Goal: Task Accomplishment & Management: Complete application form

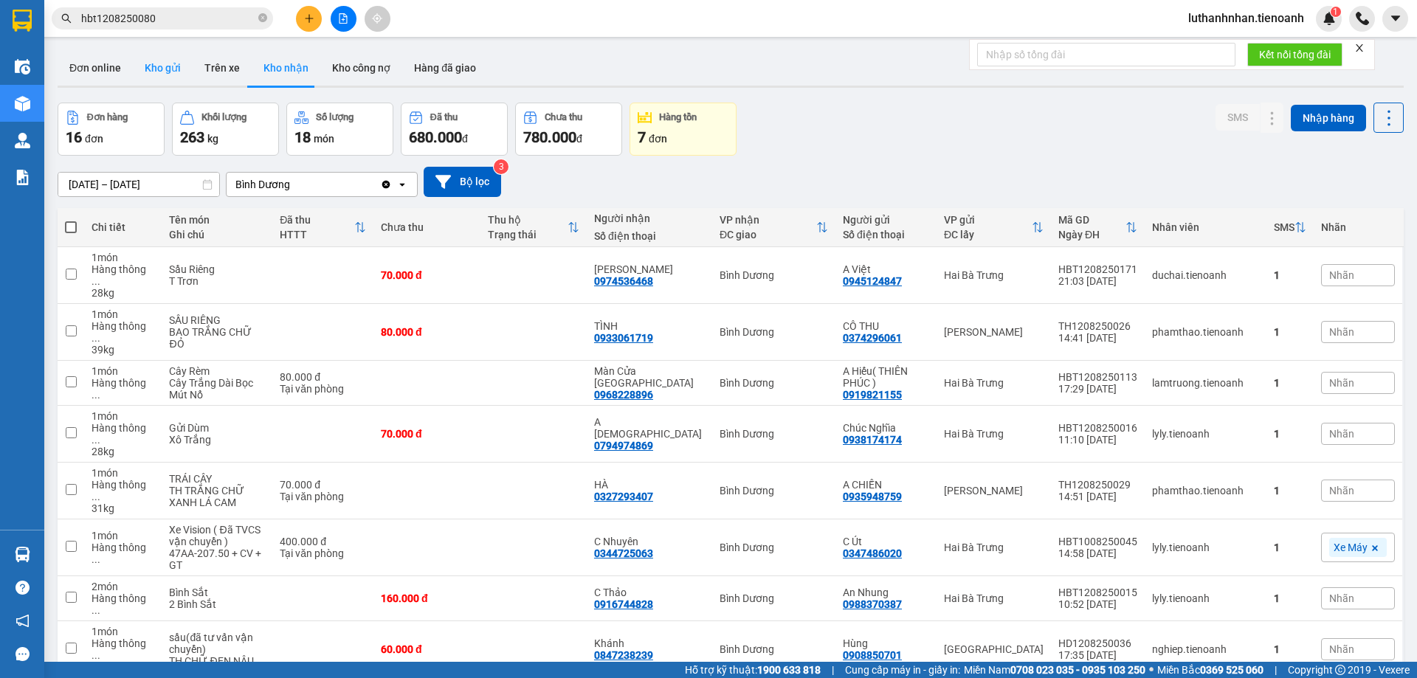
click at [162, 67] on button "Kho gửi" at bounding box center [163, 67] width 60 height 35
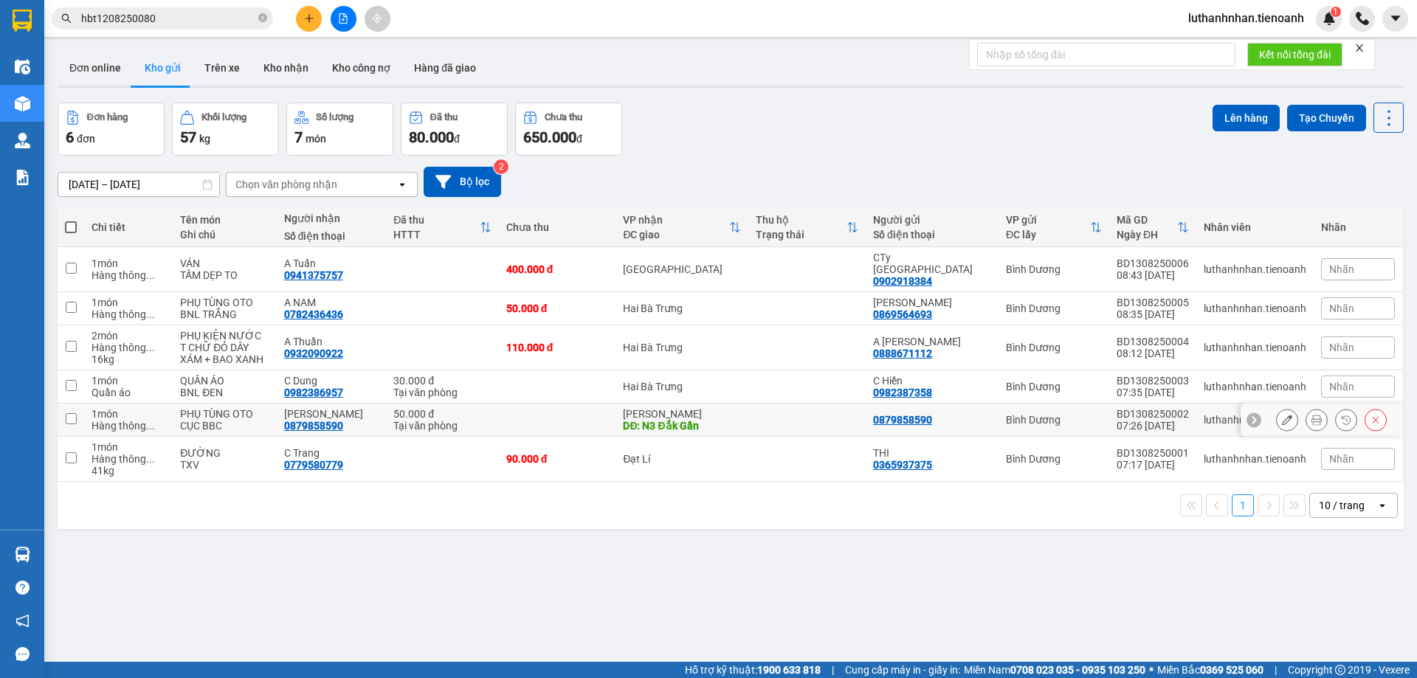
click at [673, 420] on div "DĐ: N3 Đắk Gần" at bounding box center [682, 426] width 118 height 12
checkbox input "true"
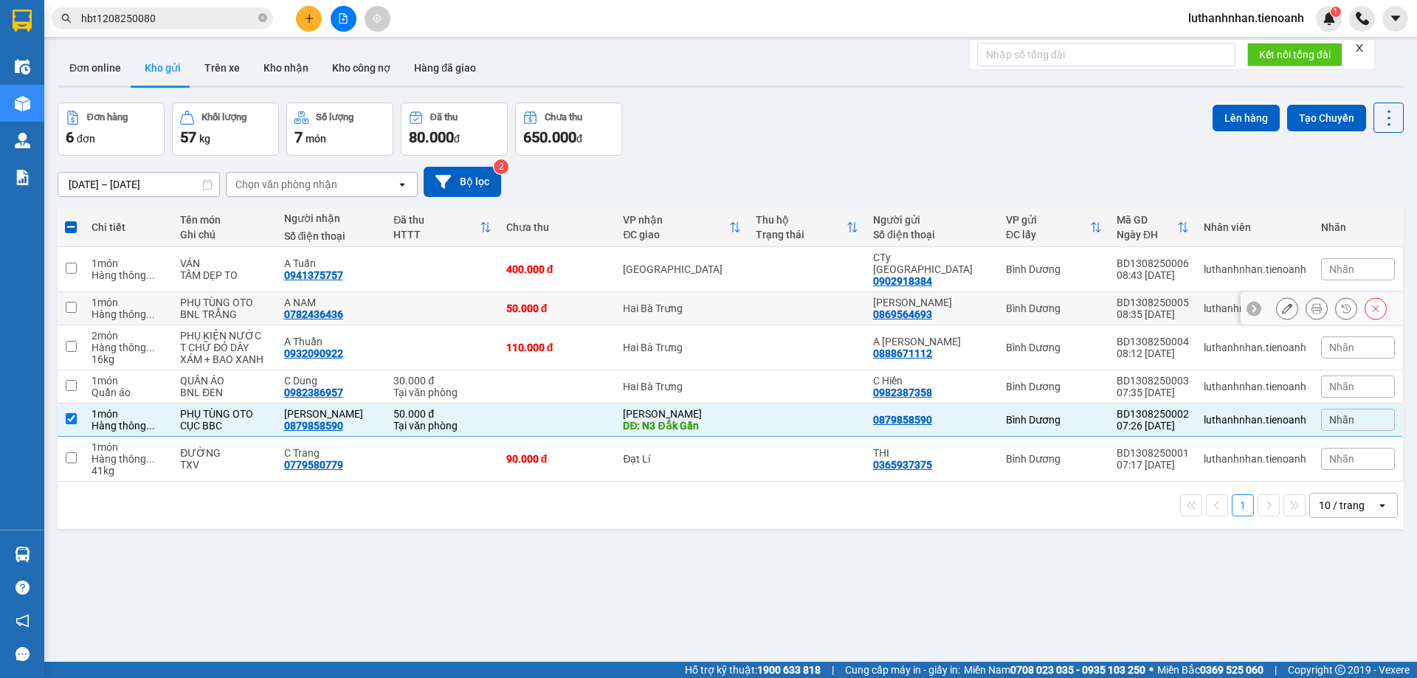
click at [584, 303] on div "50.000 đ" at bounding box center [557, 309] width 103 height 12
checkbox input "true"
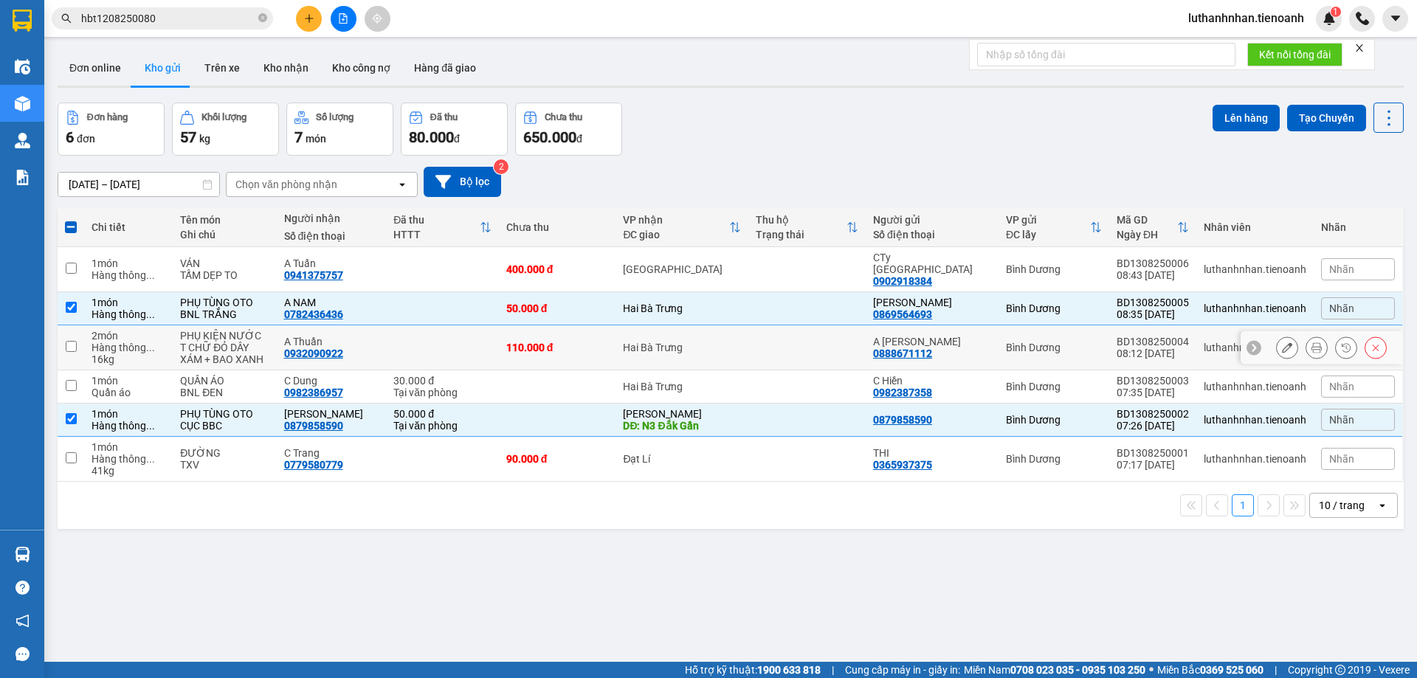
click at [599, 342] on div "110.000 đ" at bounding box center [557, 348] width 103 height 12
checkbox input "true"
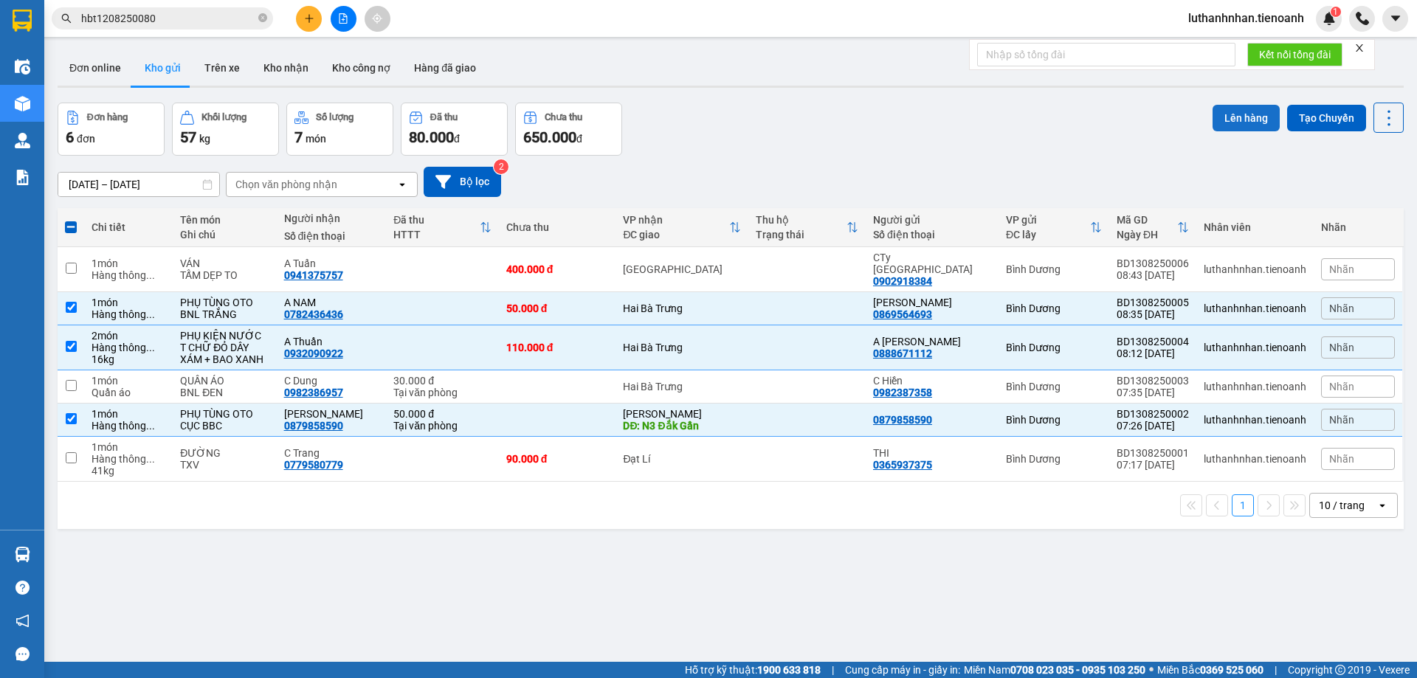
click at [1221, 122] on button "Lên hàng" at bounding box center [1246, 118] width 67 height 27
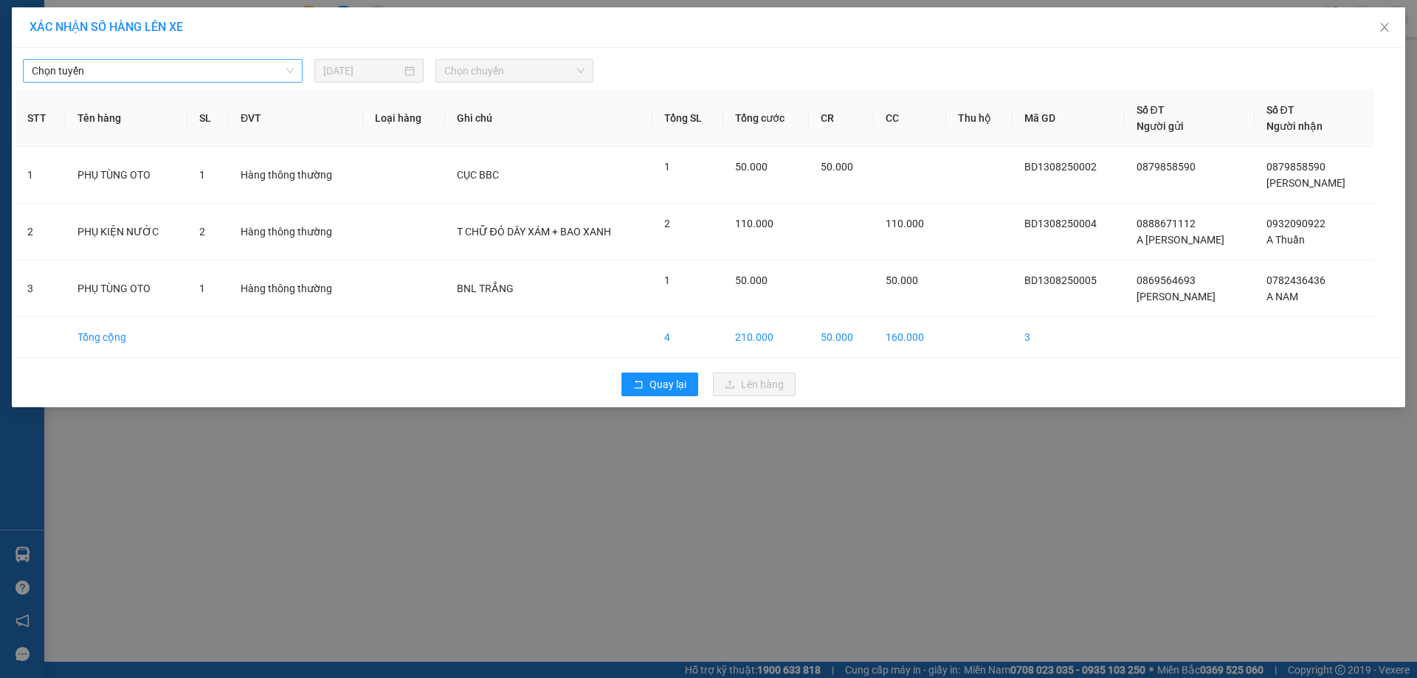
click at [213, 72] on span "Chọn tuyến" at bounding box center [163, 71] width 262 height 22
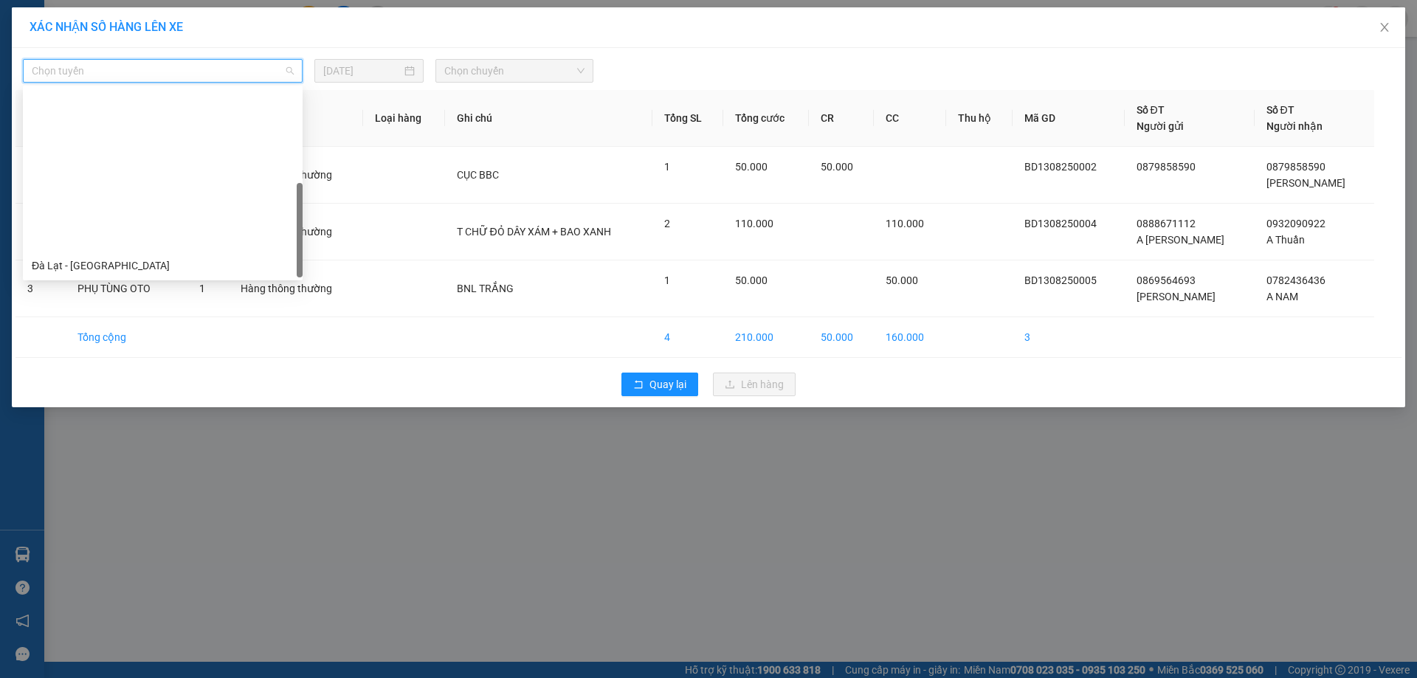
scroll to position [189, 0]
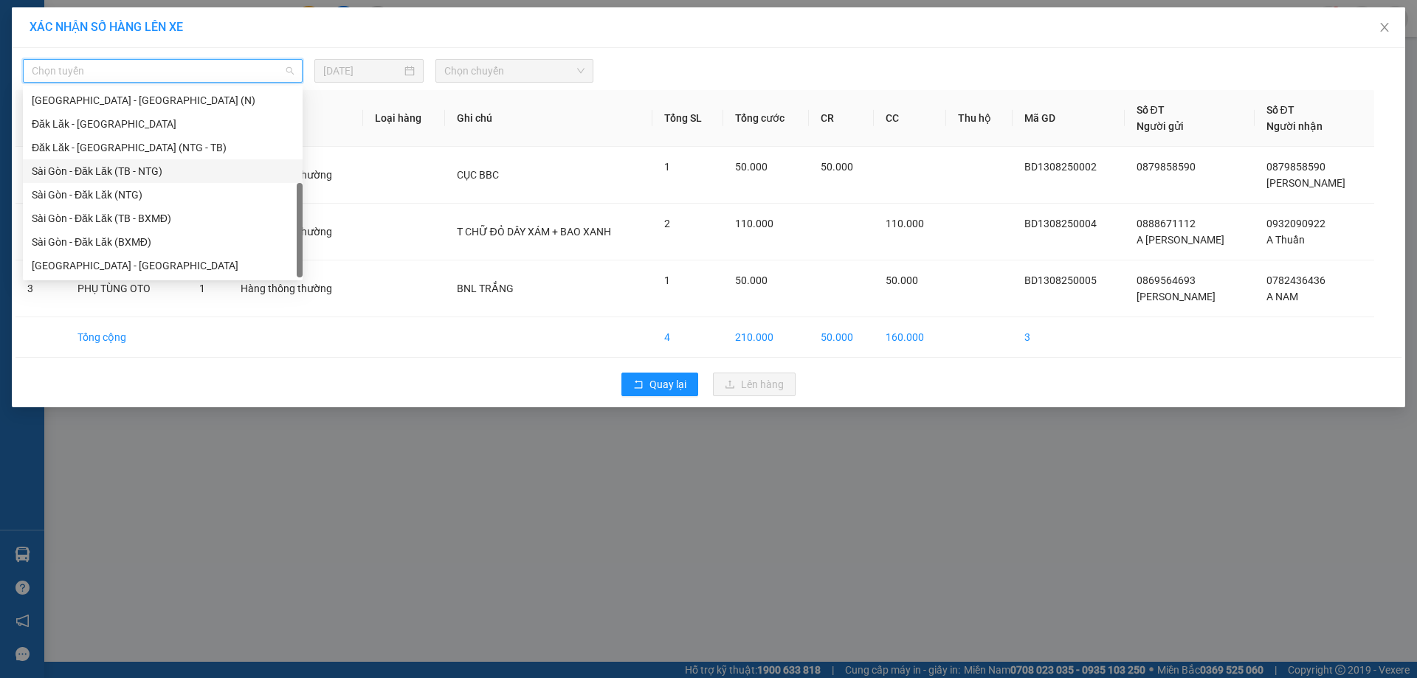
click at [142, 170] on div "Sài Gòn - Đăk Lăk (TB - NTG)" at bounding box center [163, 171] width 262 height 16
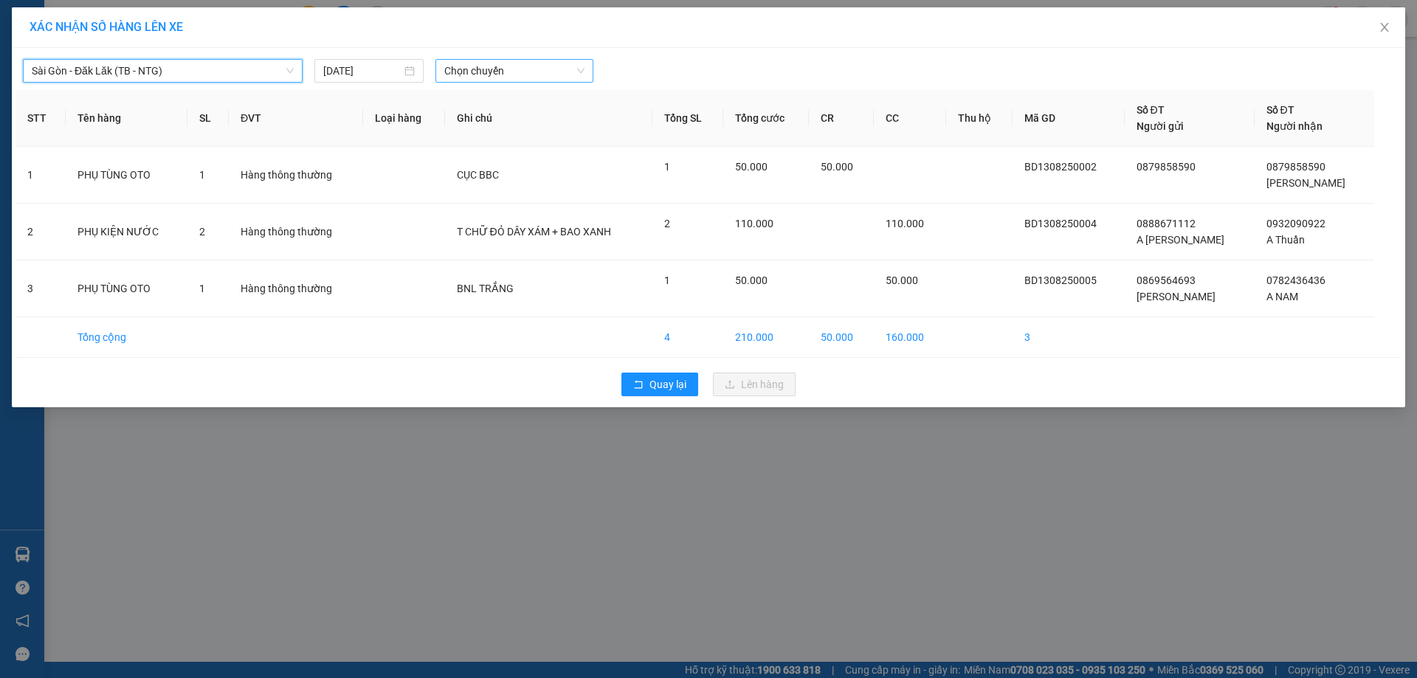
click at [467, 70] on span "Chọn chuyến" at bounding box center [514, 71] width 140 height 22
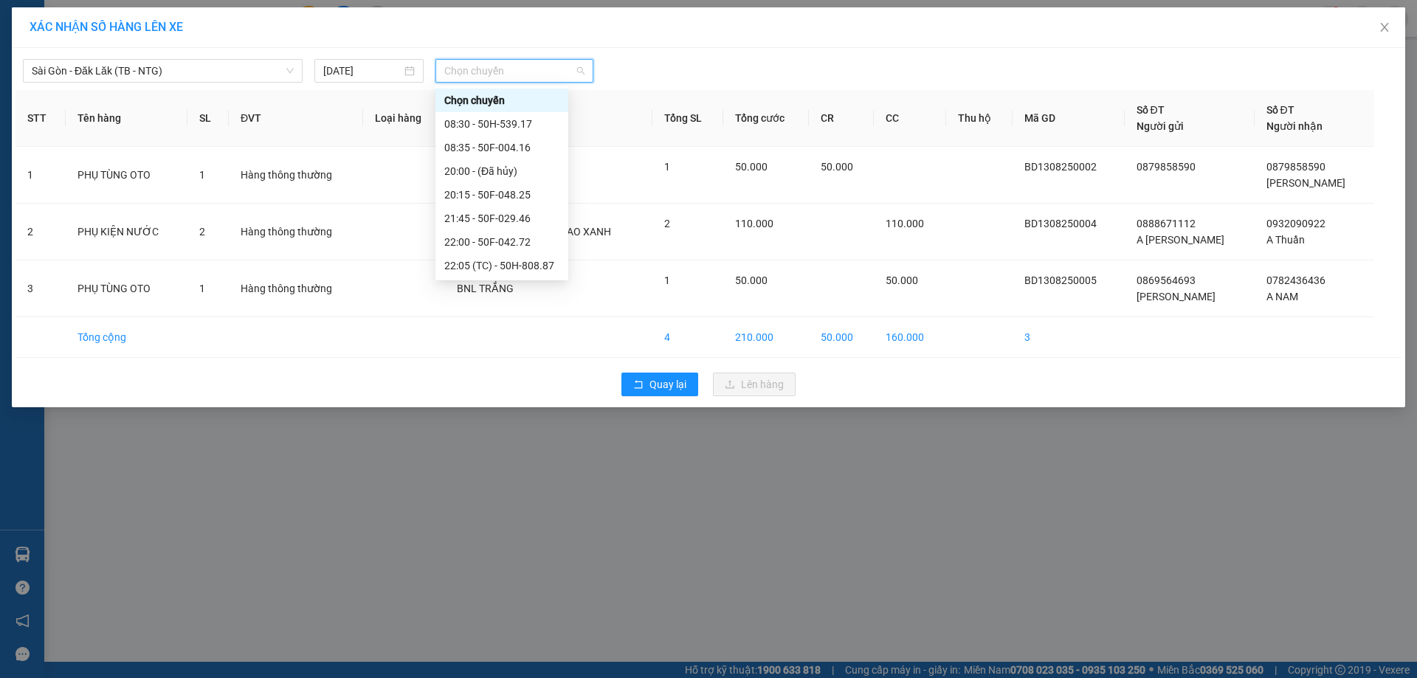
click at [470, 67] on span "Chọn chuyến" at bounding box center [514, 71] width 140 height 22
click at [482, 147] on div "08:35 - 50F-004.16" at bounding box center [501, 147] width 115 height 16
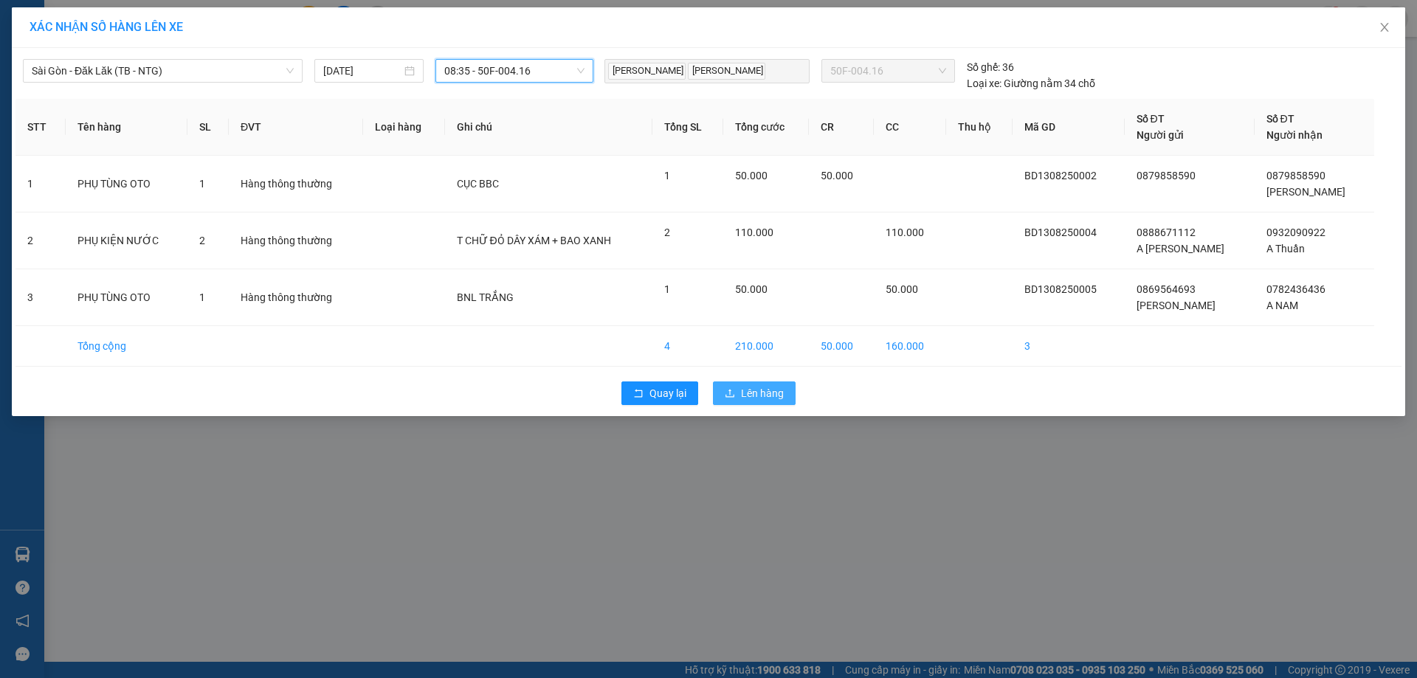
click at [746, 391] on span "Lên hàng" at bounding box center [762, 393] width 43 height 16
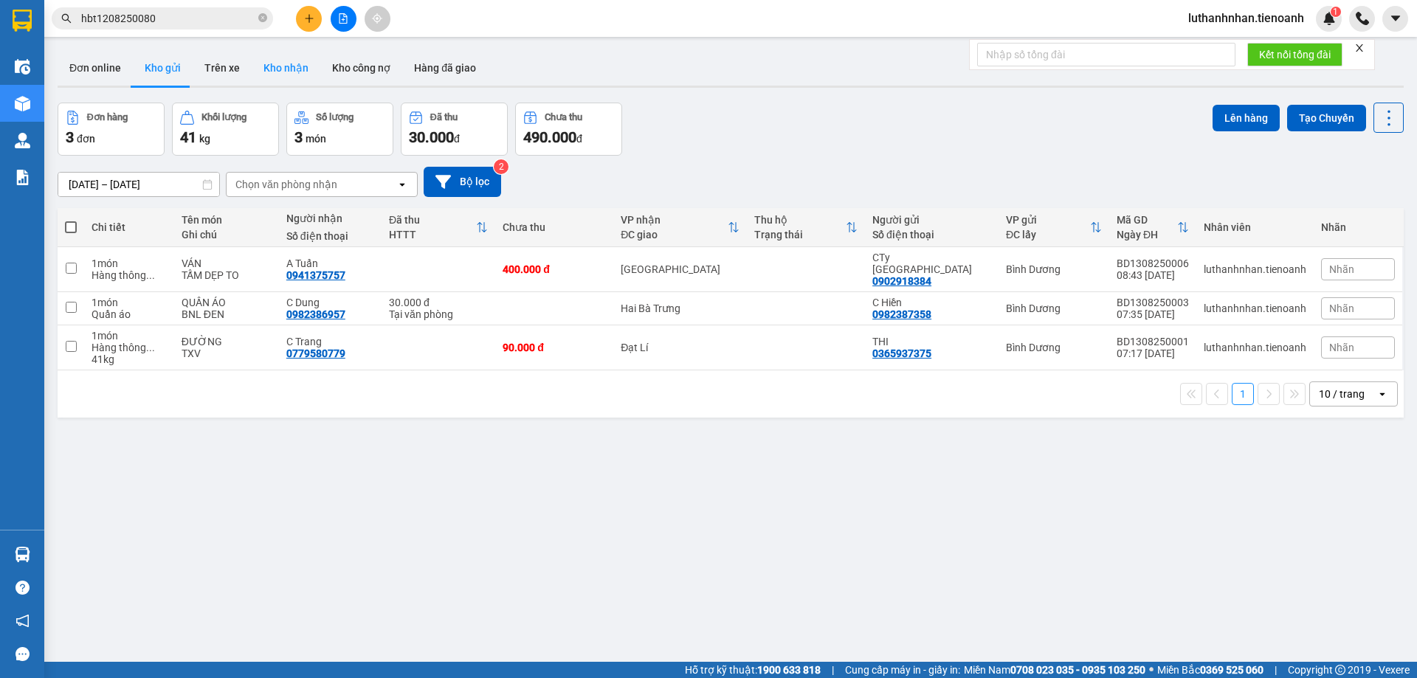
click at [285, 71] on button "Kho nhận" at bounding box center [286, 67] width 69 height 35
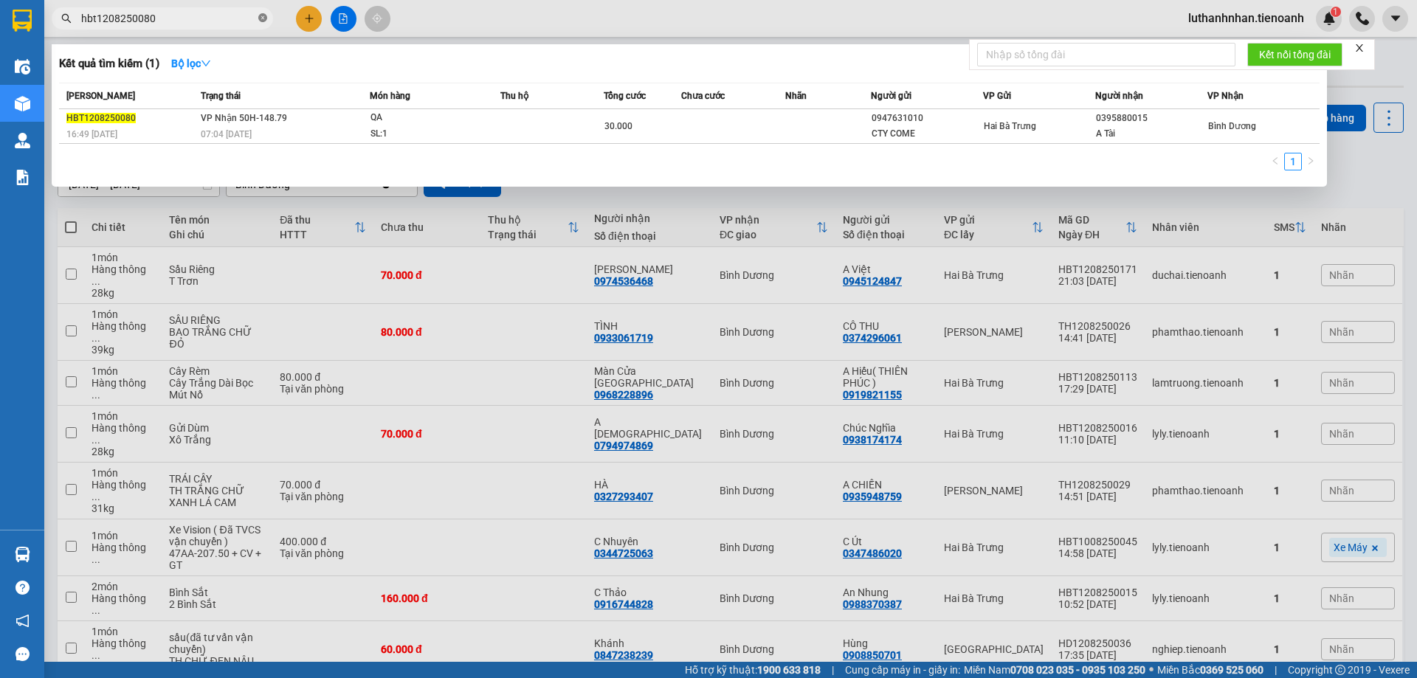
click at [262, 18] on icon "close-circle" at bounding box center [262, 17] width 9 height 9
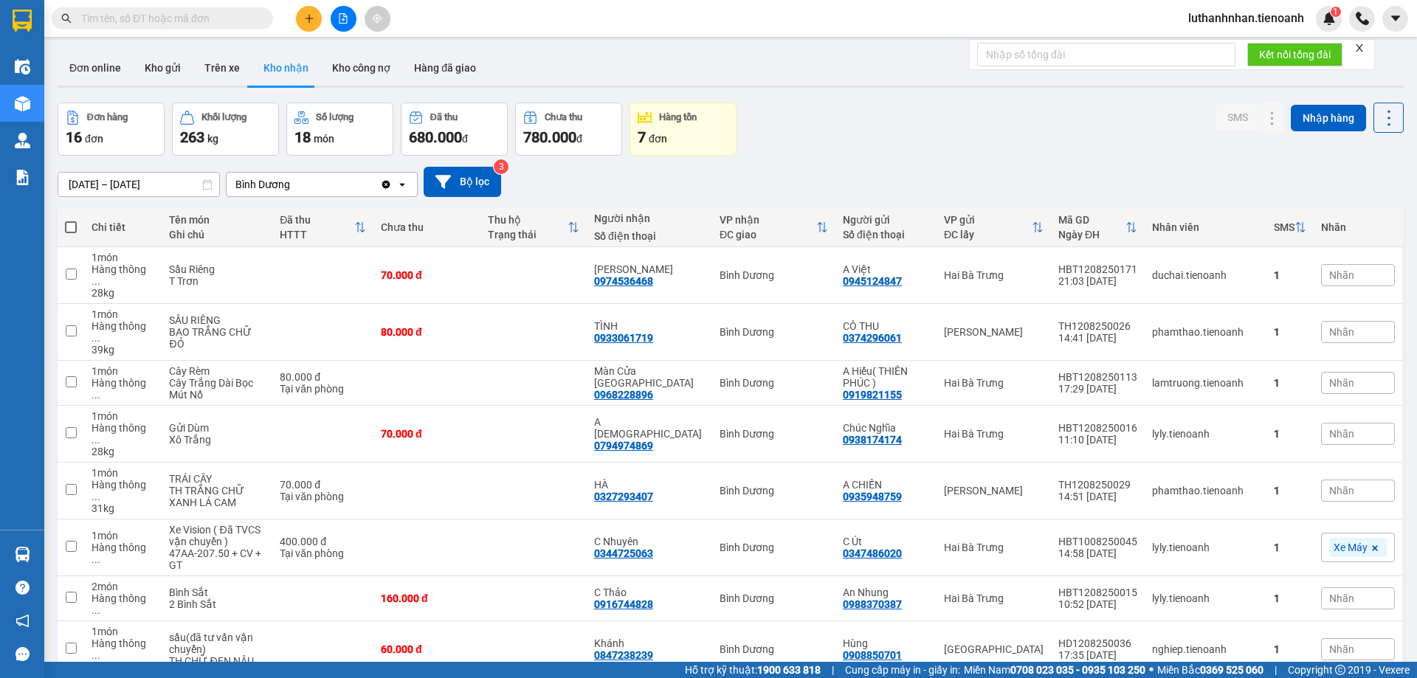
click at [219, 18] on input "text" at bounding box center [168, 18] width 174 height 16
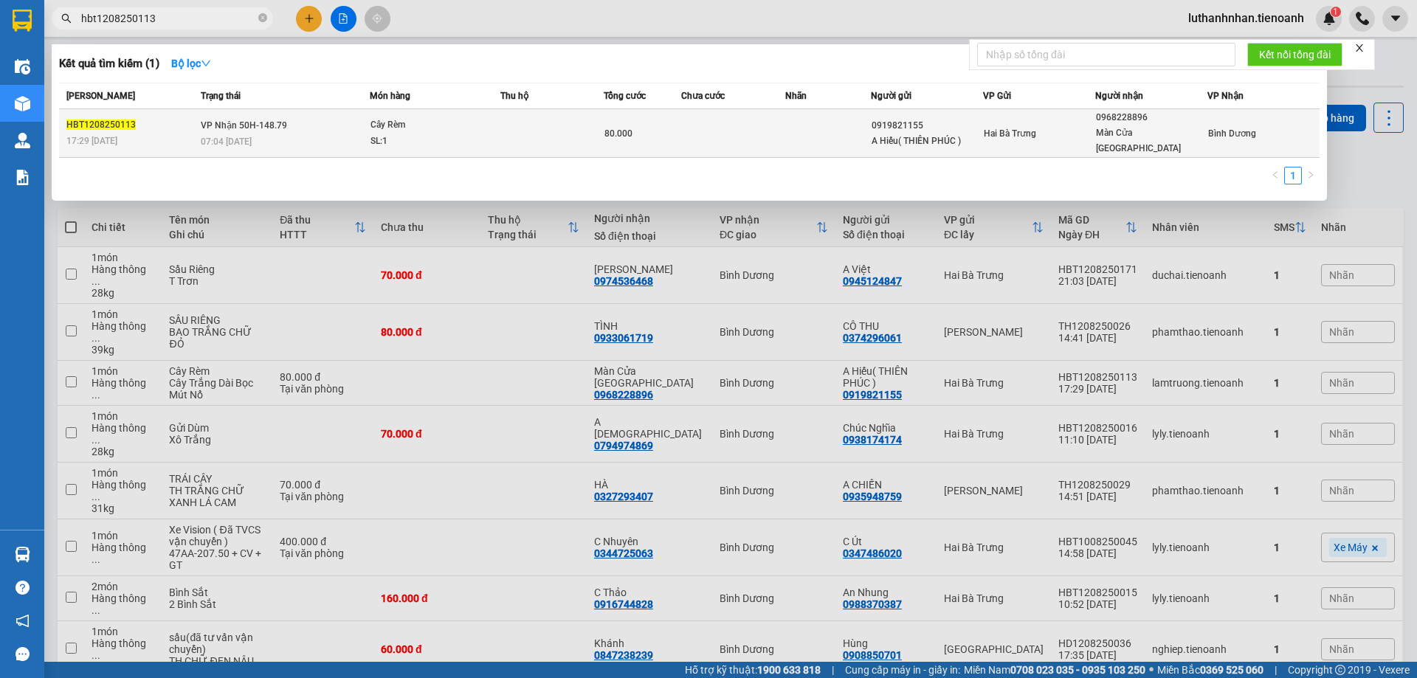
type input "hbt1208250113"
click at [355, 134] on div "07:04 [DATE]" at bounding box center [285, 142] width 168 height 16
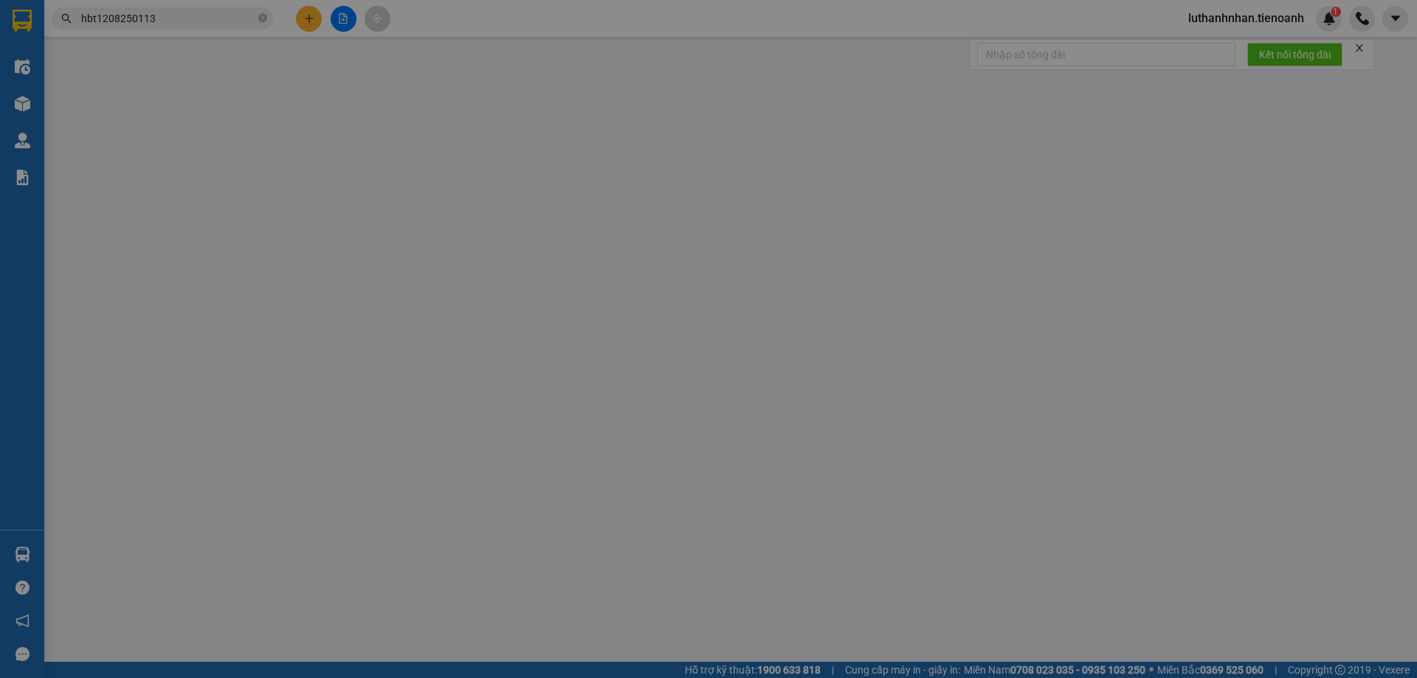
type input "0968228896"
type input "Màn Cửa [GEOGRAPHIC_DATA]"
type input "0919821155"
type input "A Hiếu( THIÊN PHÚC )"
type input "80.000"
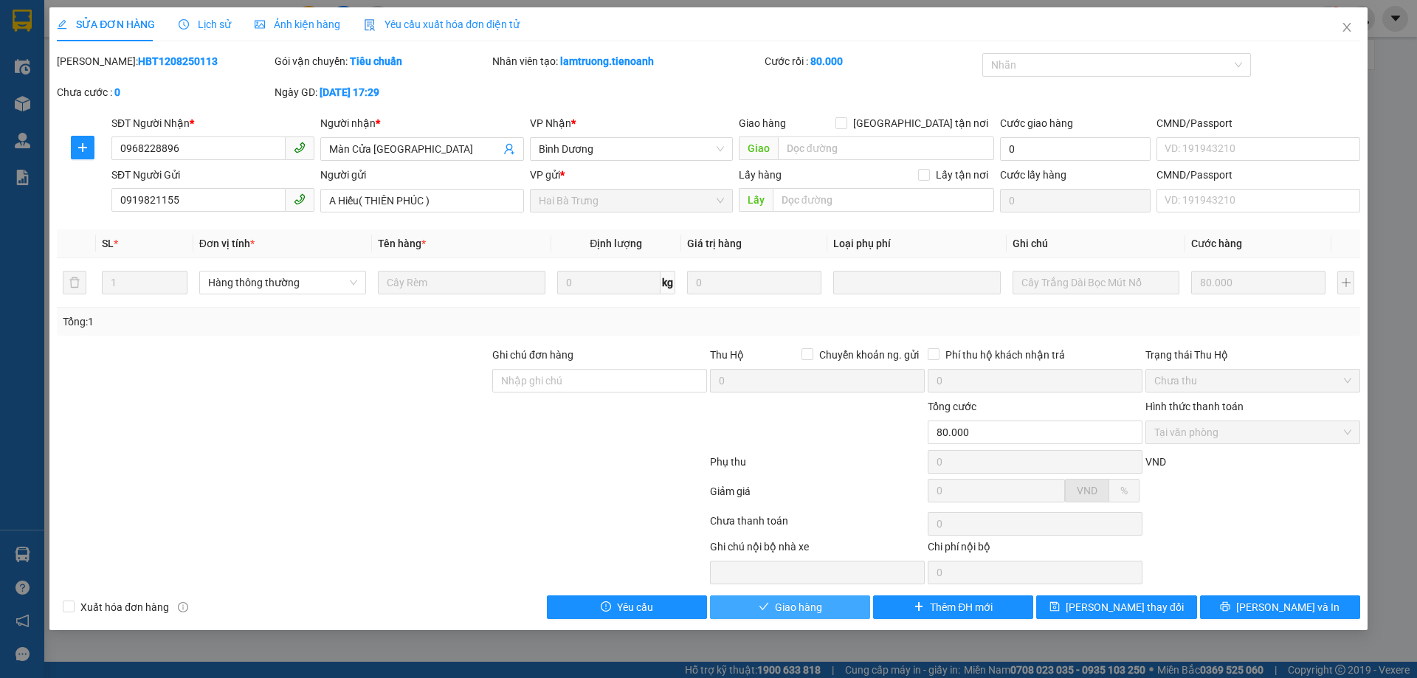
click at [819, 612] on span "Giao hàng" at bounding box center [798, 607] width 47 height 16
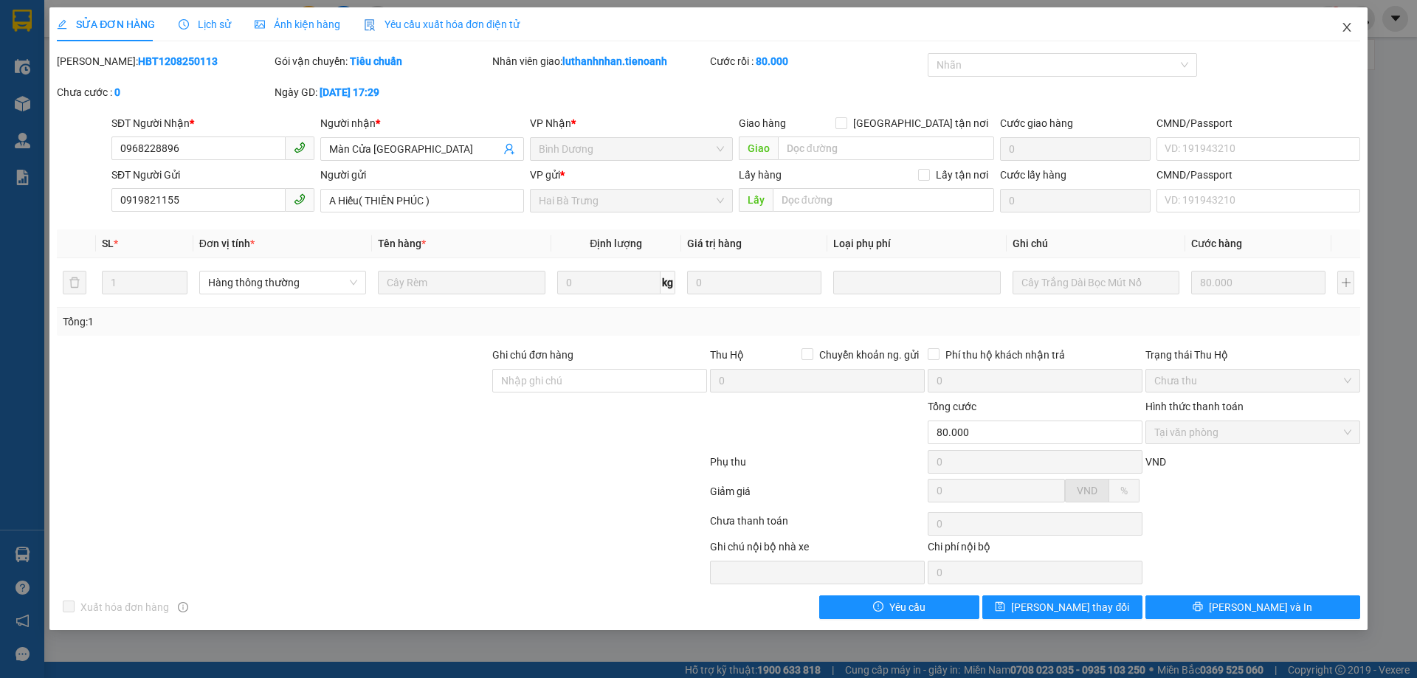
click at [1348, 26] on icon "close" at bounding box center [1347, 27] width 12 height 12
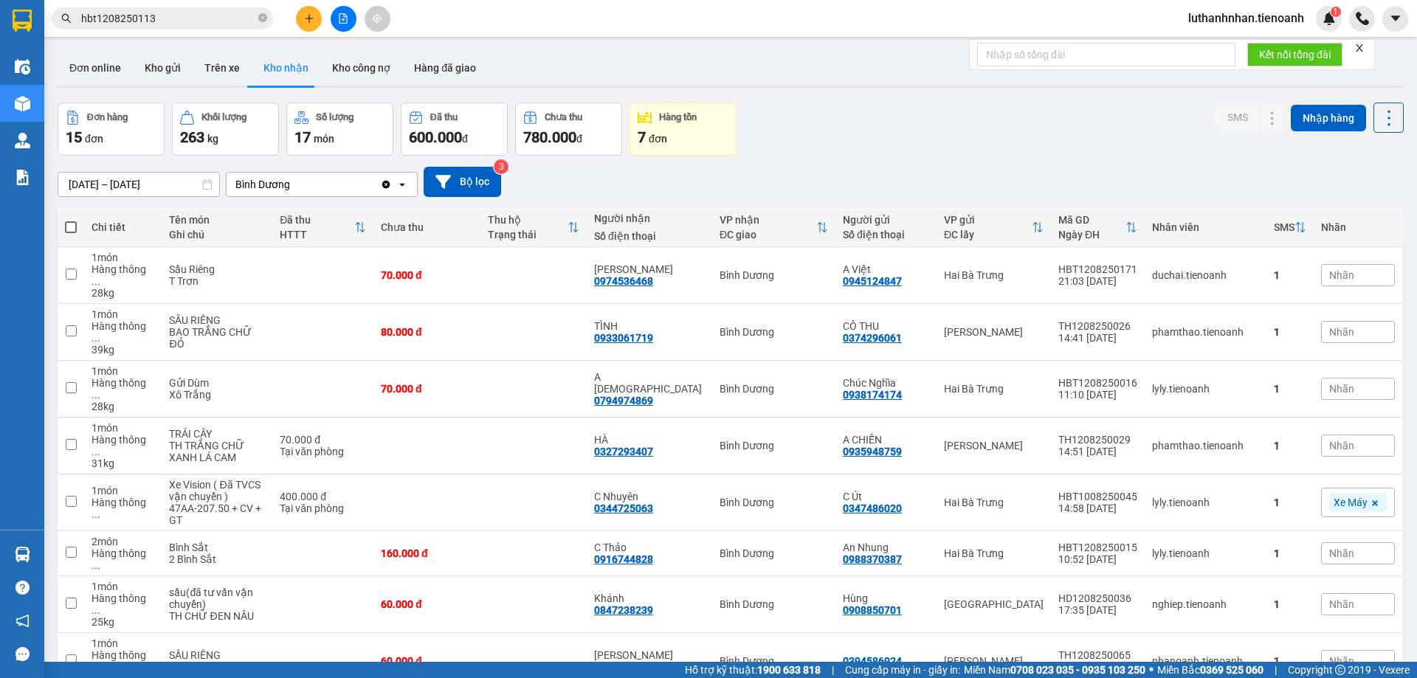
click at [310, 18] on icon "plus" at bounding box center [309, 18] width 10 height 10
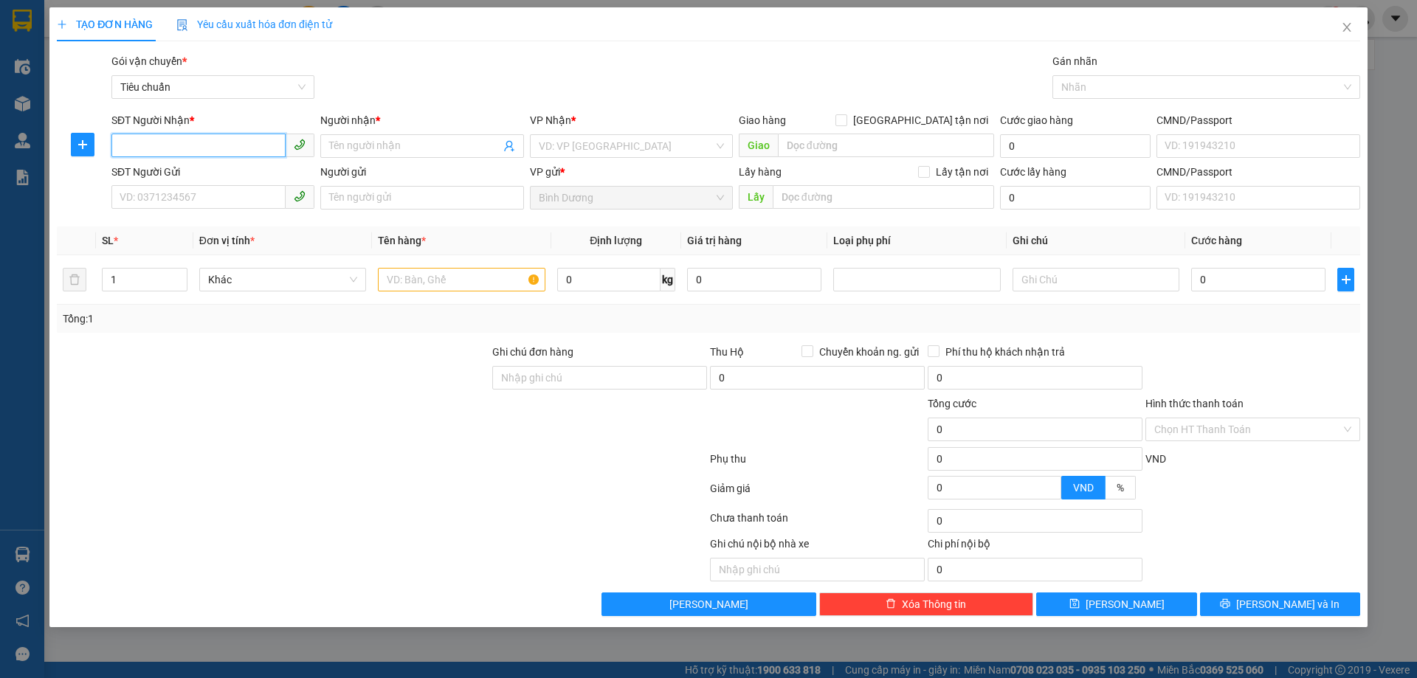
click at [200, 144] on input "SĐT Người Nhận *" at bounding box center [198, 146] width 174 height 24
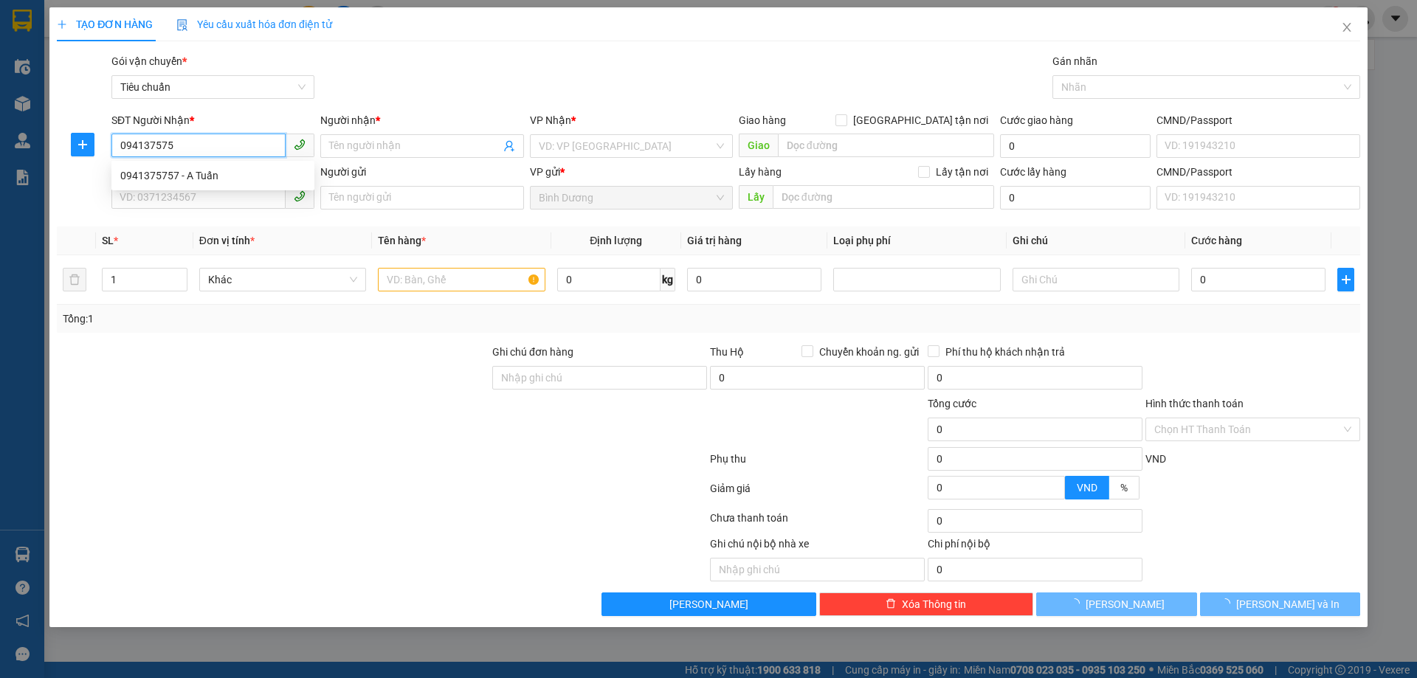
type input "0941375757"
click at [213, 173] on div "0941375757 - A Tuấn" at bounding box center [212, 176] width 185 height 16
type input "A Tuấn"
type input "400.000"
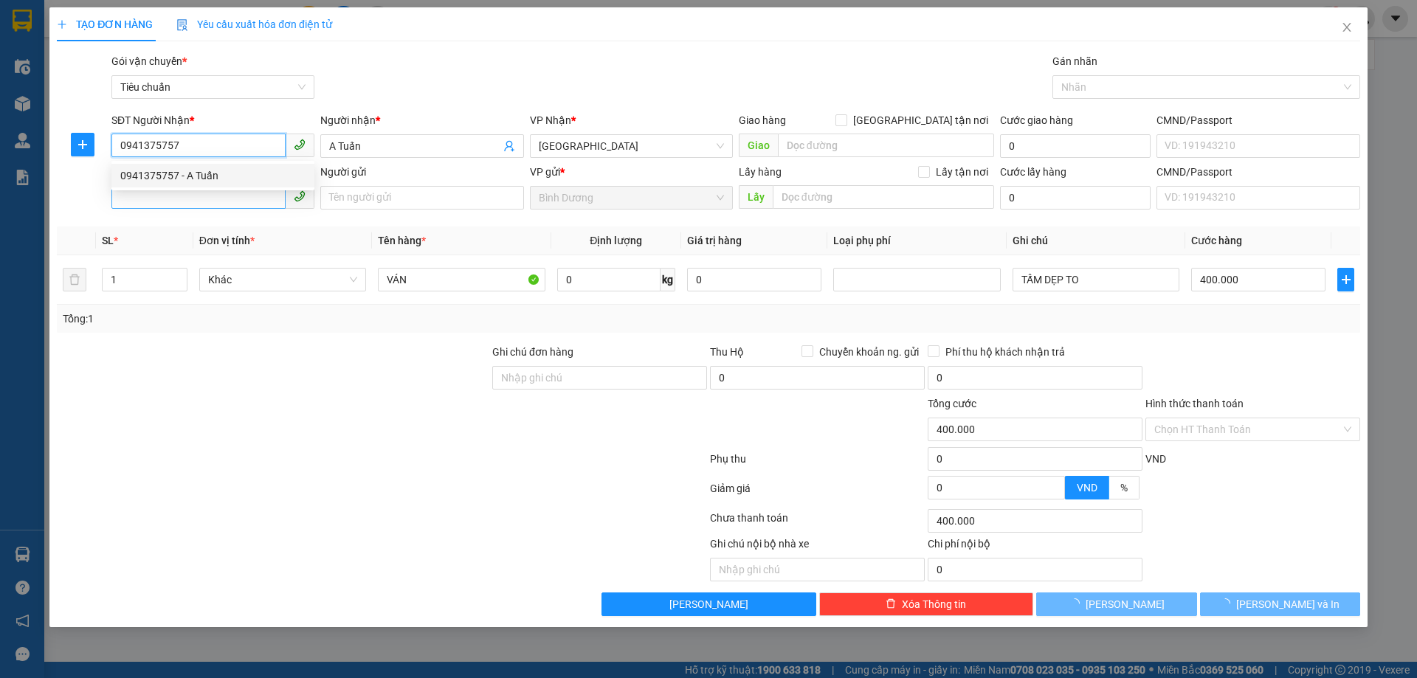
type input "0941375757"
click at [213, 201] on input "SĐT Người Gửi" at bounding box center [198, 197] width 174 height 24
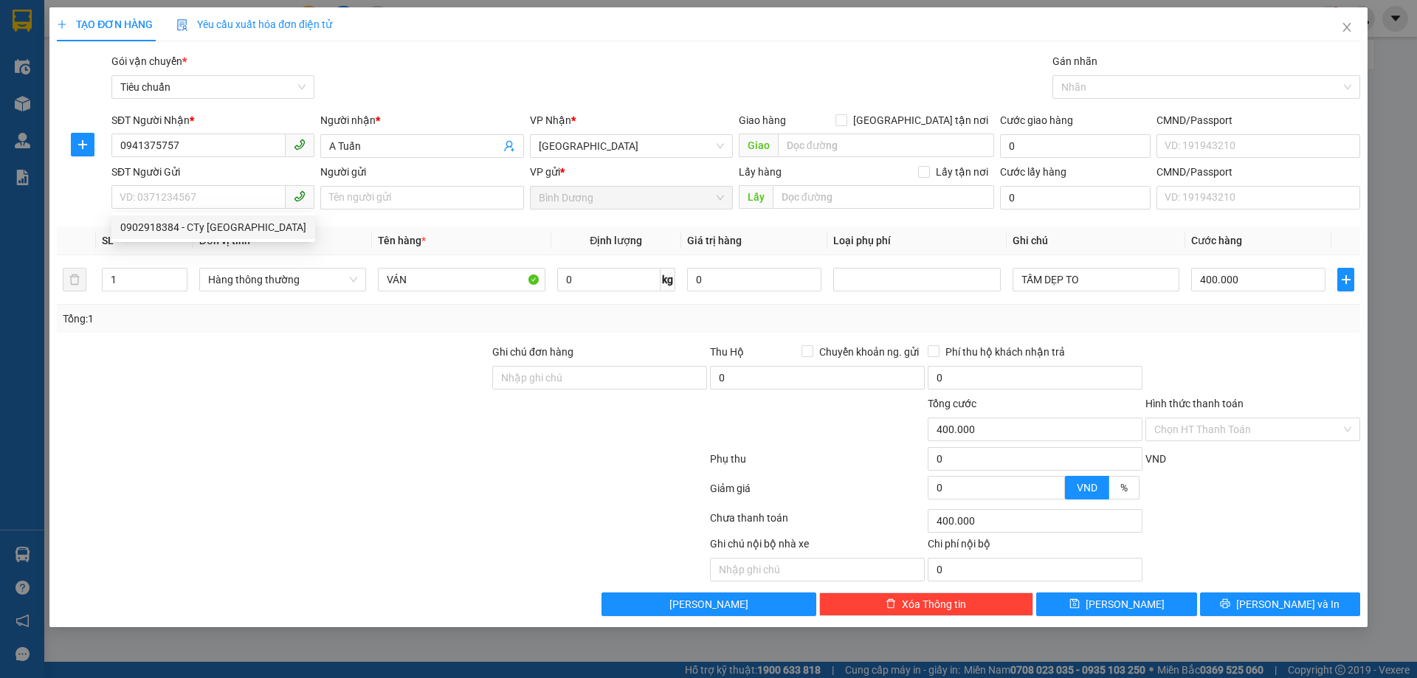
click at [148, 370] on div at bounding box center [272, 370] width 435 height 52
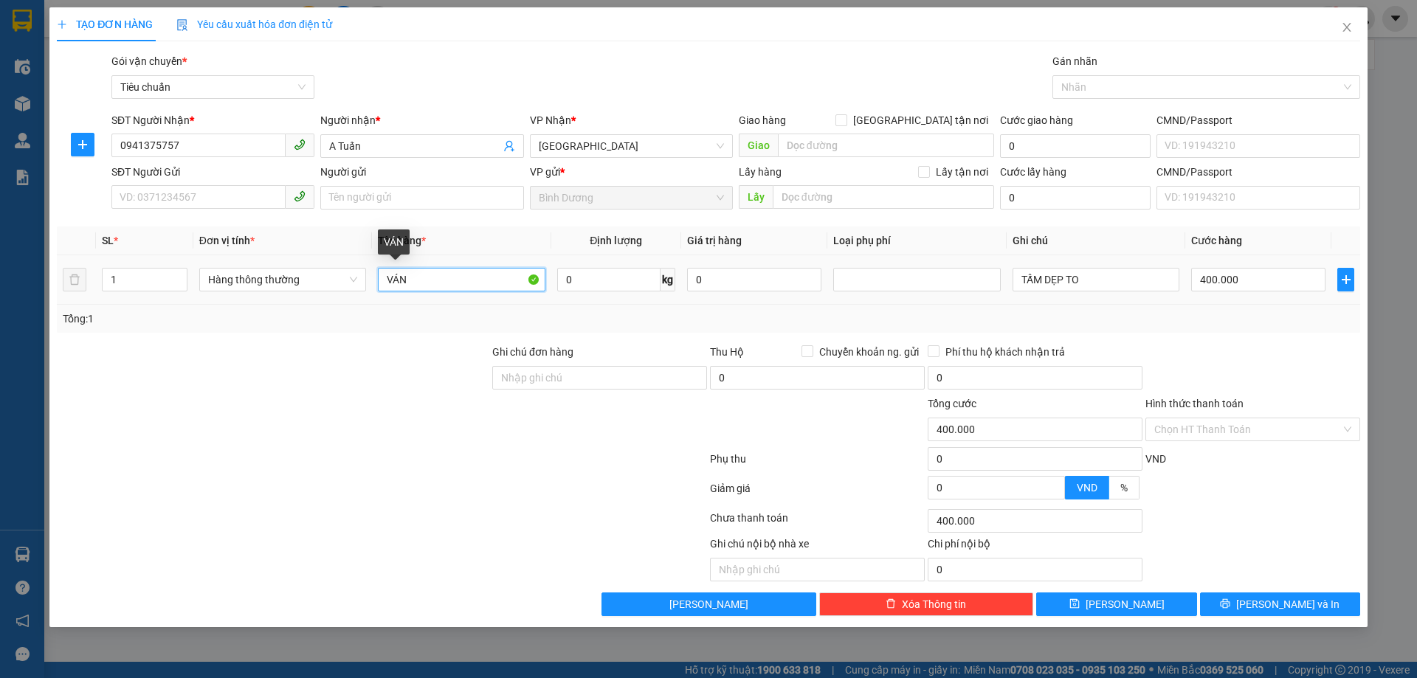
click at [414, 277] on input "VÁN" at bounding box center [461, 280] width 167 height 24
click at [415, 279] on input "CCCD" at bounding box center [461, 280] width 167 height 24
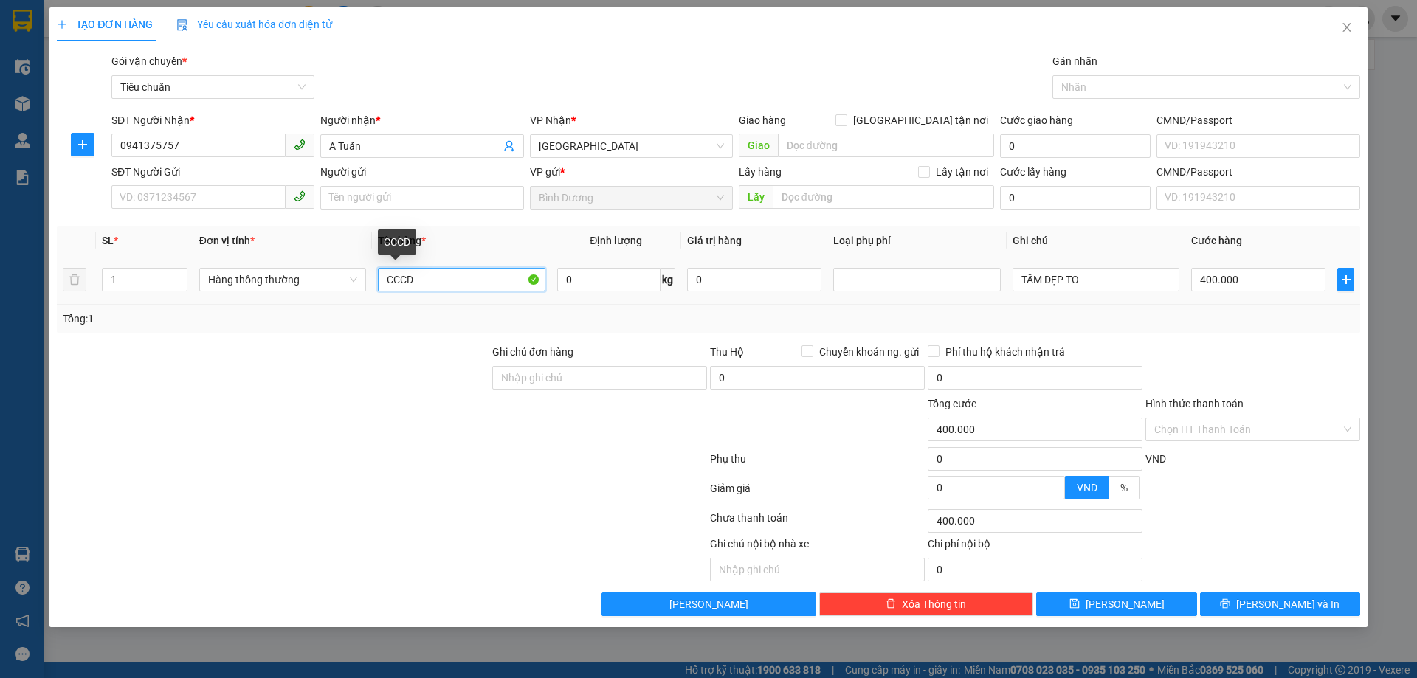
click at [429, 288] on input "CCCD" at bounding box center [461, 280] width 167 height 24
type input "CCCD( GRAP GỬI)"
click at [545, 325] on div "Tổng: 1" at bounding box center [305, 319] width 484 height 16
click at [1060, 282] on input "TẤM DẸP TO" at bounding box center [1096, 280] width 167 height 24
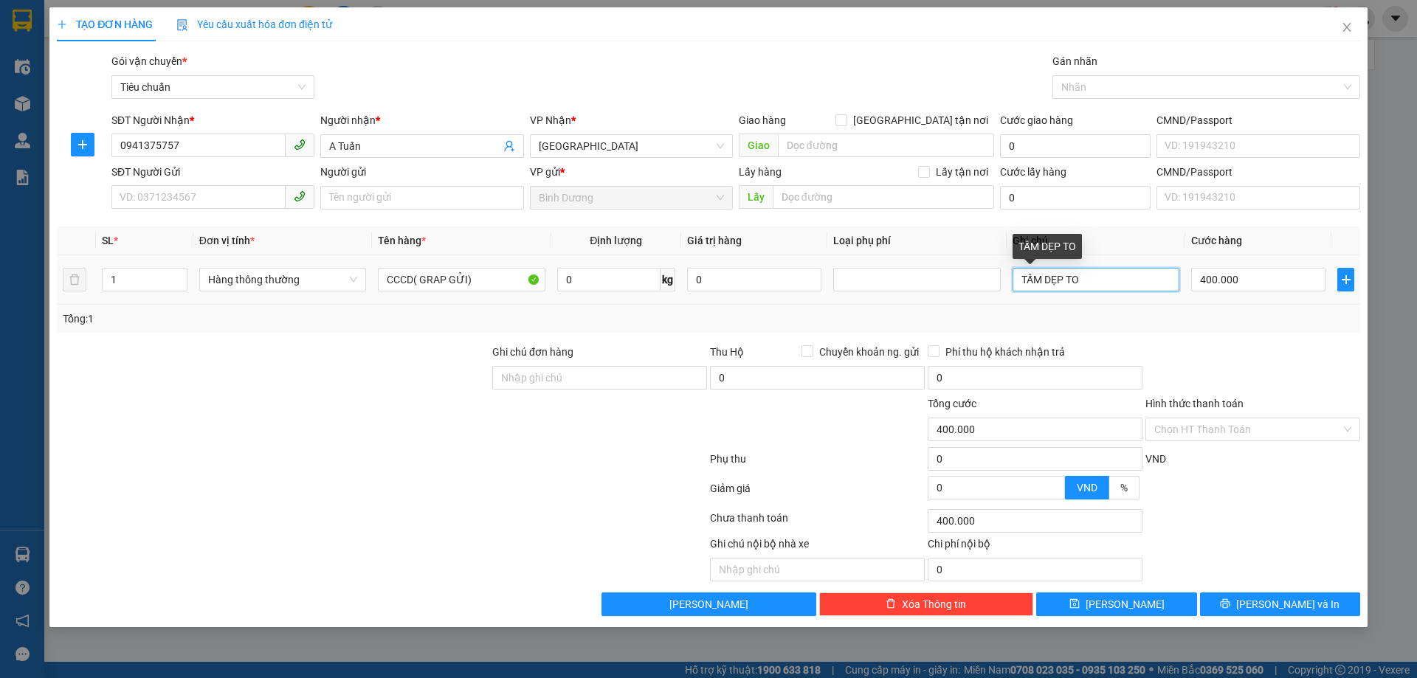
click at [1060, 282] on input "TẤM DẸP TO" at bounding box center [1096, 280] width 167 height 24
type input "BT T.OANH"
click at [1198, 320] on div "Tổng: 1" at bounding box center [709, 319] width 1292 height 16
click at [1210, 286] on input "400.000" at bounding box center [1258, 280] width 134 height 24
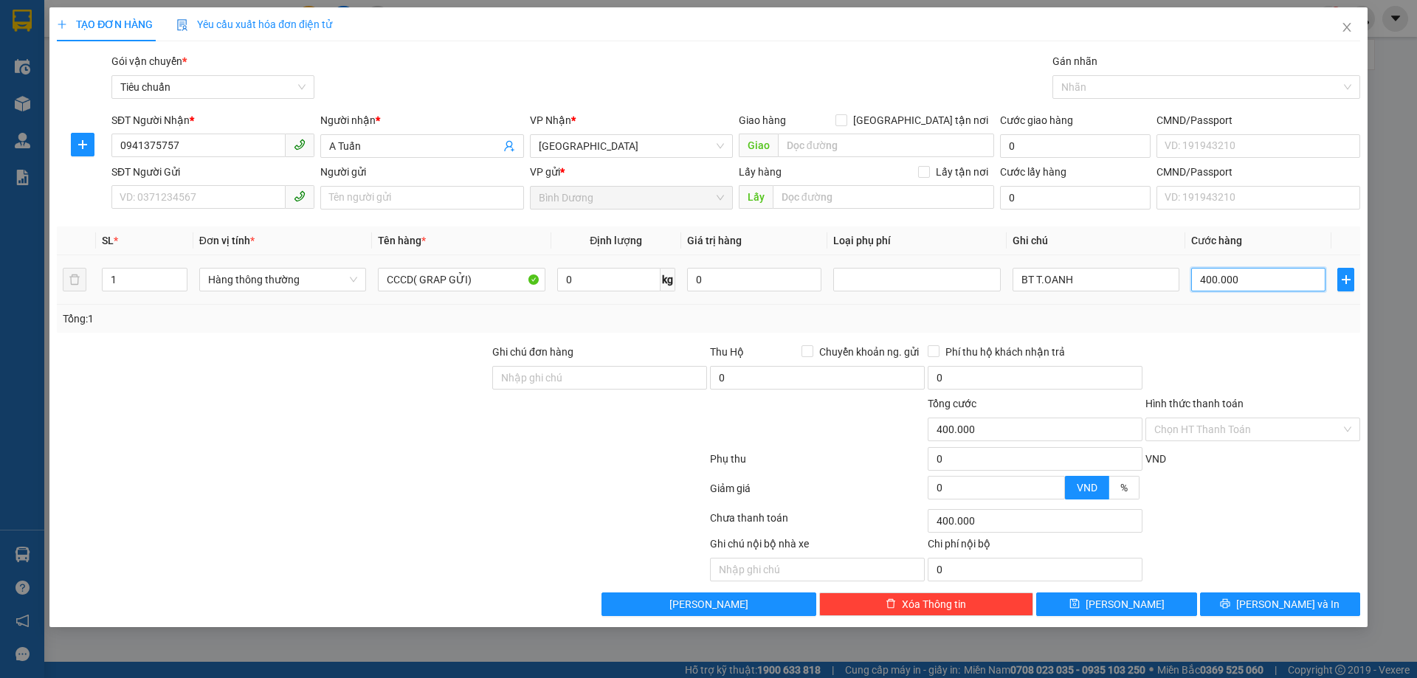
type input "3"
type input "30"
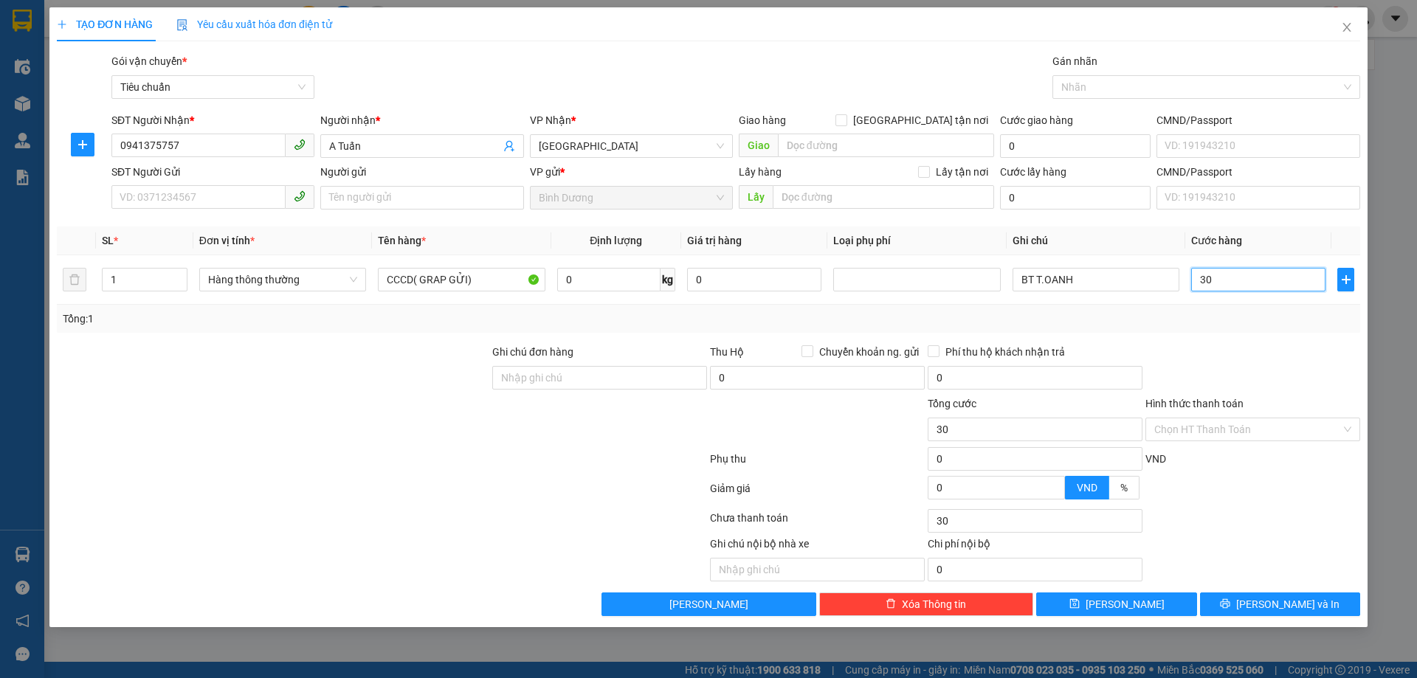
type input "30"
type input "30.000"
click at [1231, 314] on div "Tổng: 1" at bounding box center [709, 319] width 1292 height 16
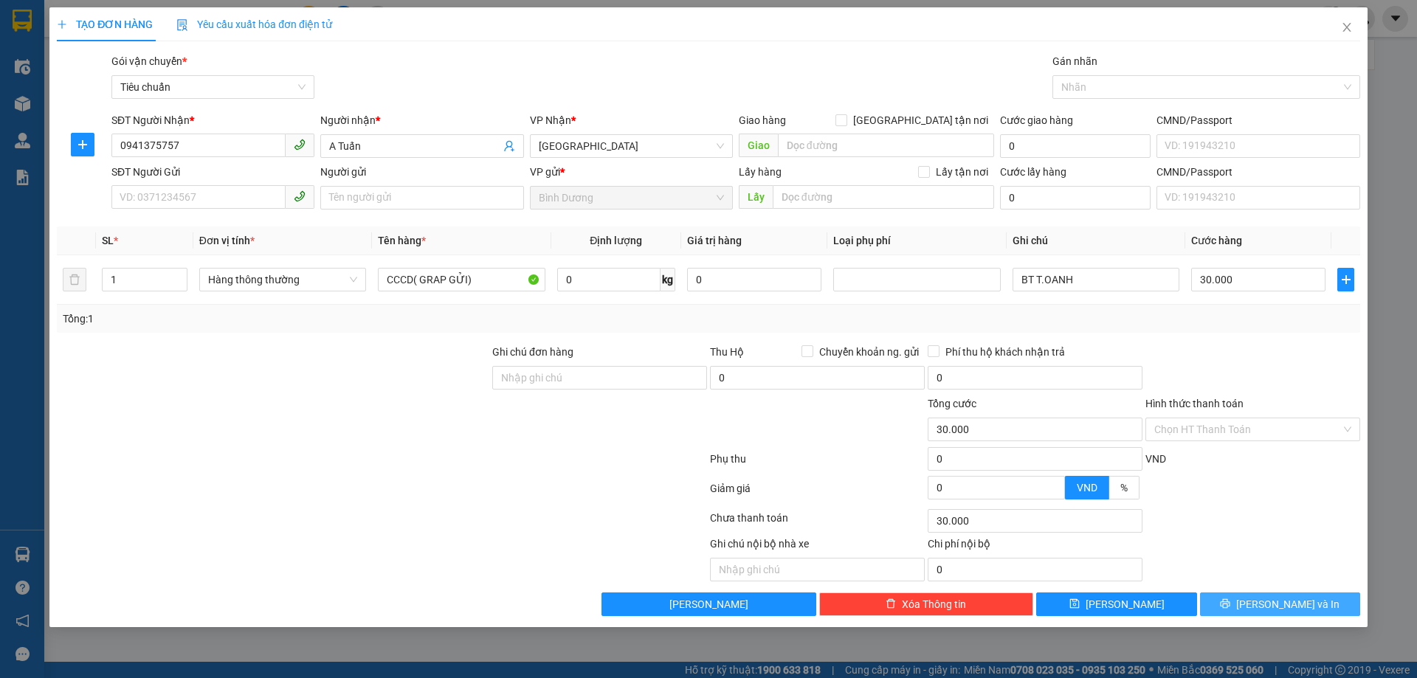
click at [1299, 600] on span "[PERSON_NAME] và In" at bounding box center [1287, 604] width 103 height 16
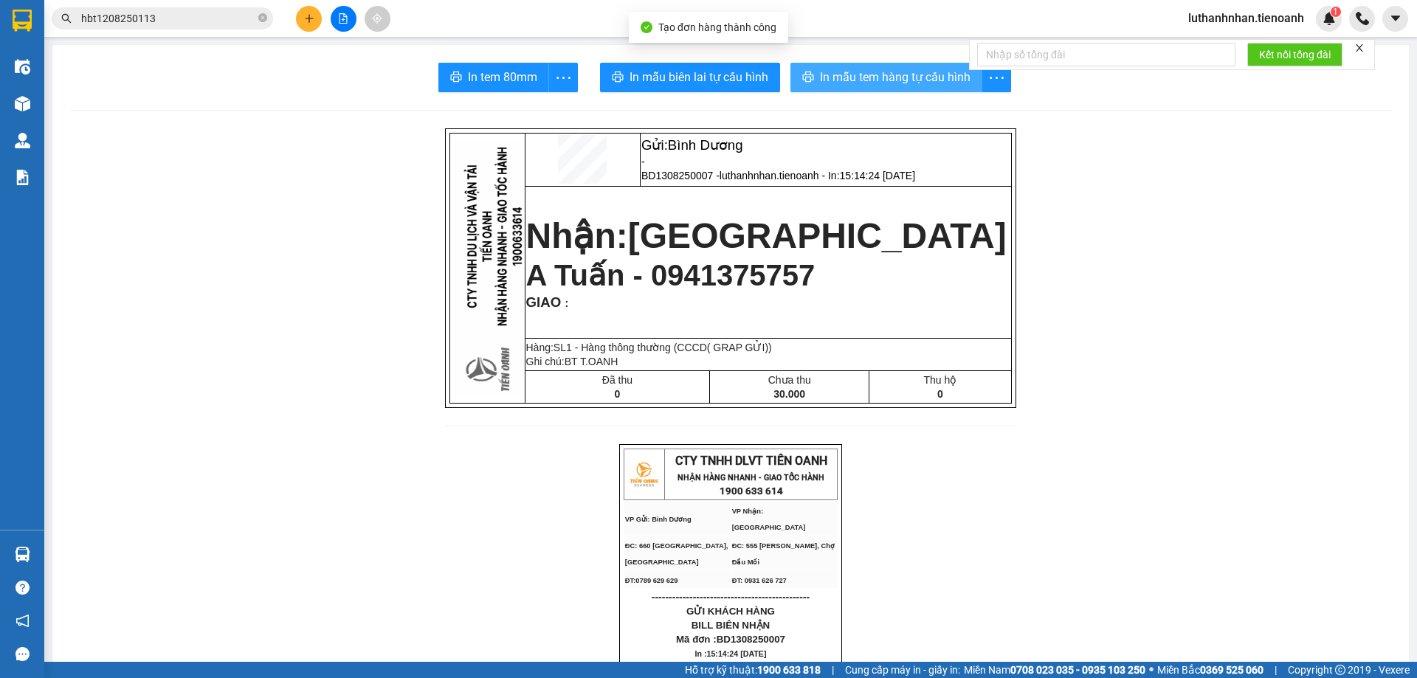
click at [839, 75] on span "In mẫu tem hàng tự cấu hình" at bounding box center [895, 77] width 151 height 18
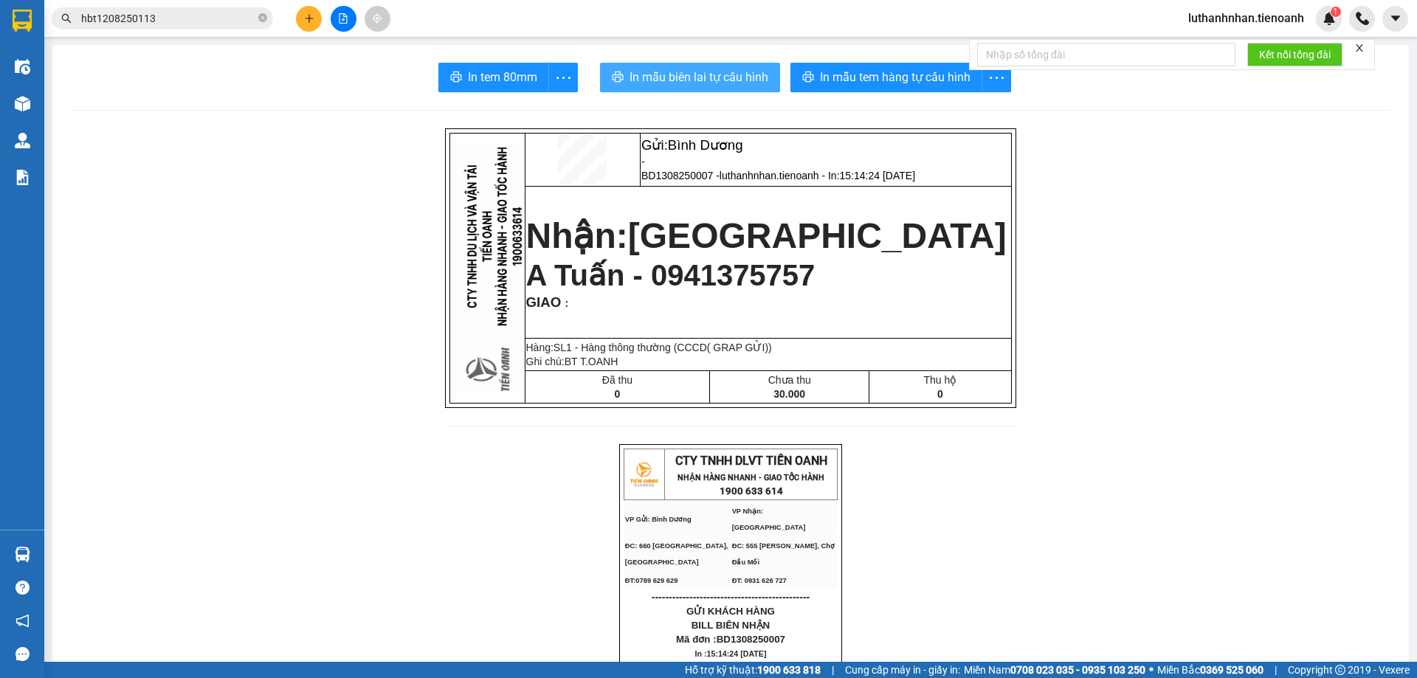
click at [737, 67] on button "In mẫu biên lai tự cấu hình" at bounding box center [690, 78] width 180 height 30
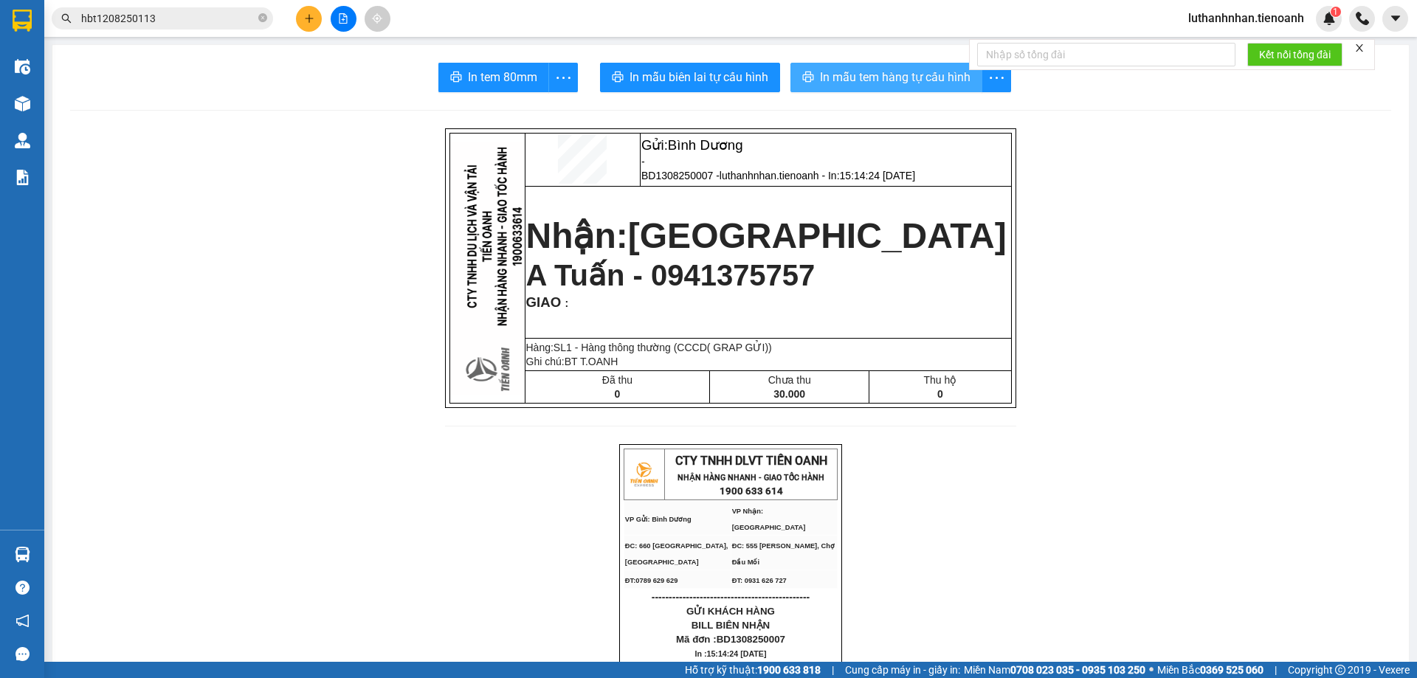
click at [876, 76] on span "In mẫu tem hàng tự cấu hình" at bounding box center [895, 77] width 151 height 18
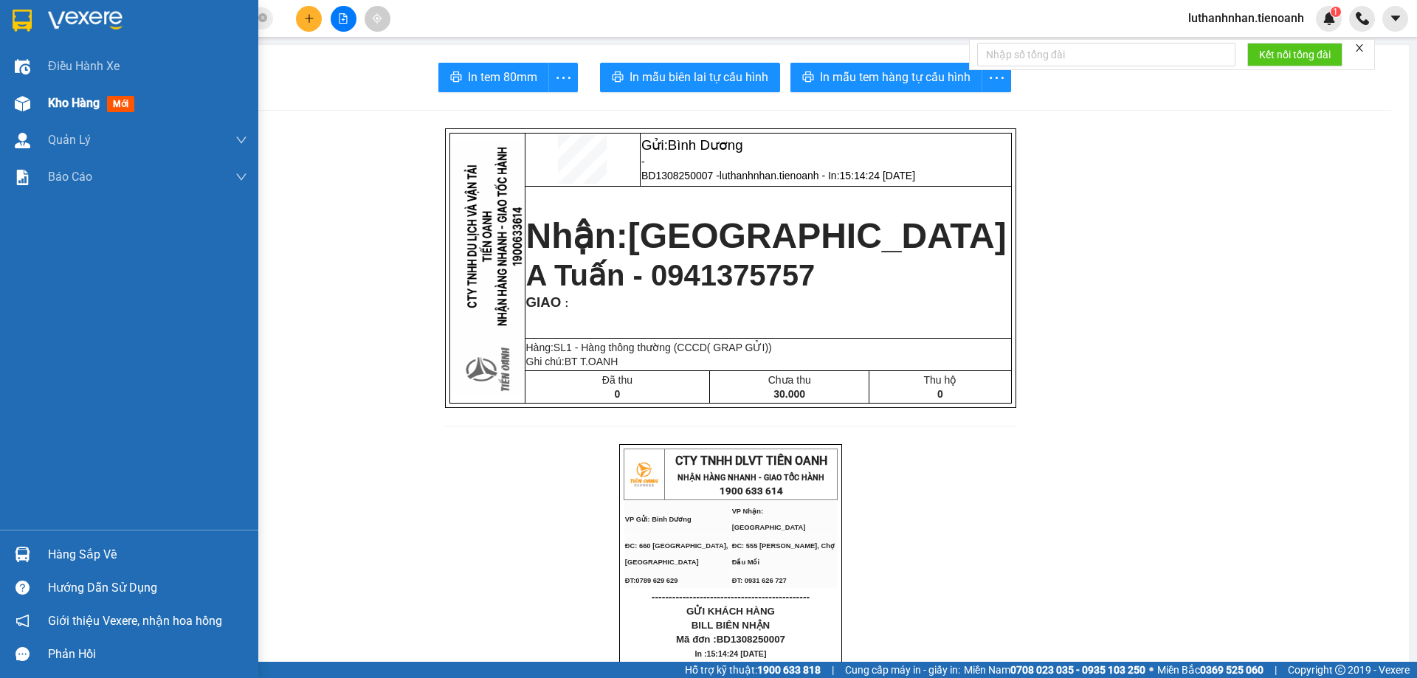
click at [61, 105] on span "Kho hàng" at bounding box center [74, 103] width 52 height 14
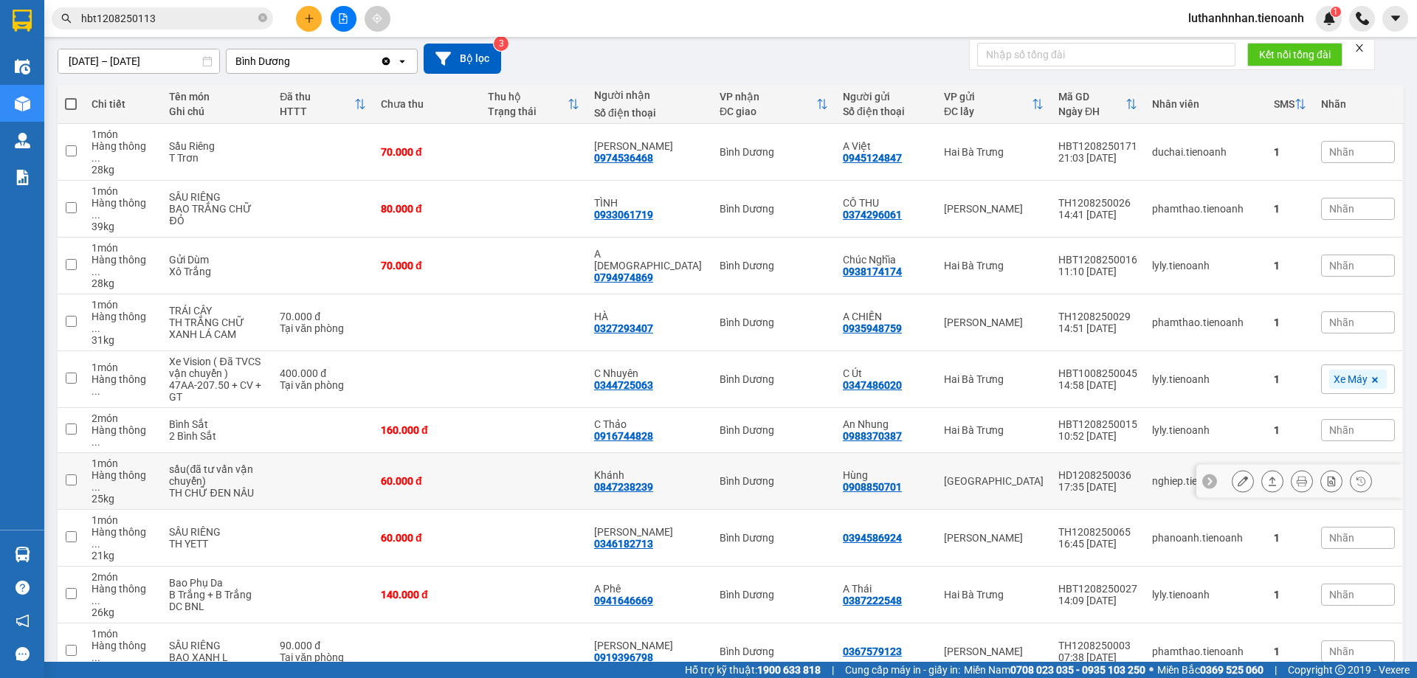
scroll to position [246, 0]
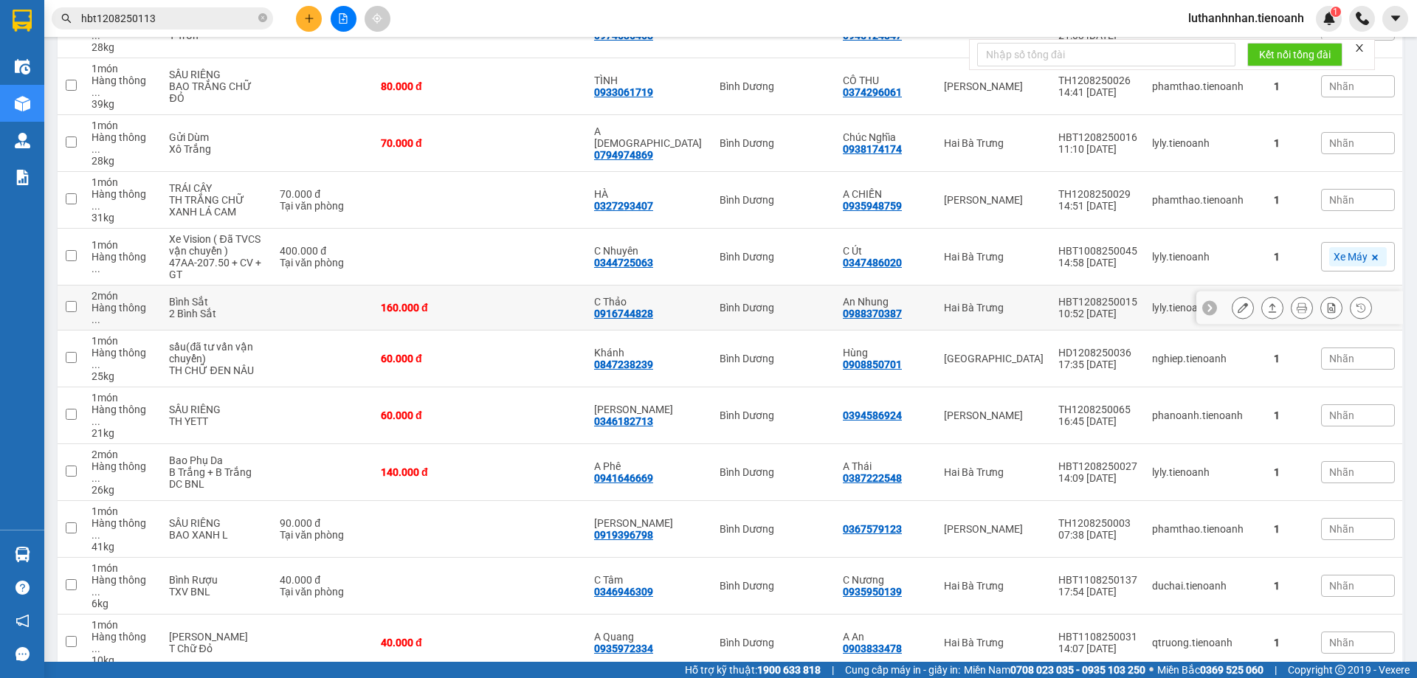
click at [876, 308] on div "0988370387" at bounding box center [872, 314] width 59 height 12
copy div "0988370387"
click at [304, 15] on icon "plus" at bounding box center [309, 18] width 10 height 10
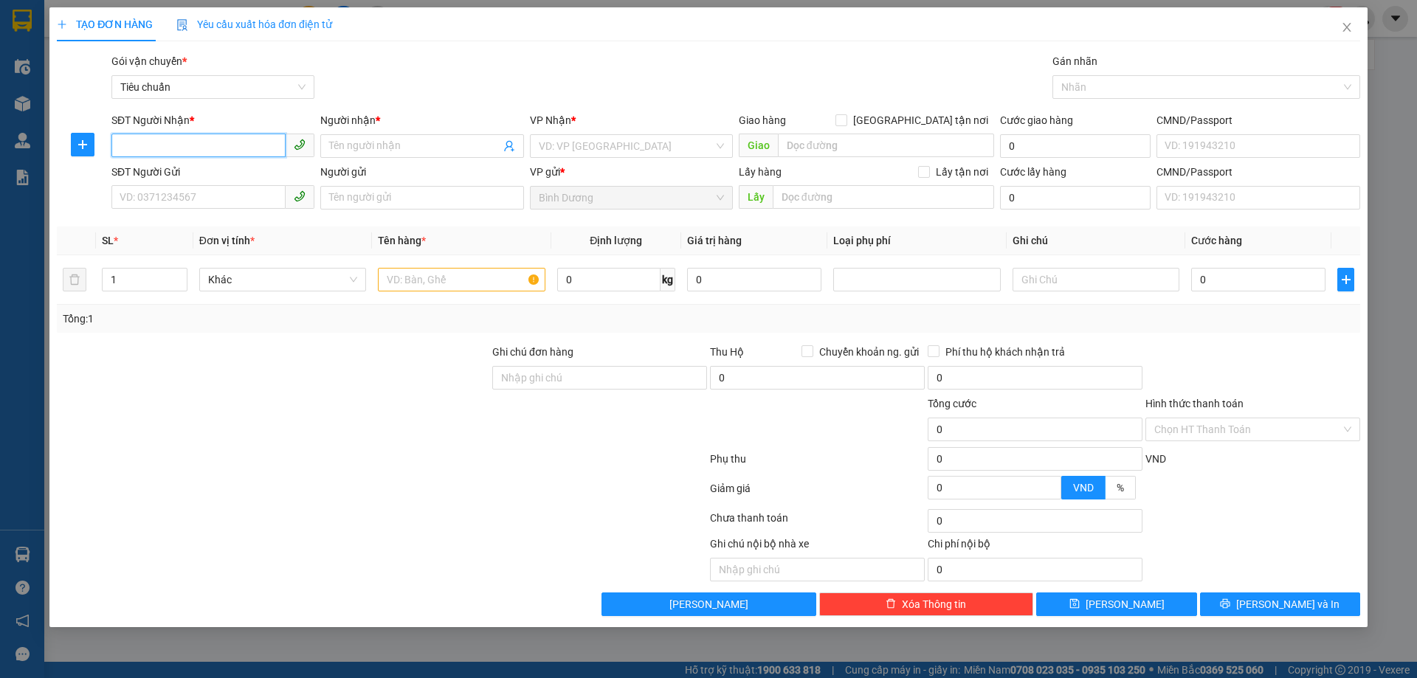
click at [188, 146] on input "SĐT Người Nhận *" at bounding box center [198, 146] width 174 height 24
paste input "0988370387"
type input "0988370387"
click at [205, 179] on div "0988370387 - An Nhung" at bounding box center [212, 176] width 185 height 16
type input "An Nhung"
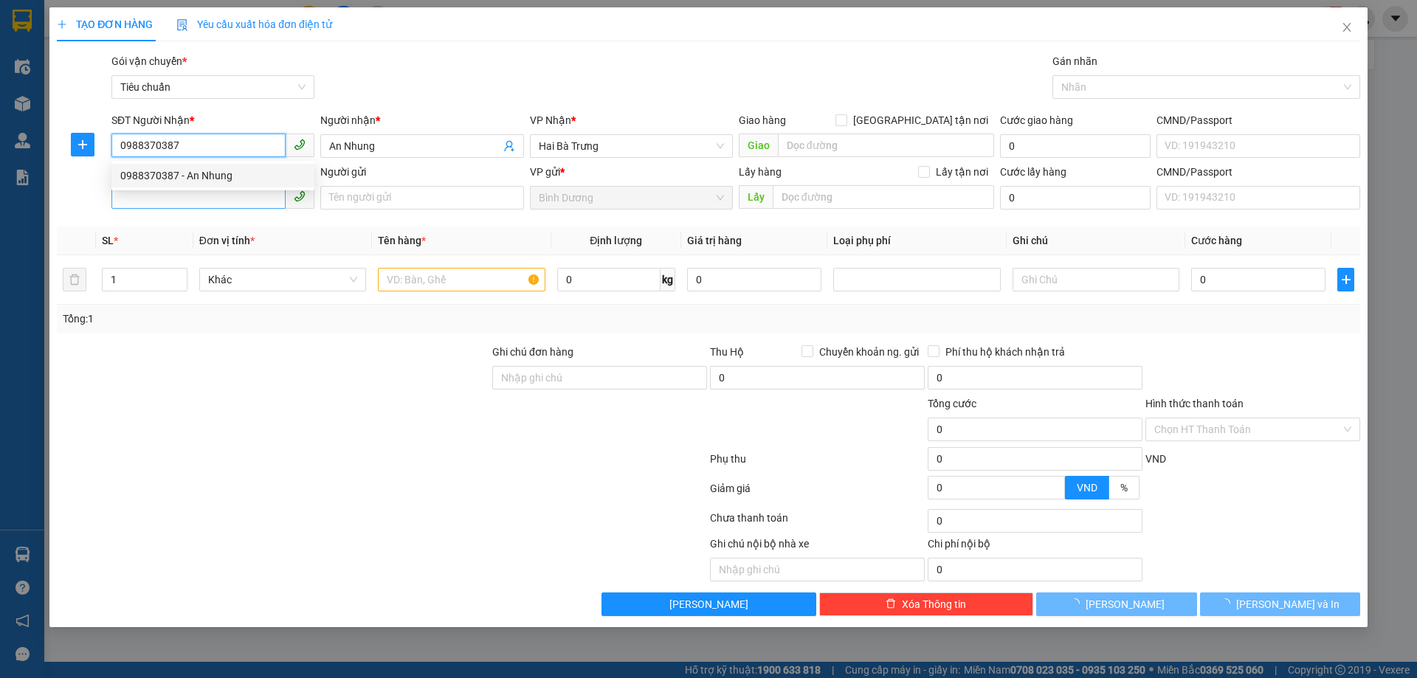
type input "160.000"
type input "0988370387"
click at [204, 195] on input "SĐT Người Gửi" at bounding box center [198, 197] width 174 height 24
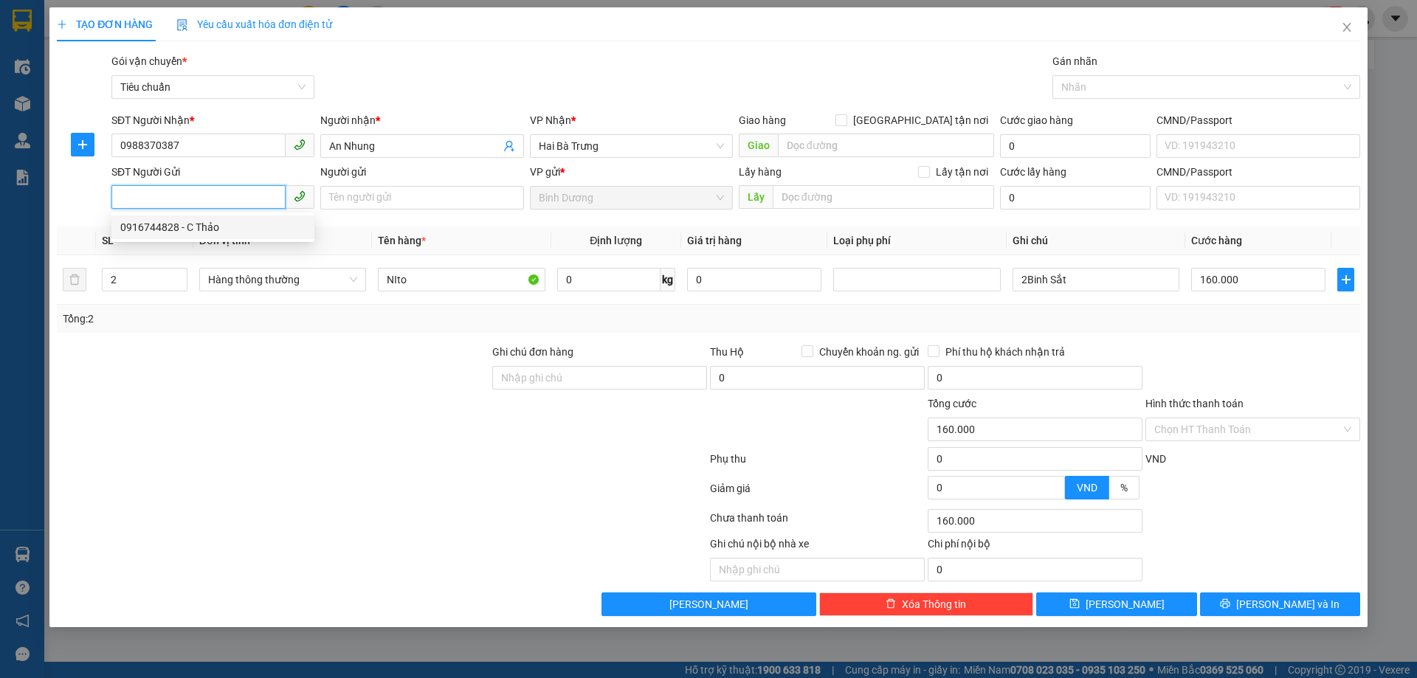
click at [199, 228] on div "0916744828 - C Thảo" at bounding box center [212, 227] width 185 height 16
type input "0916744828"
type input "C Thảo"
type input "1"
click at [181, 287] on span "down" at bounding box center [179, 284] width 9 height 9
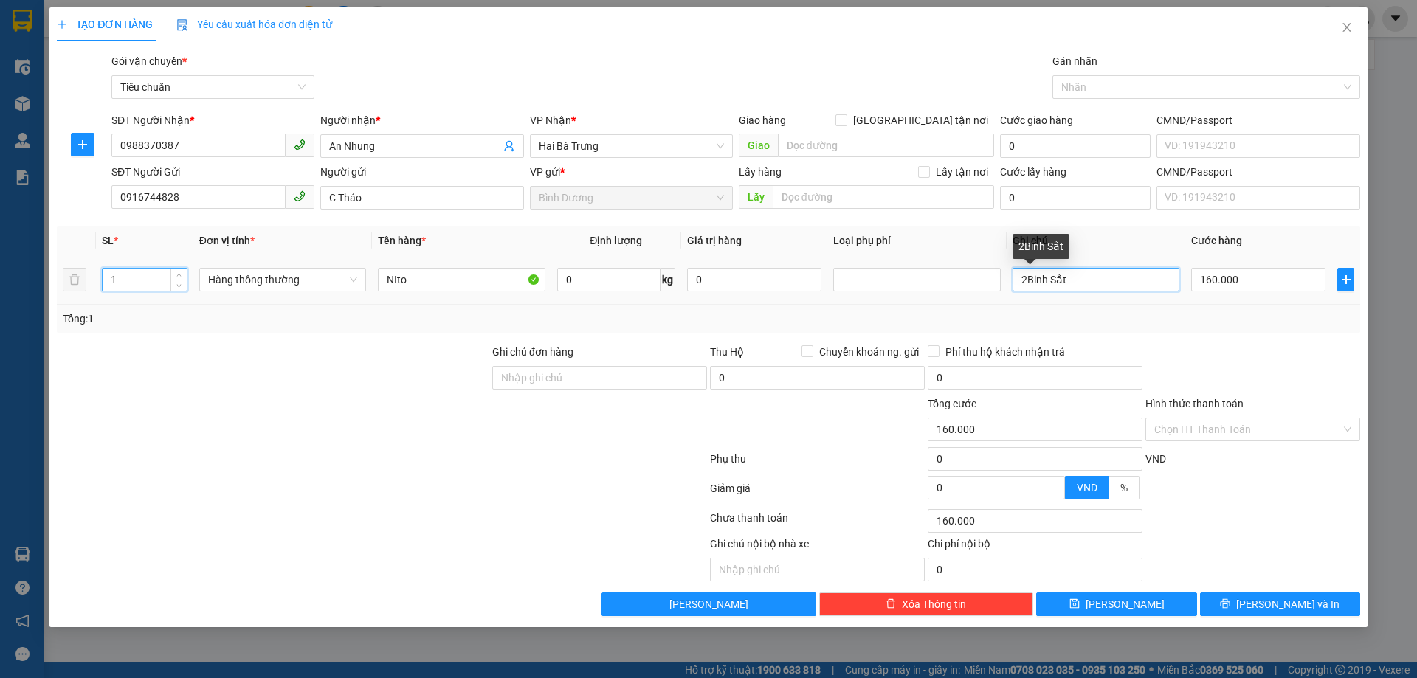
click at [1025, 280] on input "2Binh Sắt" at bounding box center [1096, 280] width 167 height 24
type input "0"
type input "Binh Sắt"
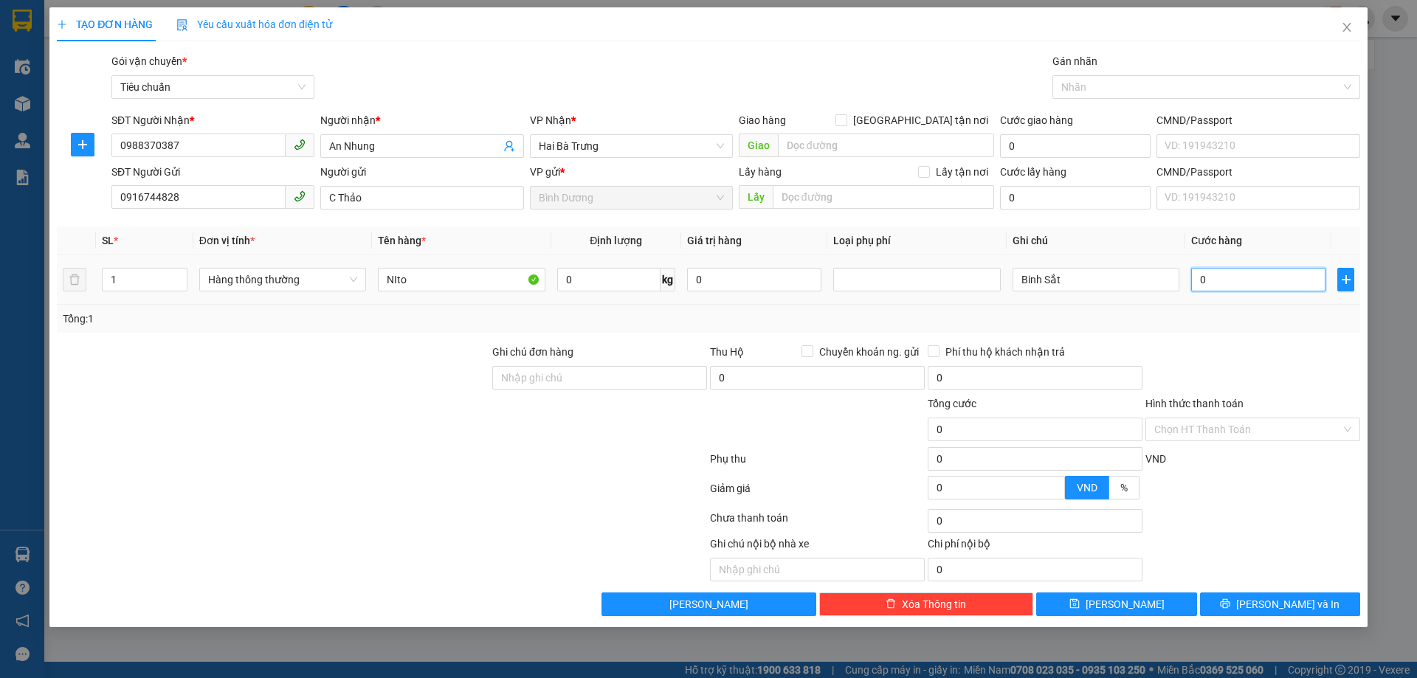
click at [1218, 281] on input "0" at bounding box center [1258, 280] width 134 height 24
type input "8"
type input "80"
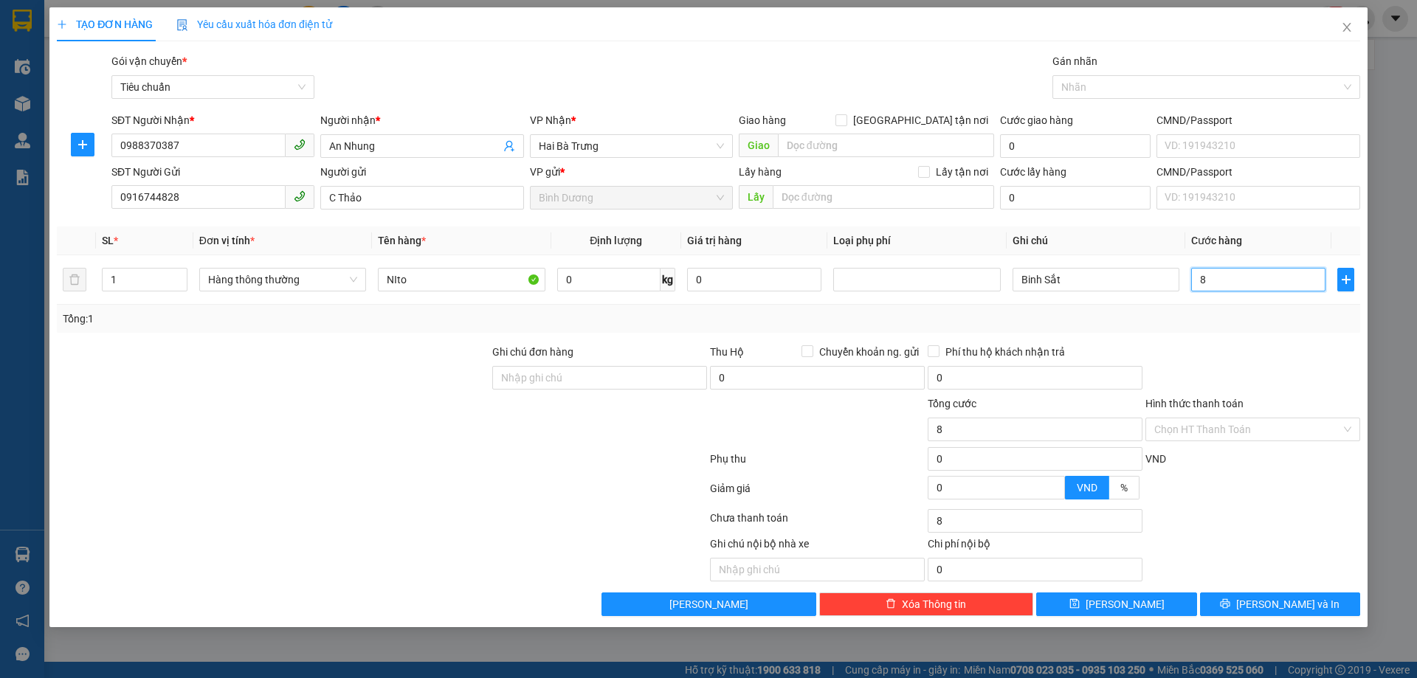
type input "80"
type input "80.000"
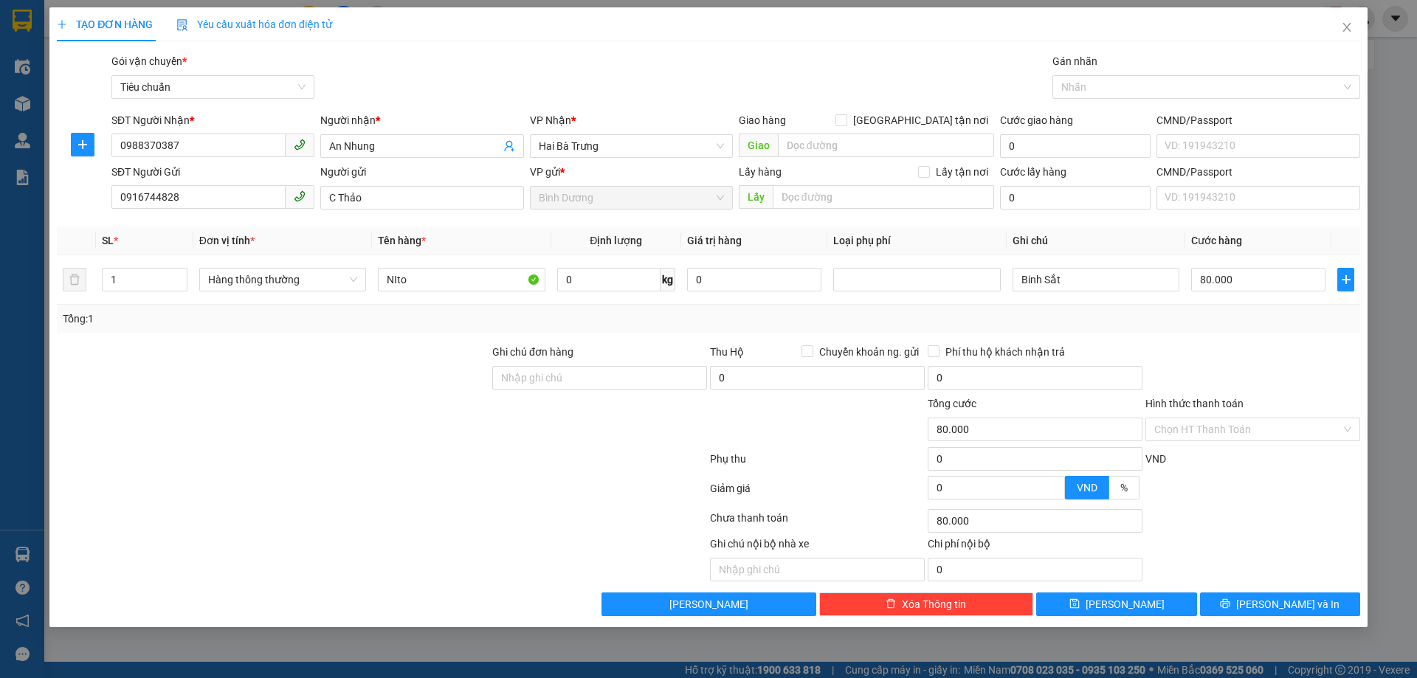
click at [1241, 333] on div "Transit Pickup Surcharge Ids Transit Deliver Surcharge Ids Transit Deliver Surc…" at bounding box center [708, 334] width 1303 height 563
click at [1286, 599] on span "[PERSON_NAME] và In" at bounding box center [1287, 604] width 103 height 16
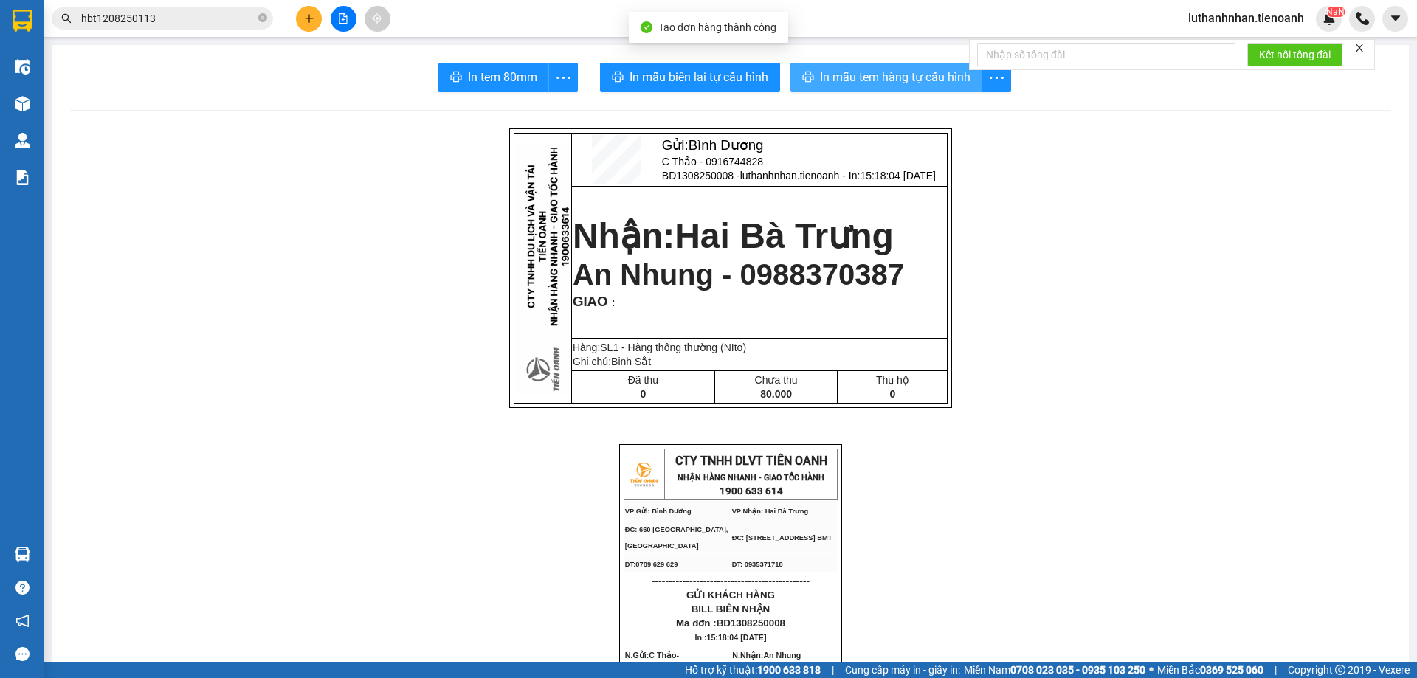
click at [830, 76] on span "In mẫu tem hàng tự cấu hình" at bounding box center [895, 77] width 151 height 18
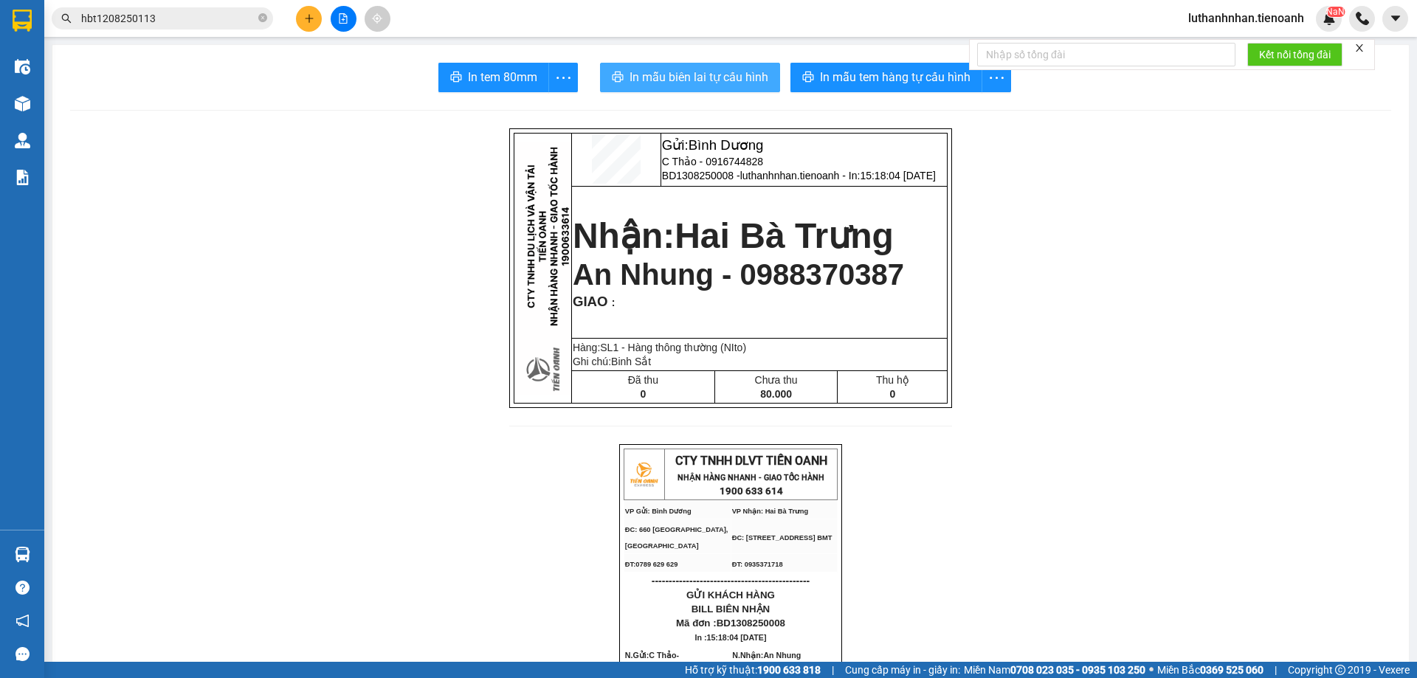
click at [691, 84] on span "In mẫu biên lai tự cấu hình" at bounding box center [699, 77] width 139 height 18
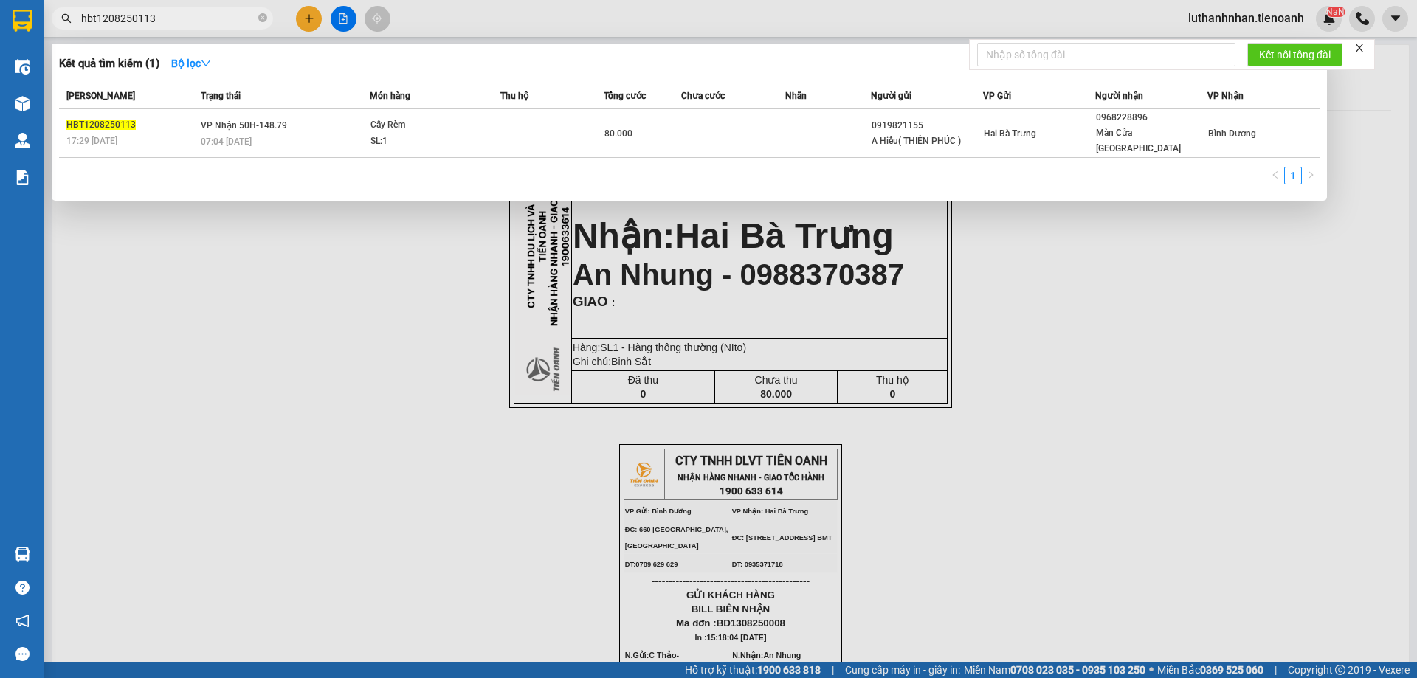
click at [168, 21] on input "hbt1208250113" at bounding box center [168, 18] width 174 height 16
click at [265, 17] on icon "close-circle" at bounding box center [262, 17] width 9 height 9
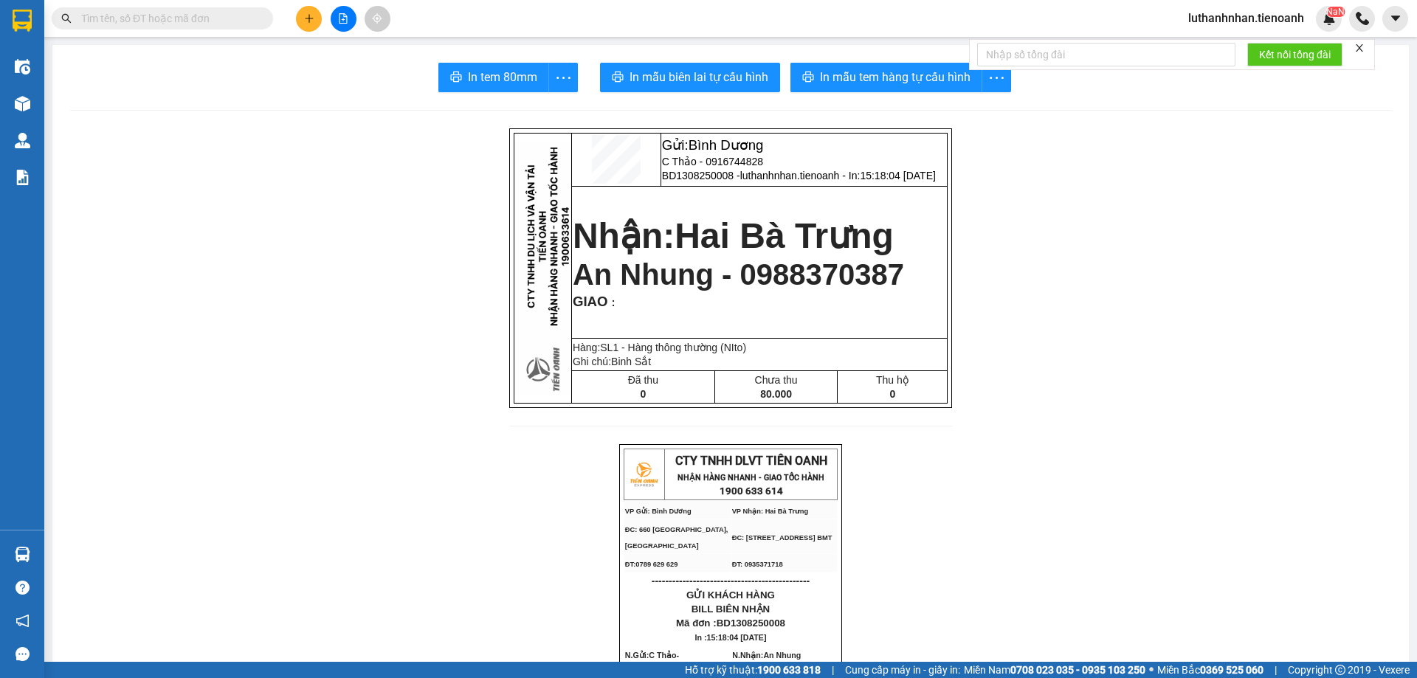
click at [165, 21] on input "text" at bounding box center [168, 18] width 174 height 16
click at [174, 24] on input "text" at bounding box center [168, 18] width 174 height 16
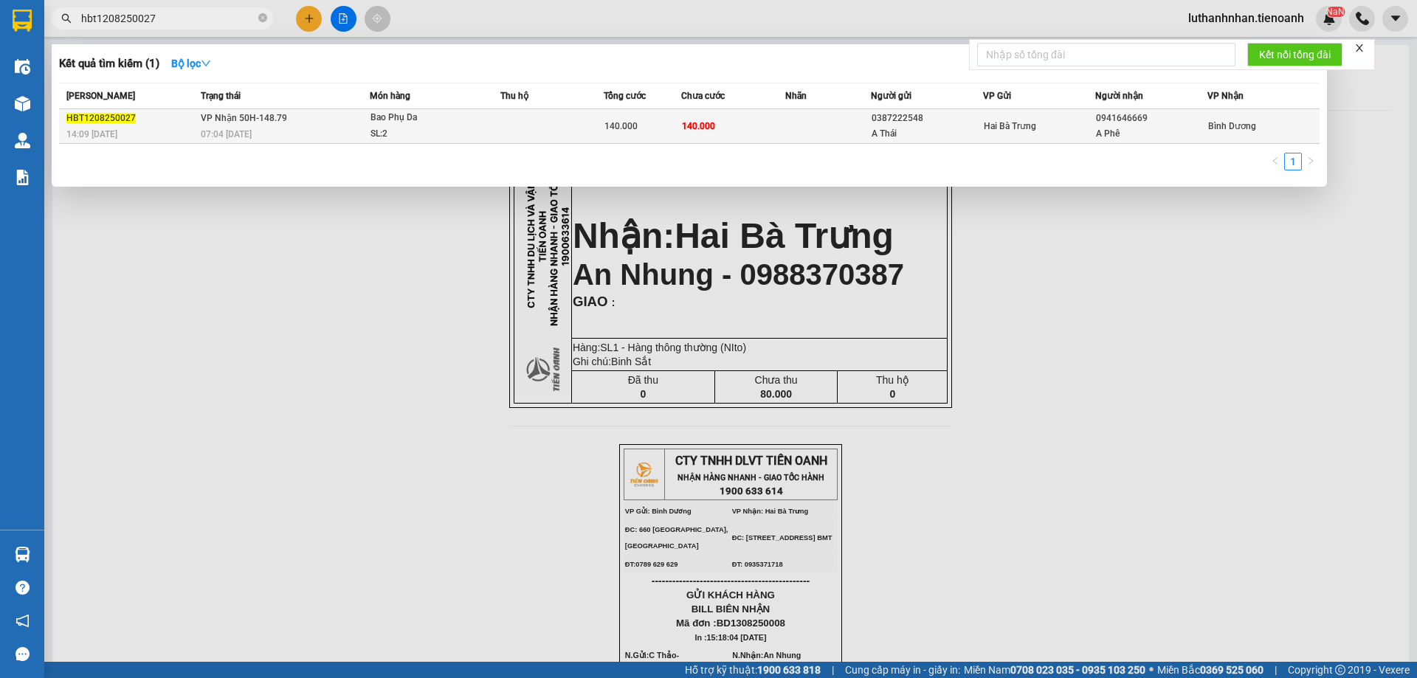
type input "hbt1208250027"
click at [289, 125] on td "VP Nhận 50H-148.79 07:04 [DATE]" at bounding box center [283, 126] width 173 height 35
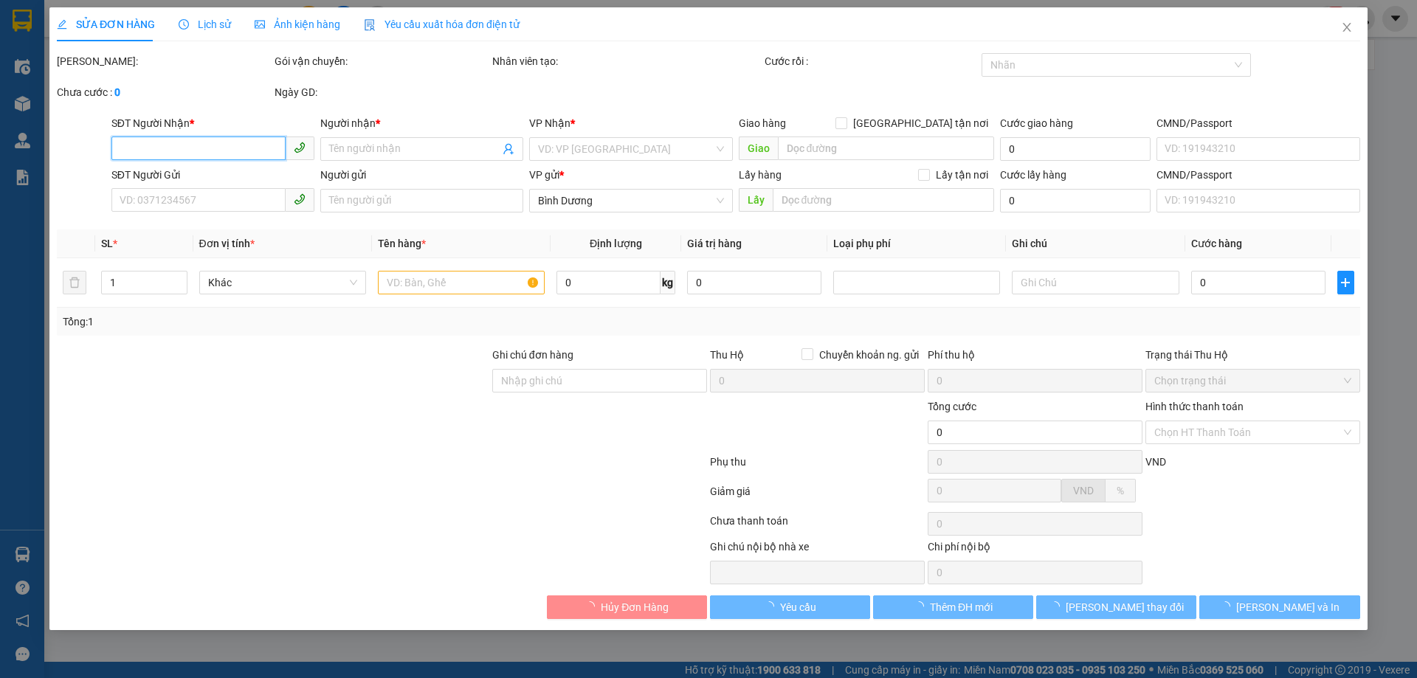
type input "0941646669"
type input "A Phê"
type input "0387222548"
type input "A Thái"
type input "140.000"
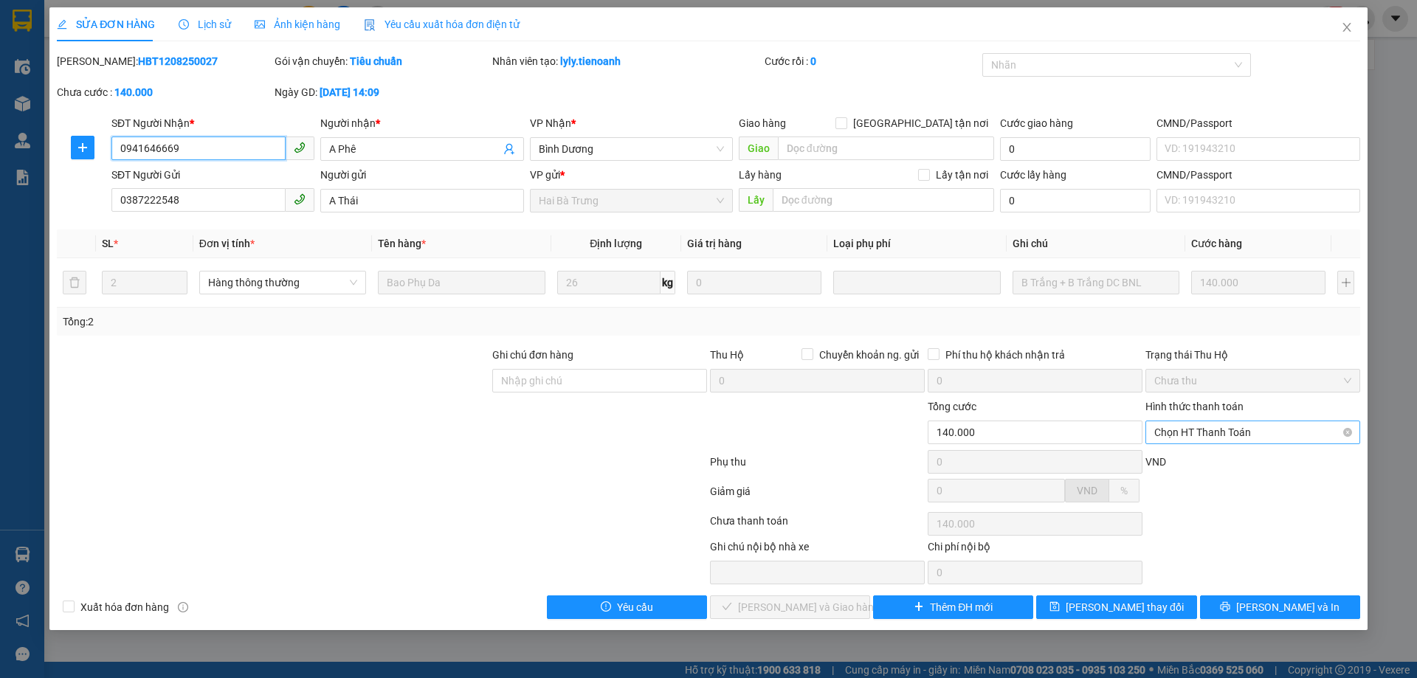
click at [1205, 429] on span "Chọn HT Thanh Toán" at bounding box center [1252, 432] width 197 height 22
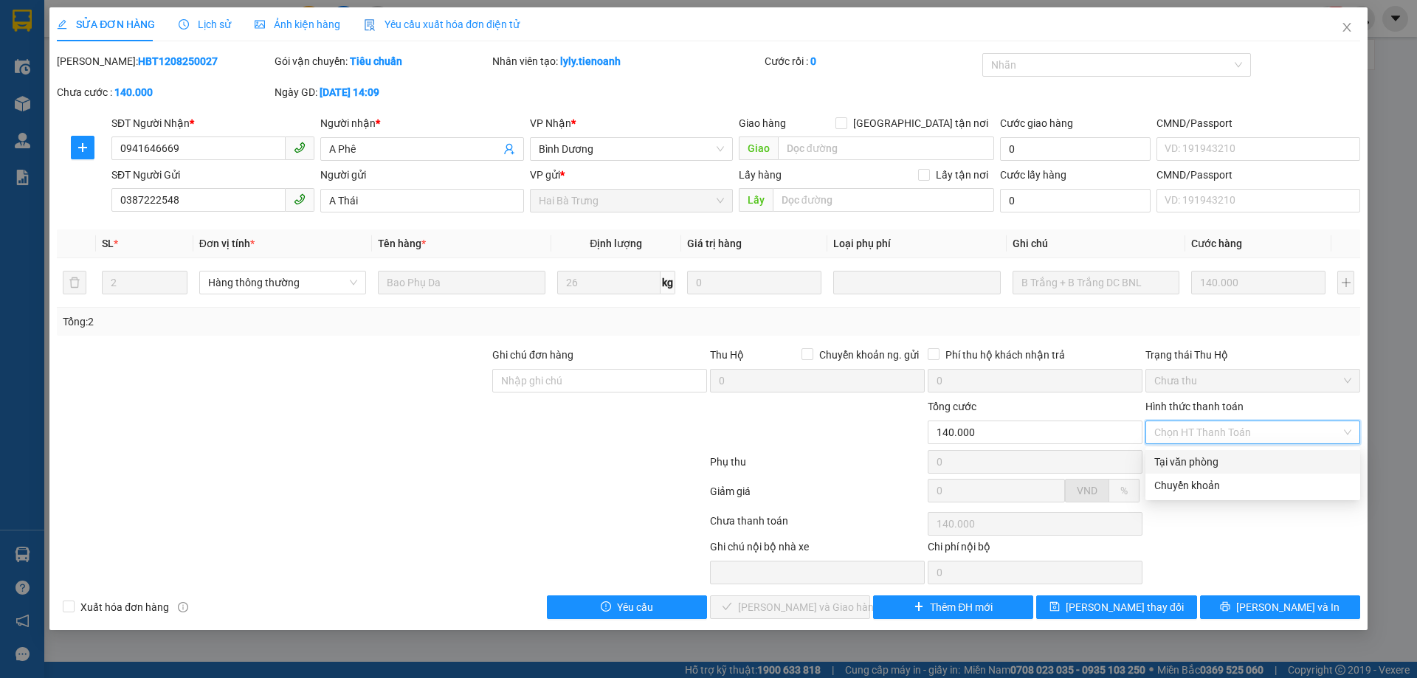
click at [1200, 463] on div "Tại văn phòng" at bounding box center [1252, 462] width 197 height 16
type input "0"
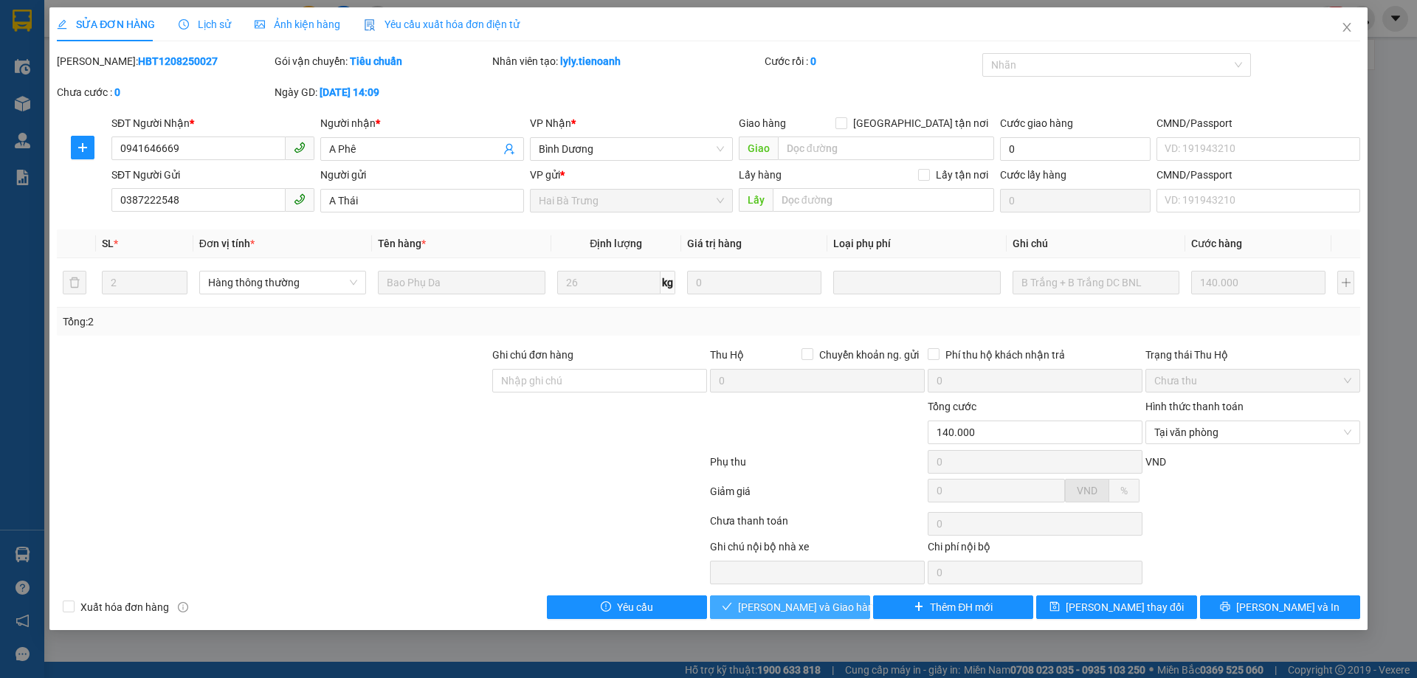
click at [805, 610] on span "[PERSON_NAME] và Giao hàng" at bounding box center [809, 607] width 142 height 16
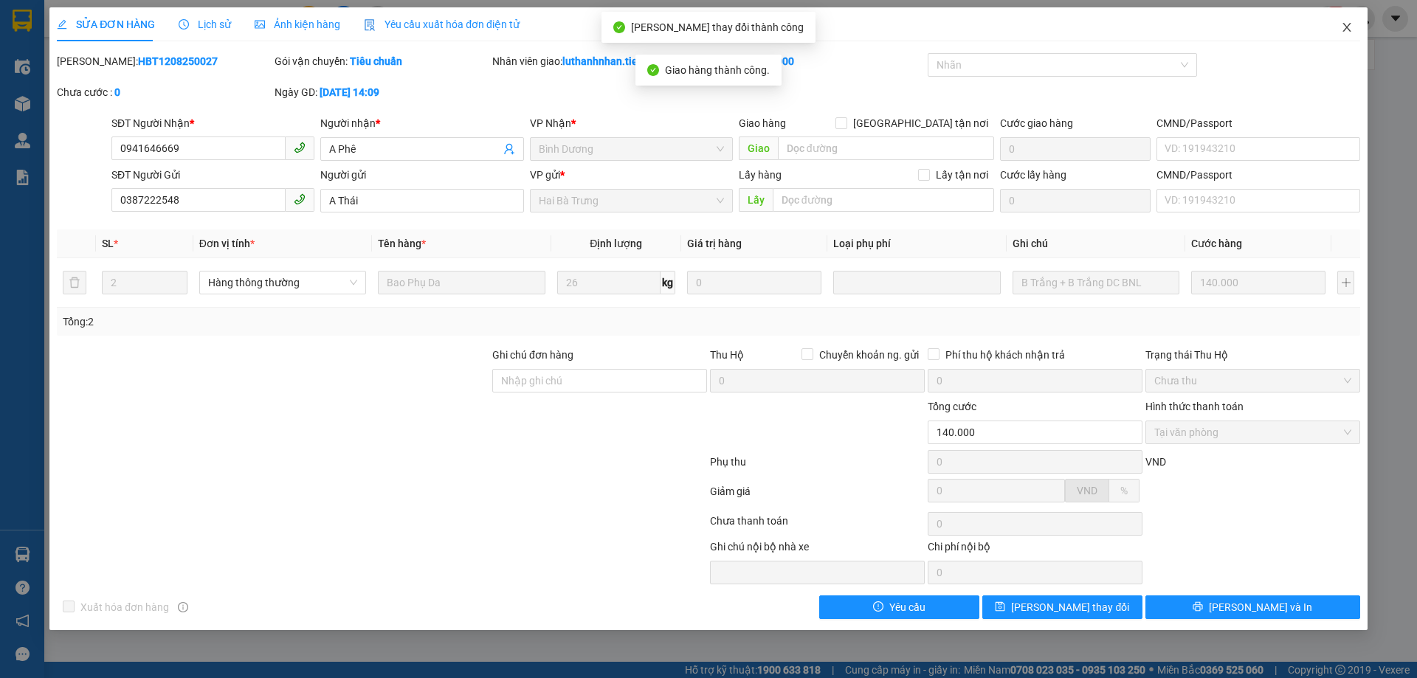
click at [1349, 24] on icon "close" at bounding box center [1347, 27] width 12 height 12
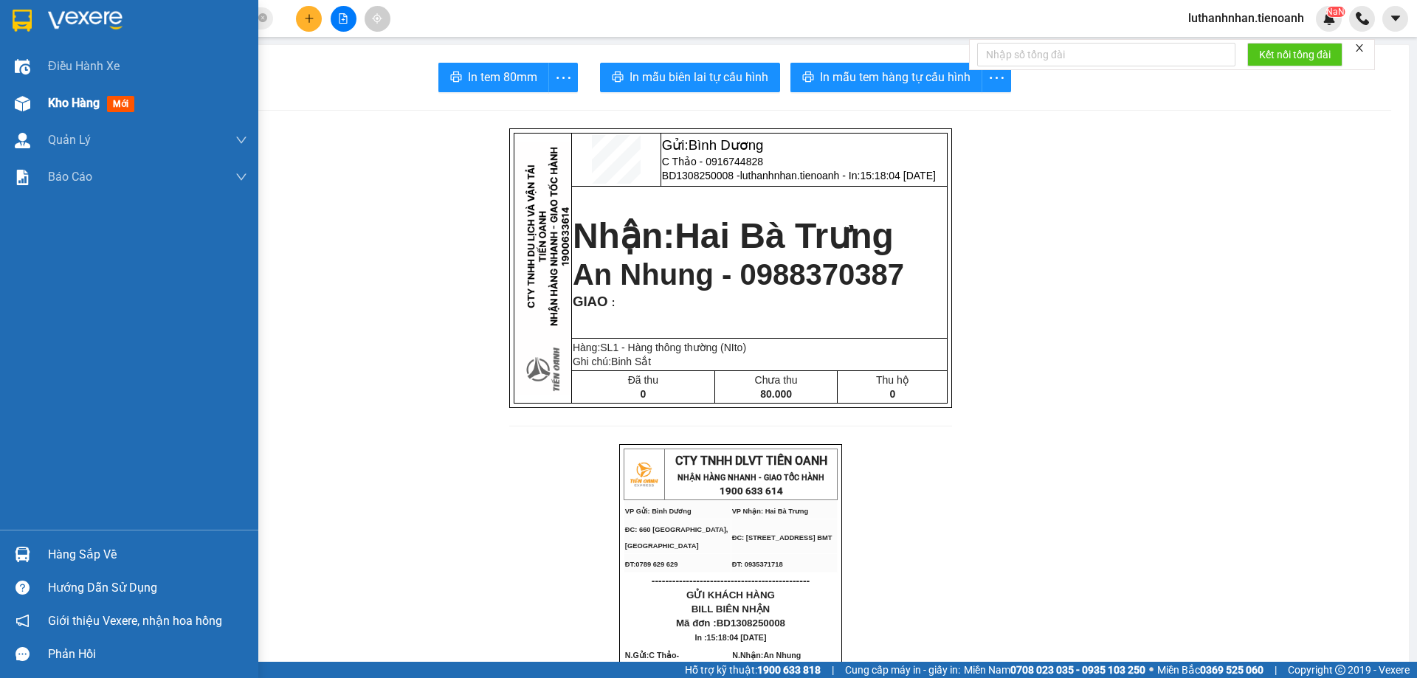
click at [58, 114] on div "Kho hàng mới" at bounding box center [147, 103] width 199 height 37
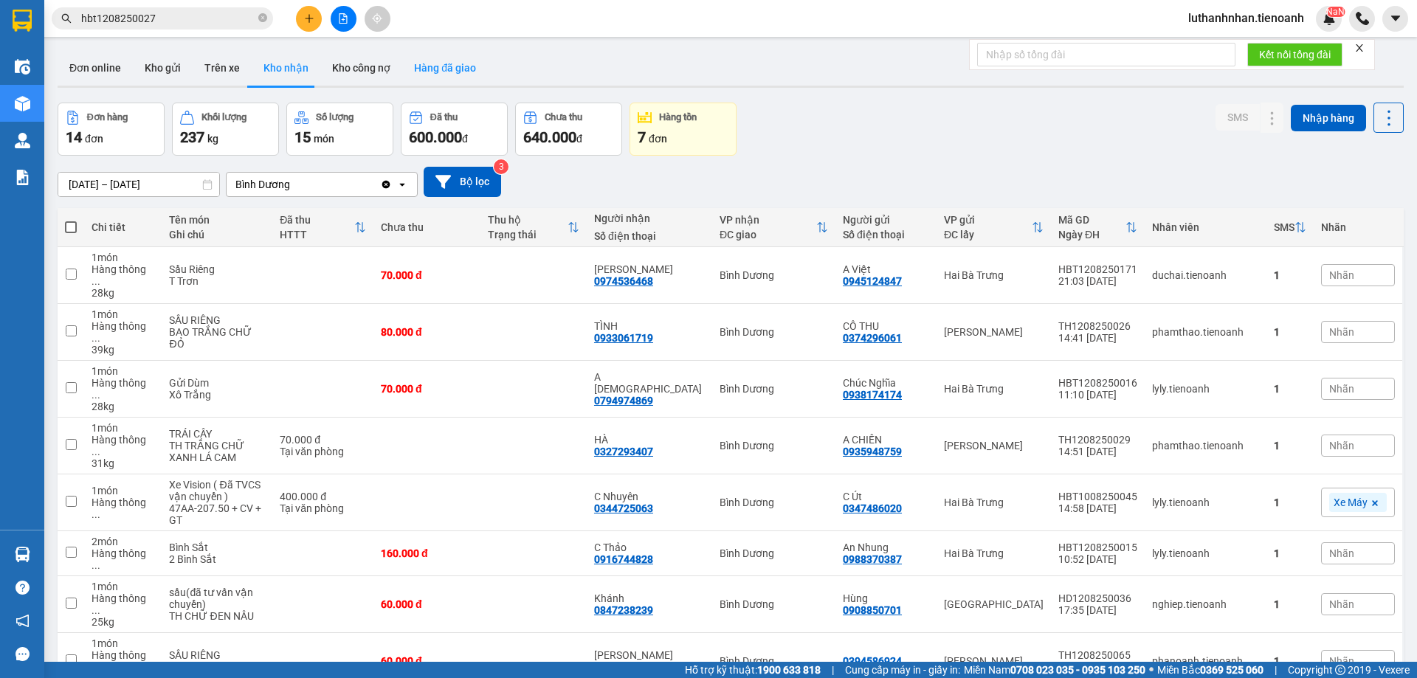
click at [435, 73] on button "Hàng đã giao" at bounding box center [445, 67] width 86 height 35
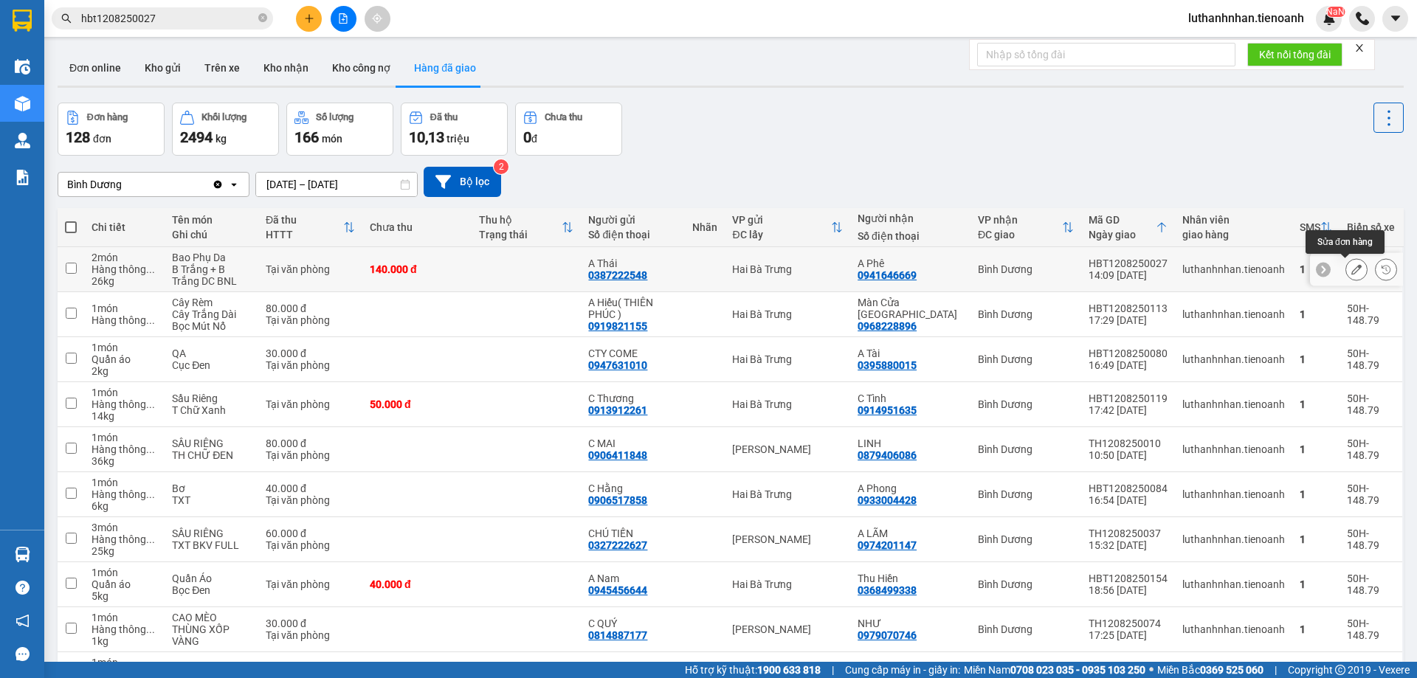
click at [1351, 272] on icon at bounding box center [1356, 269] width 10 height 10
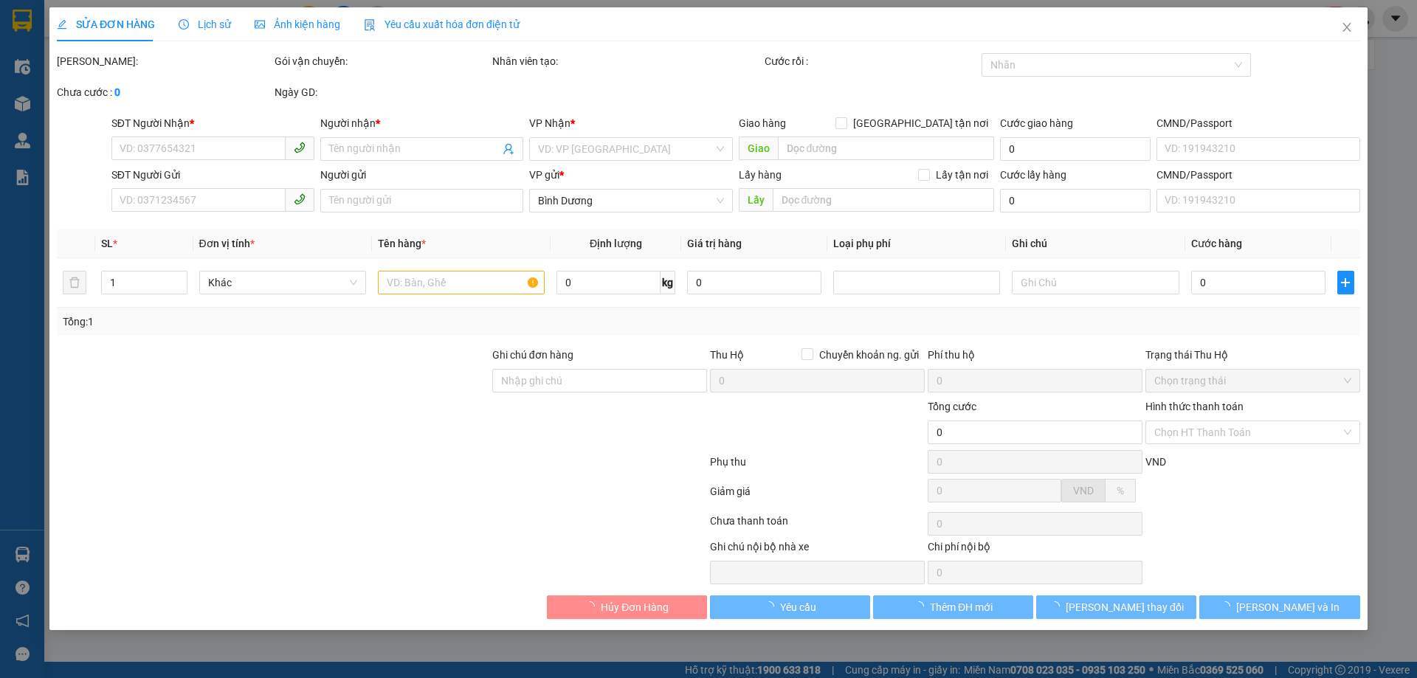
type input "0941646669"
type input "A Phê"
type input "0387222548"
type input "A Thái"
type input "140.000"
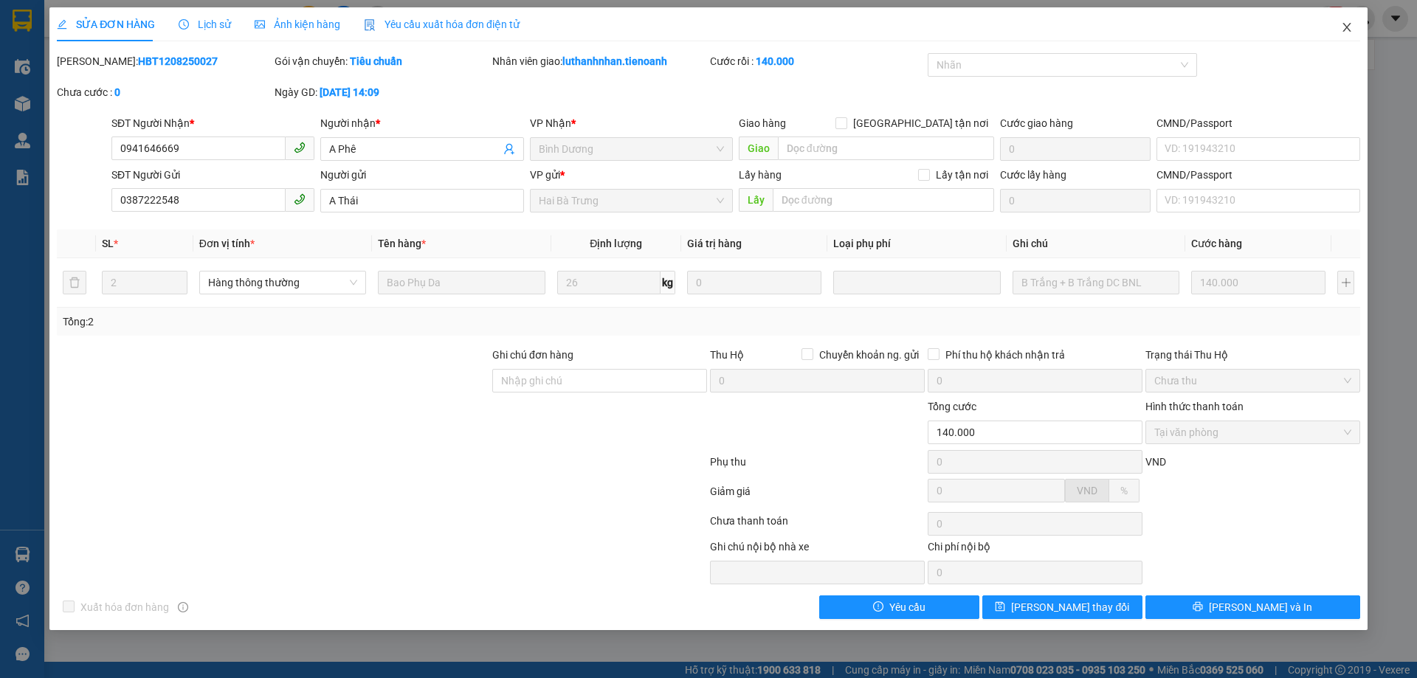
click at [1347, 32] on icon "close" at bounding box center [1347, 27] width 12 height 12
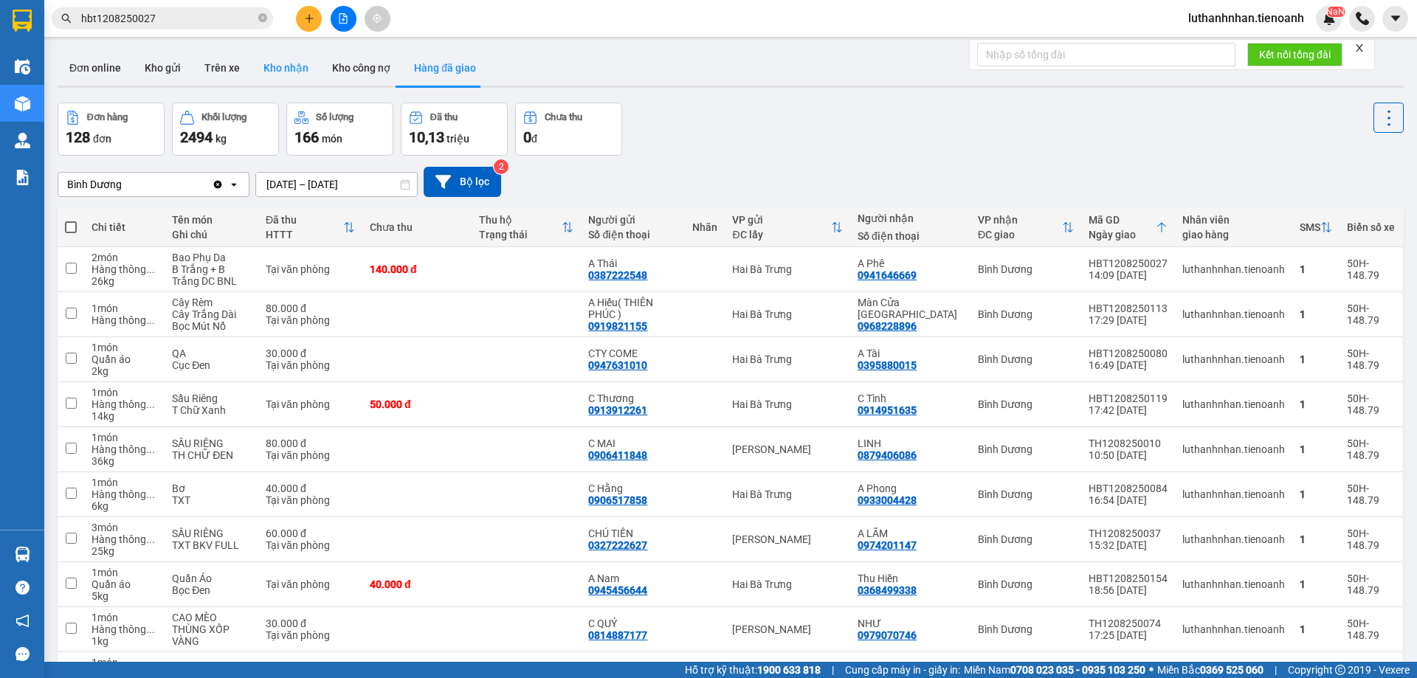
click at [284, 74] on button "Kho nhận" at bounding box center [286, 67] width 69 height 35
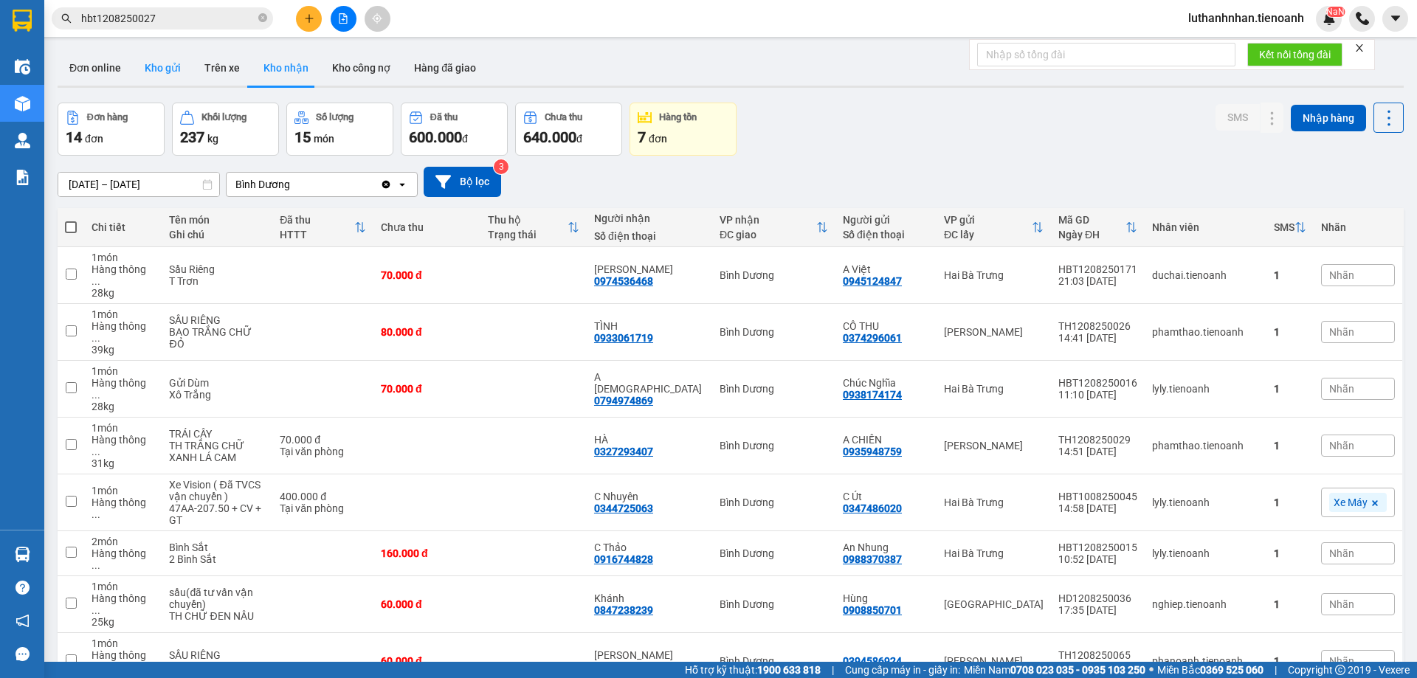
click at [156, 69] on button "Kho gửi" at bounding box center [163, 67] width 60 height 35
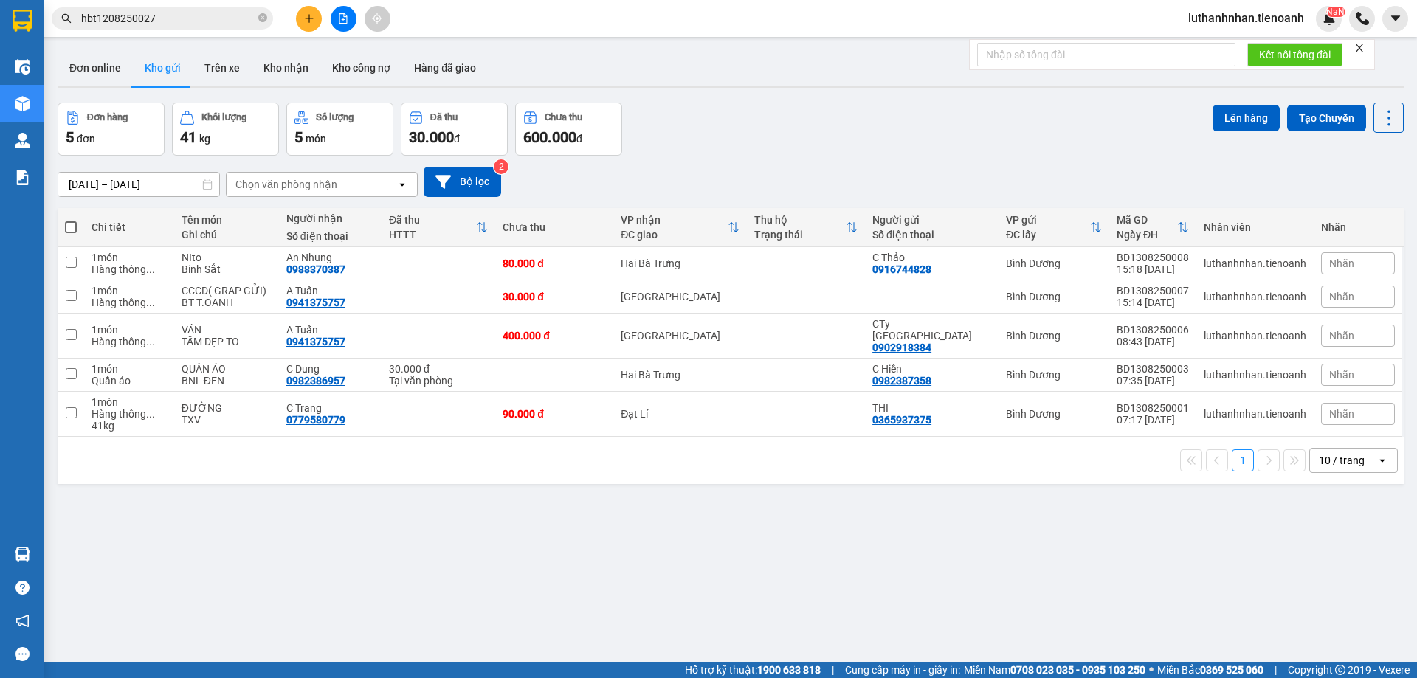
click at [188, 20] on input "hbt1208250027" at bounding box center [168, 18] width 174 height 16
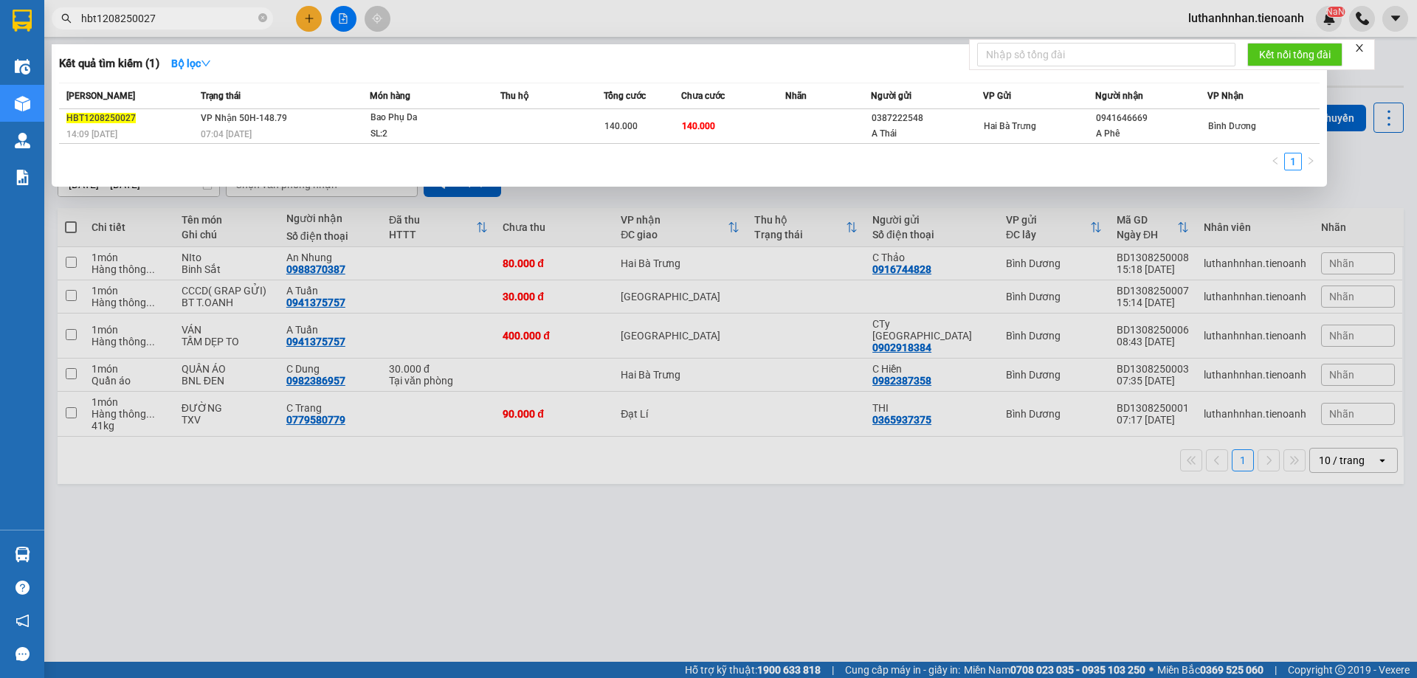
click at [188, 20] on input "hbt1208250027" at bounding box center [168, 18] width 174 height 16
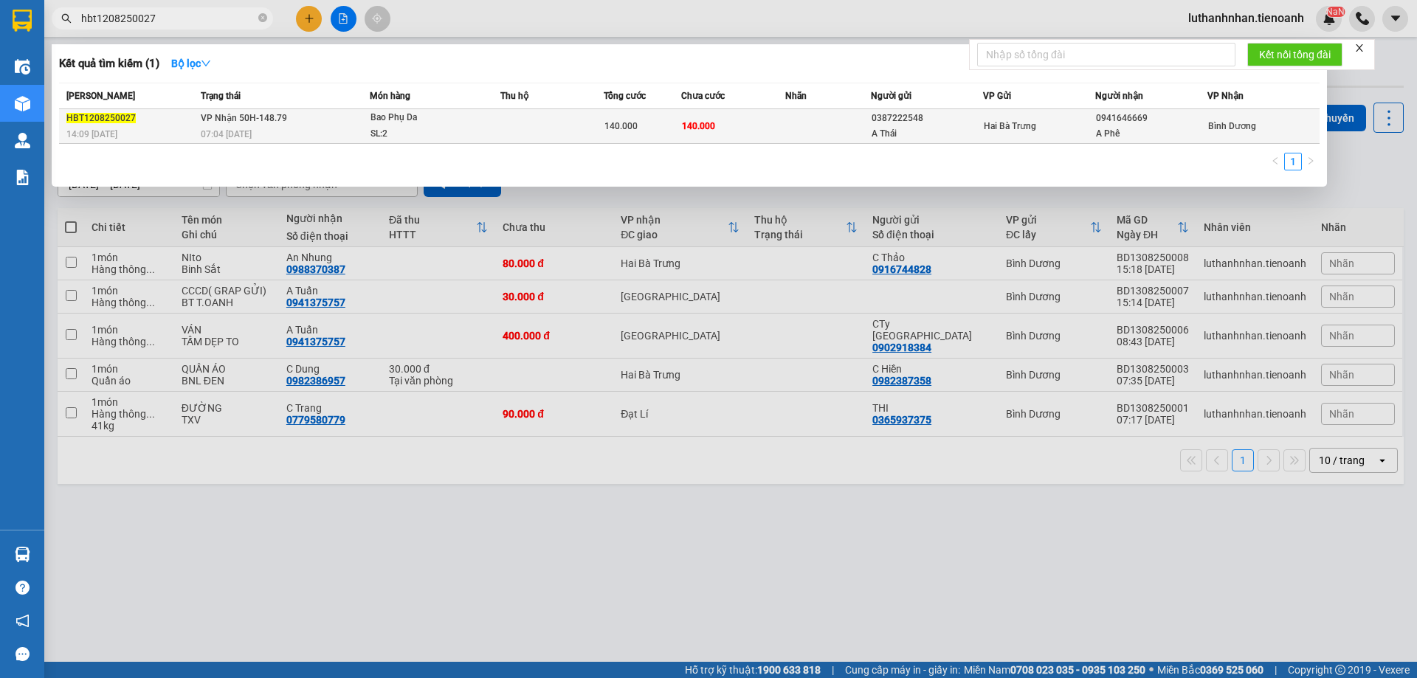
click at [550, 132] on td at bounding box center [551, 126] width 103 height 35
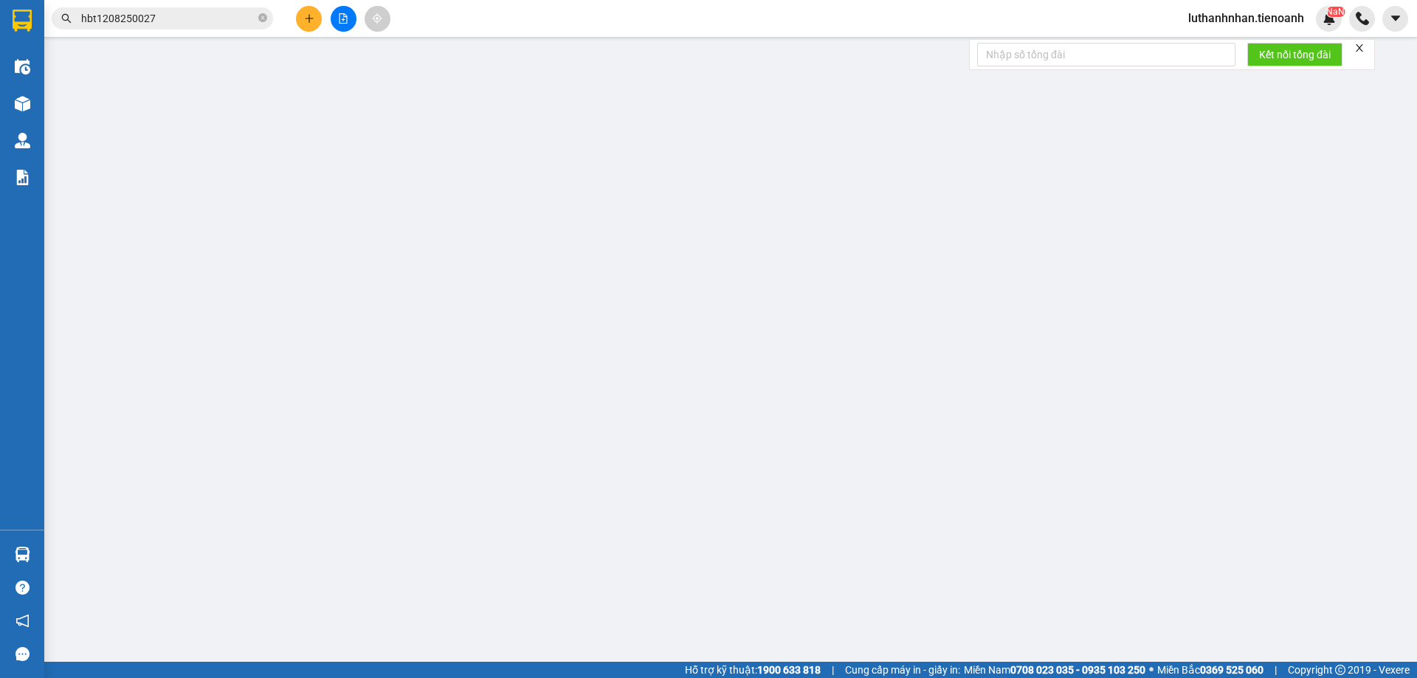
type input "0941646669"
type input "A Phê"
type input "0387222548"
type input "A Thái"
type input "140.000"
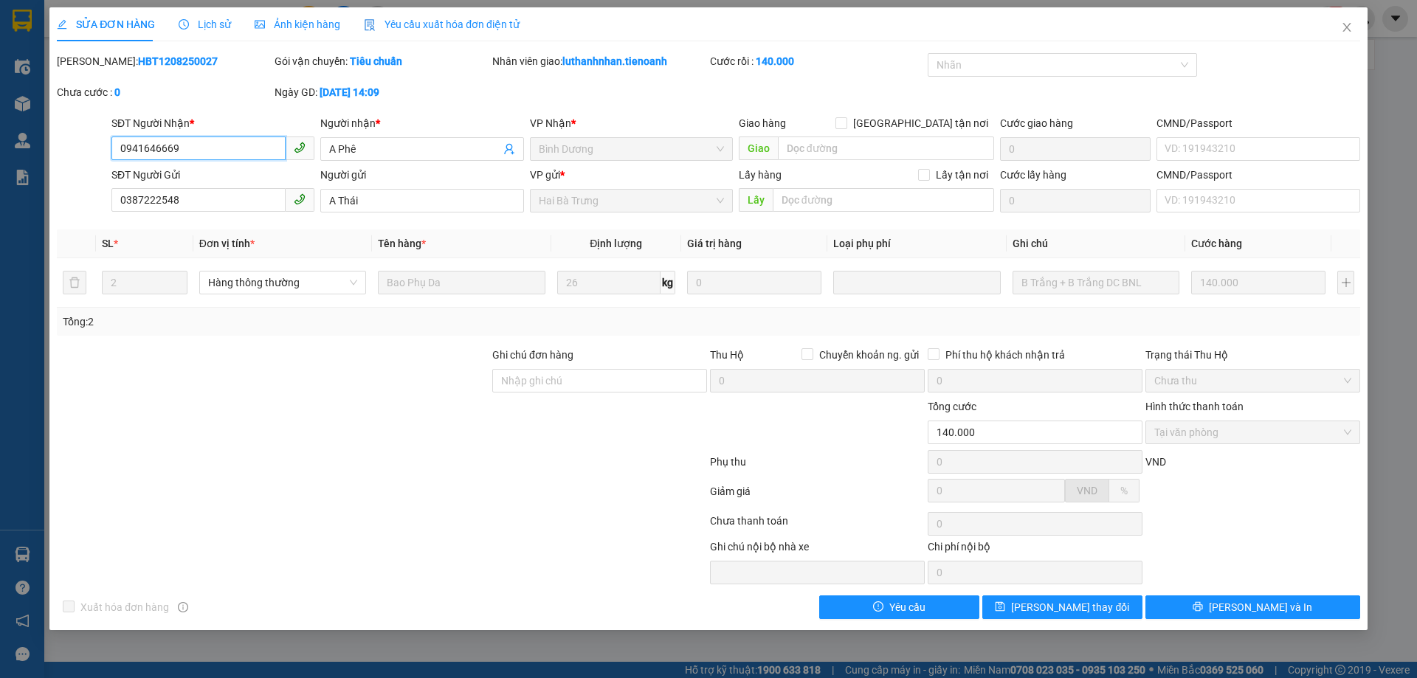
click at [228, 145] on input "0941646669" at bounding box center [198, 149] width 174 height 24
click at [1343, 25] on icon "close" at bounding box center [1347, 27] width 12 height 12
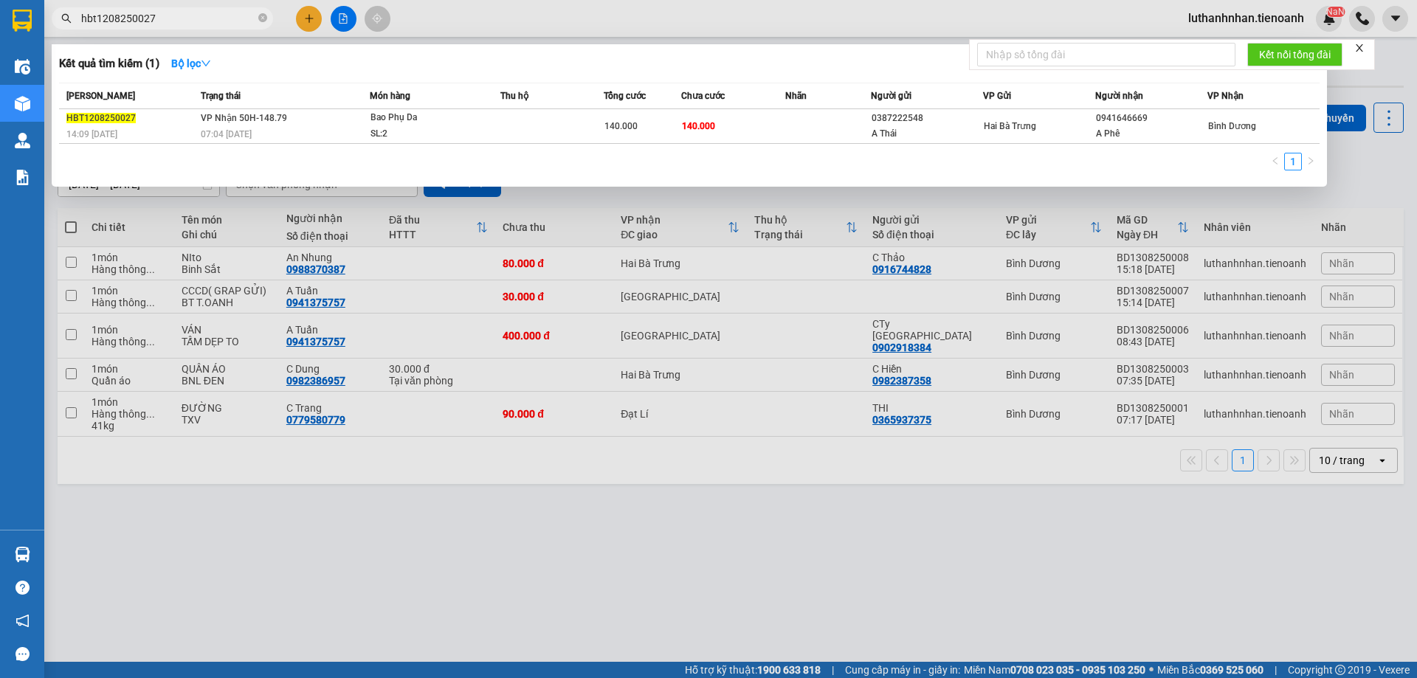
click at [175, 13] on input "hbt1208250027" at bounding box center [168, 18] width 174 height 16
paste input "0941646669"
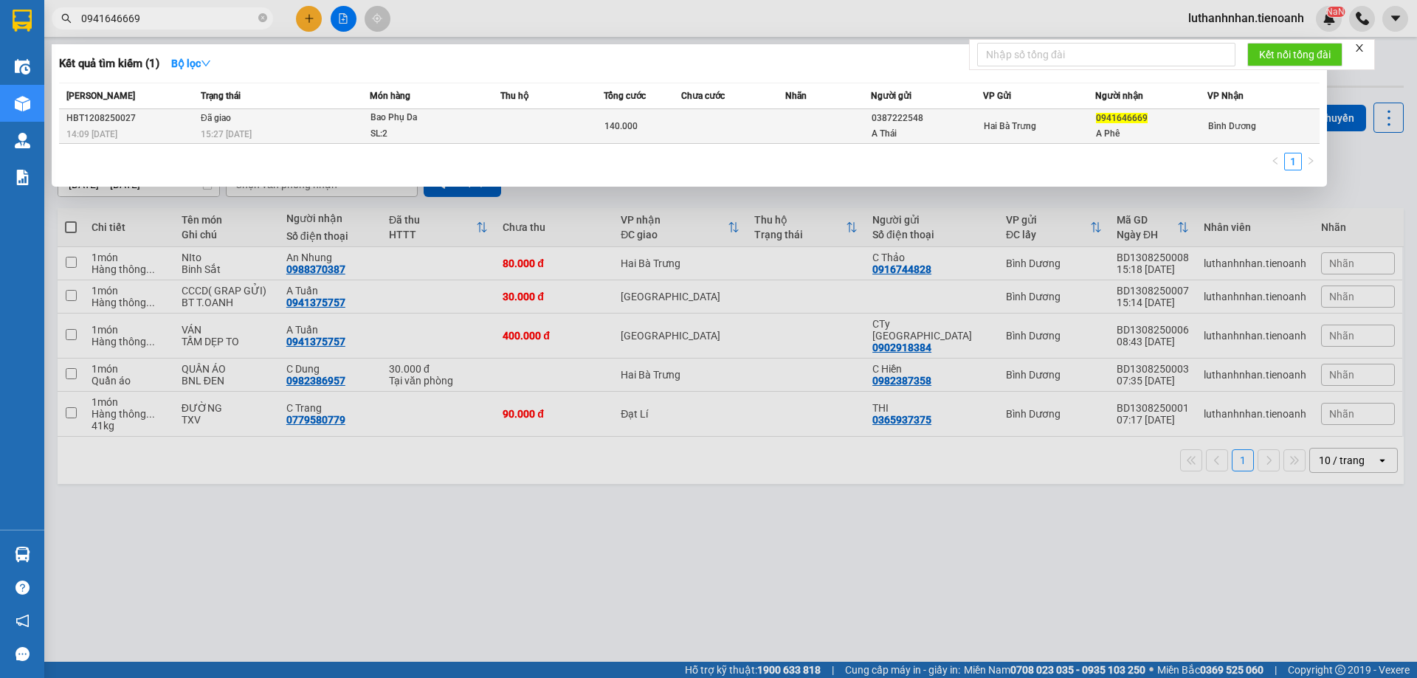
type input "0941646669"
click at [288, 127] on div "15:27 [DATE]" at bounding box center [285, 134] width 168 height 16
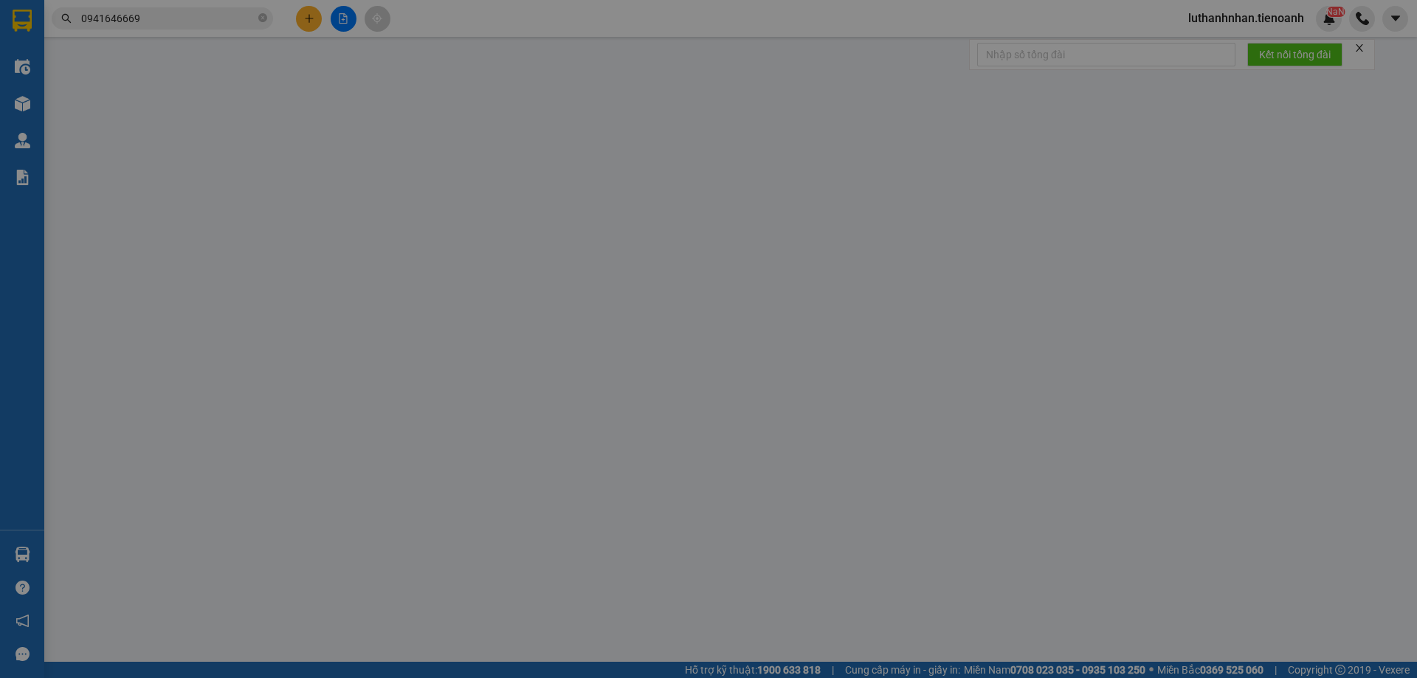
type input "0941646669"
type input "A Phê"
type input "0387222548"
type input "A Thái"
type input "140.000"
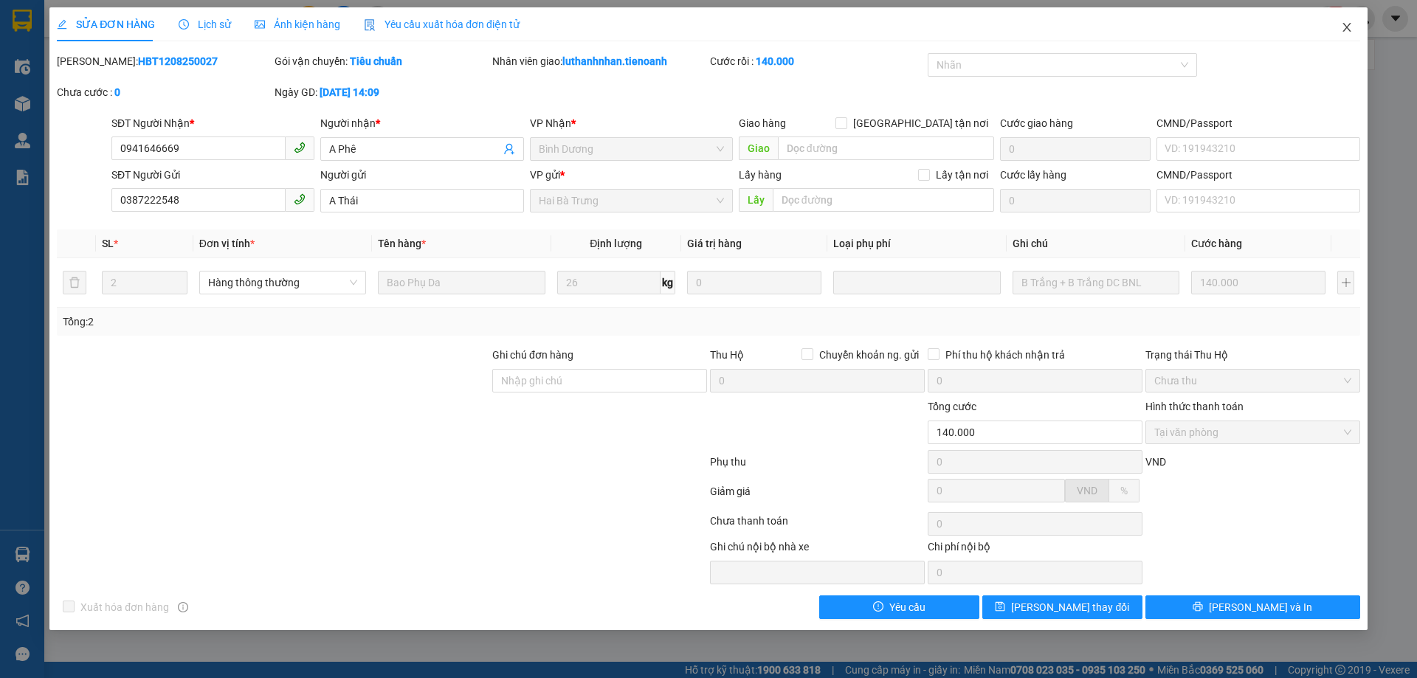
click at [1348, 27] on icon "close" at bounding box center [1347, 27] width 12 height 12
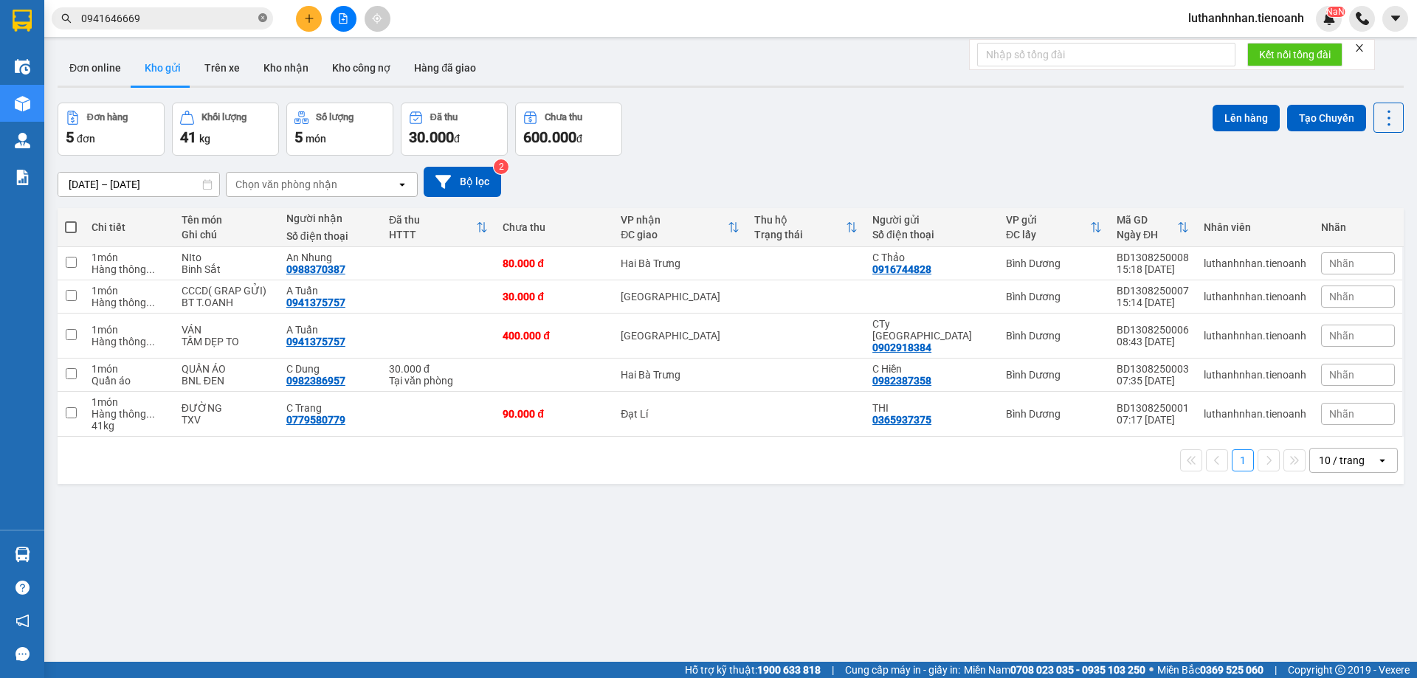
click at [259, 19] on icon "close-circle" at bounding box center [262, 17] width 9 height 9
click at [308, 21] on icon "plus" at bounding box center [309, 18] width 10 height 10
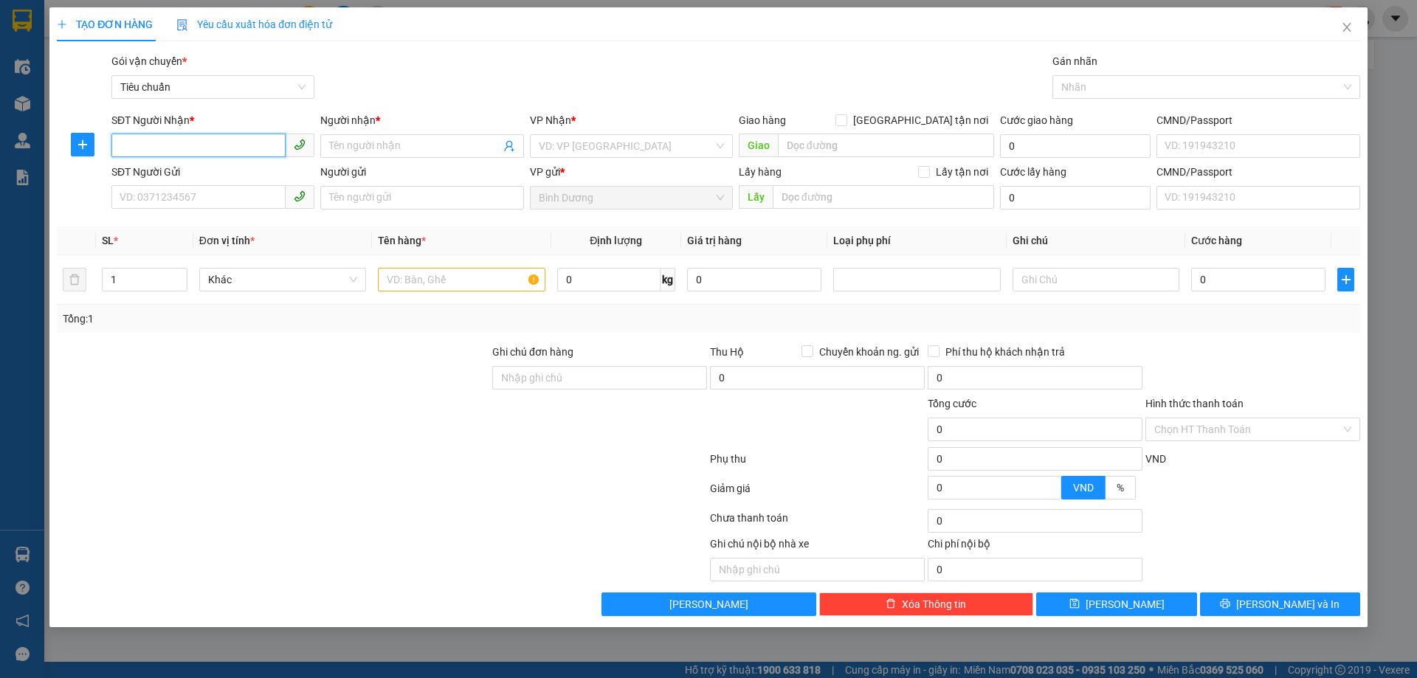
click at [227, 142] on input "SĐT Người Nhận *" at bounding box center [198, 146] width 174 height 24
type input "0828466499"
click at [225, 173] on div "0828466499 - A MINH" at bounding box center [212, 176] width 185 height 16
type input "A MINH"
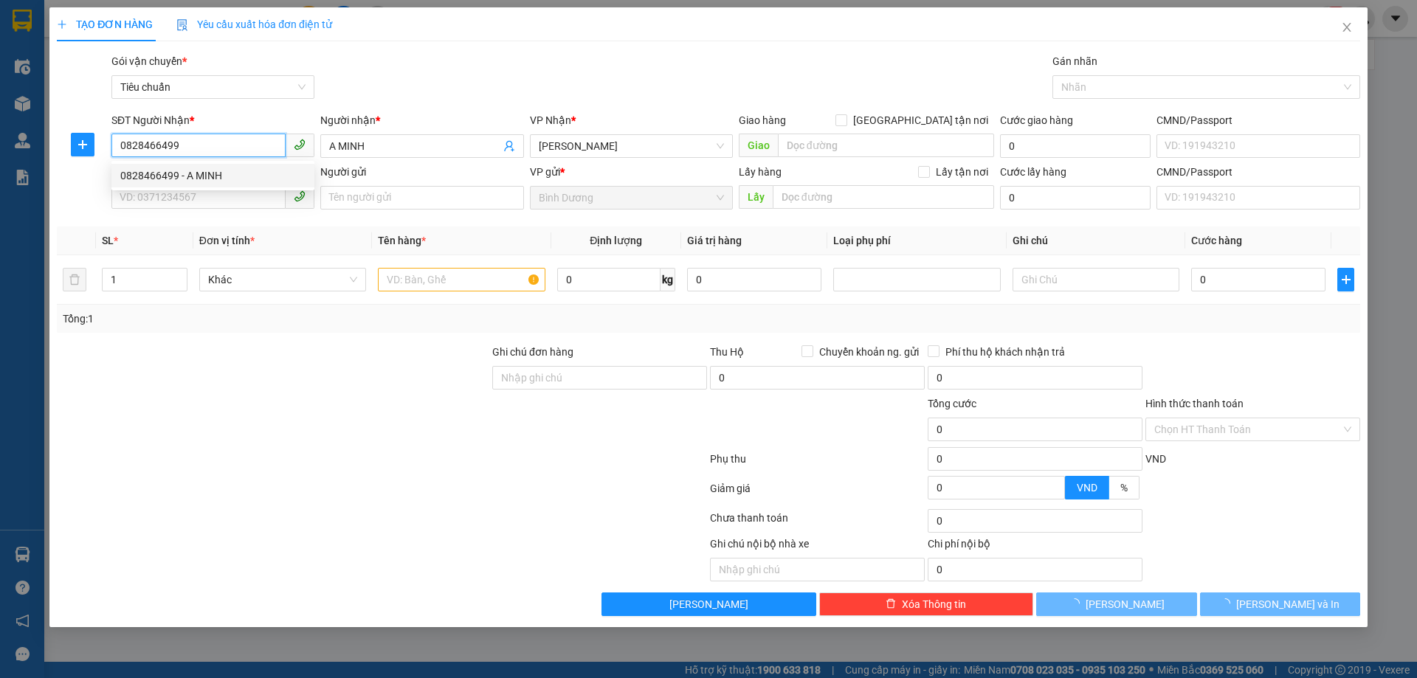
type input "70.000"
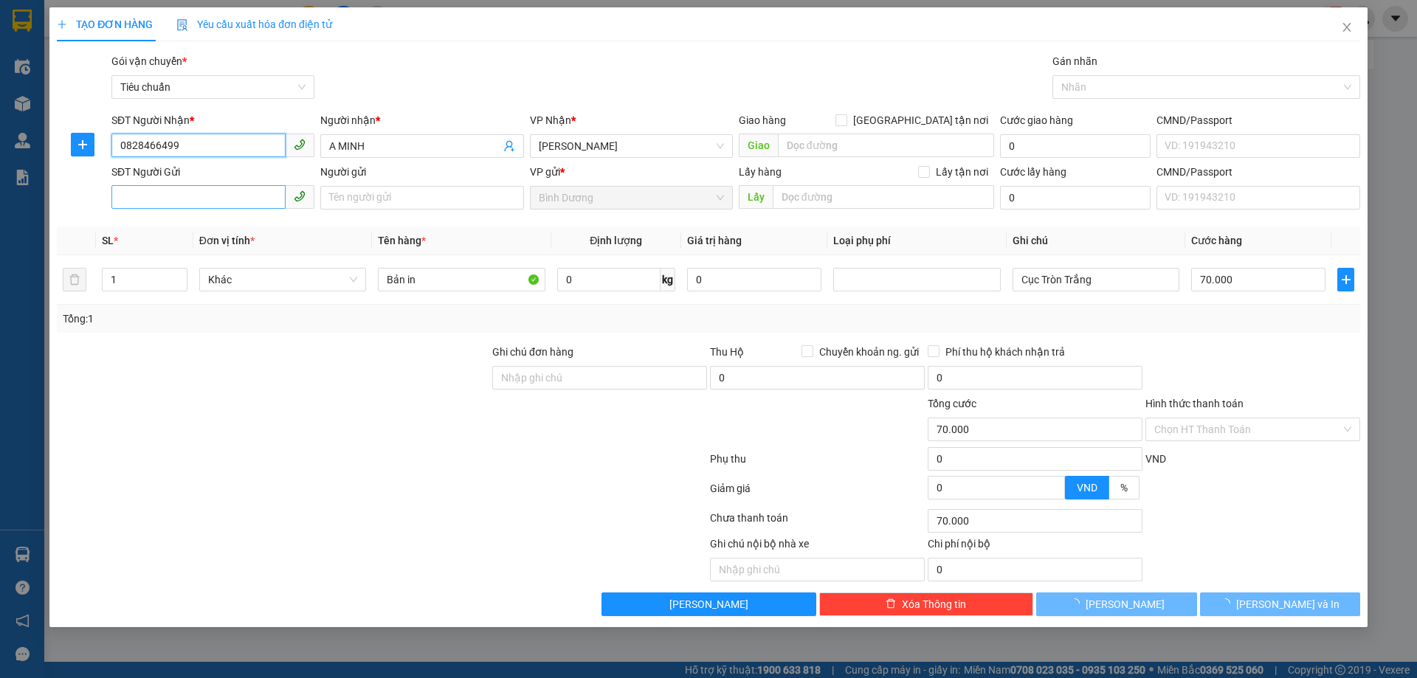
type input "0828466499"
click at [225, 195] on input "SĐT Người Gửi" at bounding box center [198, 197] width 174 height 24
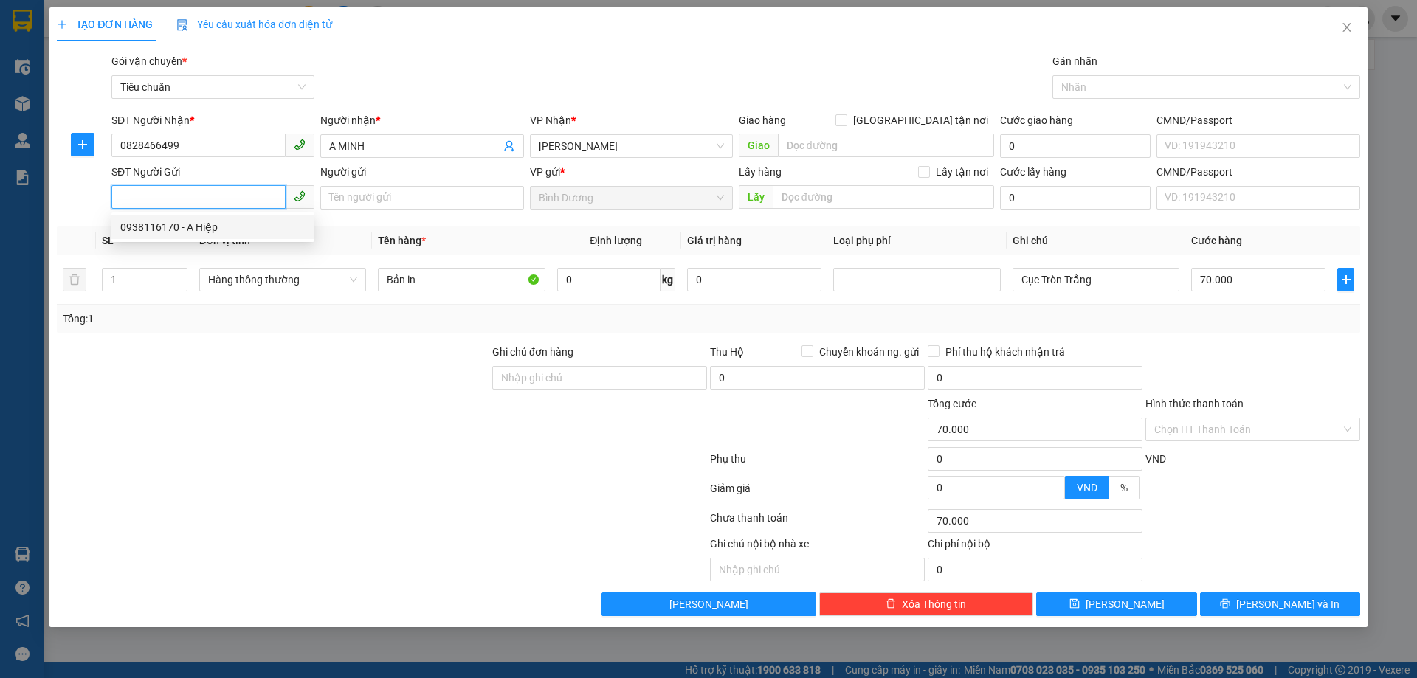
click at [206, 228] on div "0938116170 - A Hiệp" at bounding box center [212, 227] width 185 height 16
type input "0938116170"
type input "A Hiệp"
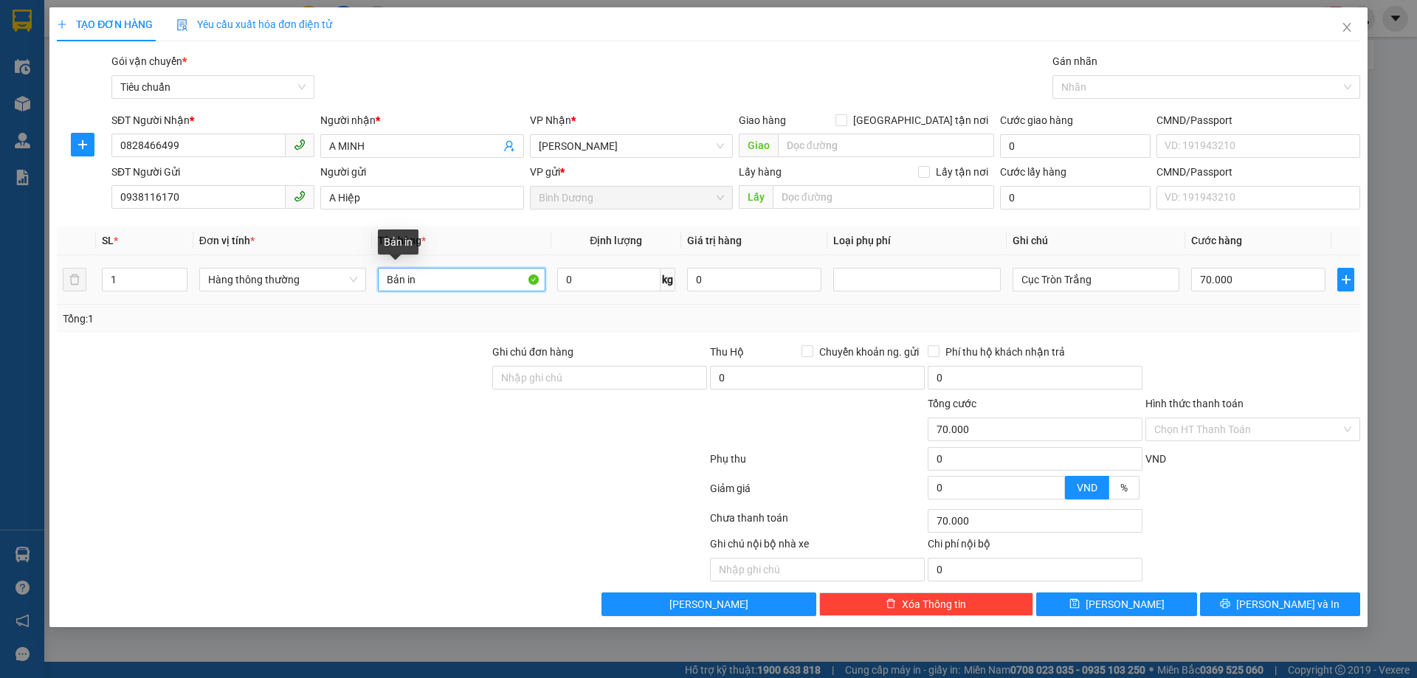
drag, startPoint x: 416, startPoint y: 282, endPoint x: 382, endPoint y: 295, distance: 36.5
click at [382, 295] on td "Bản in" at bounding box center [461, 279] width 179 height 49
type input "BẢNG IN"
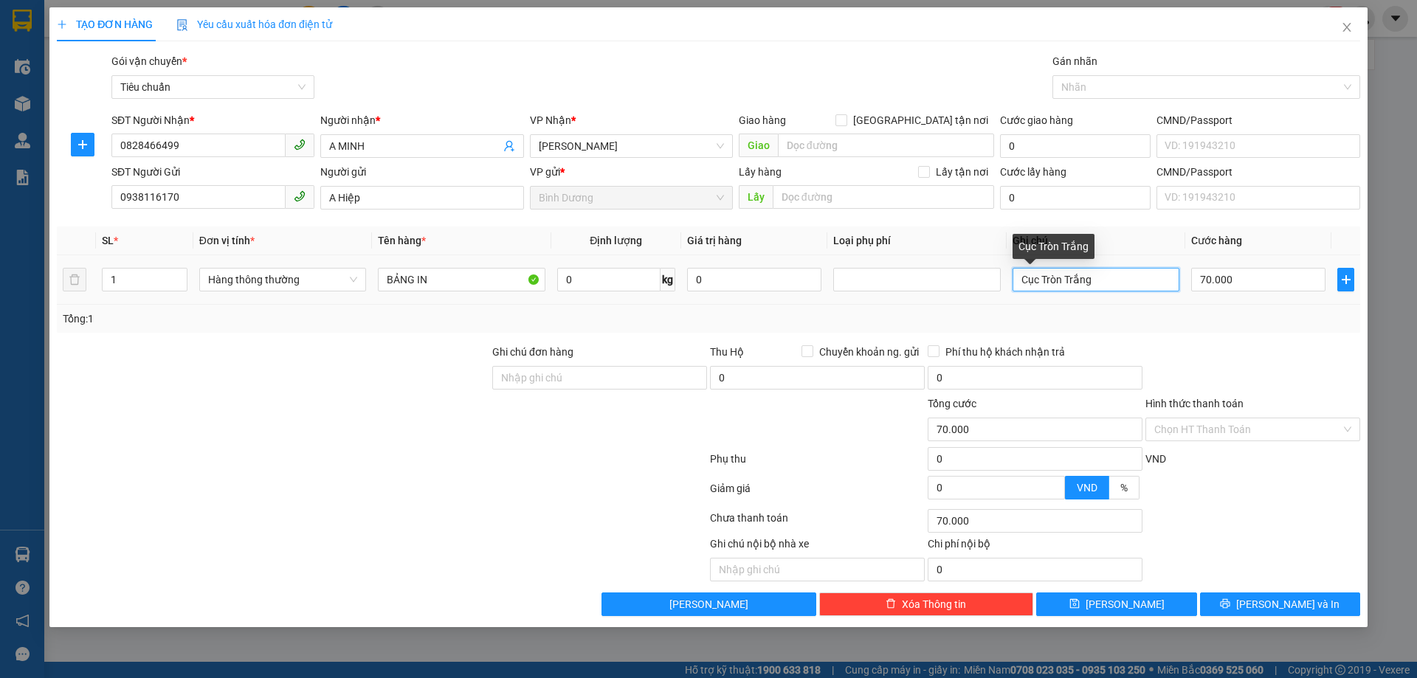
click at [1045, 283] on input "Cục Tròn Trắng" at bounding box center [1096, 280] width 167 height 24
type input "CUỘN CUÒN TRẮNG"
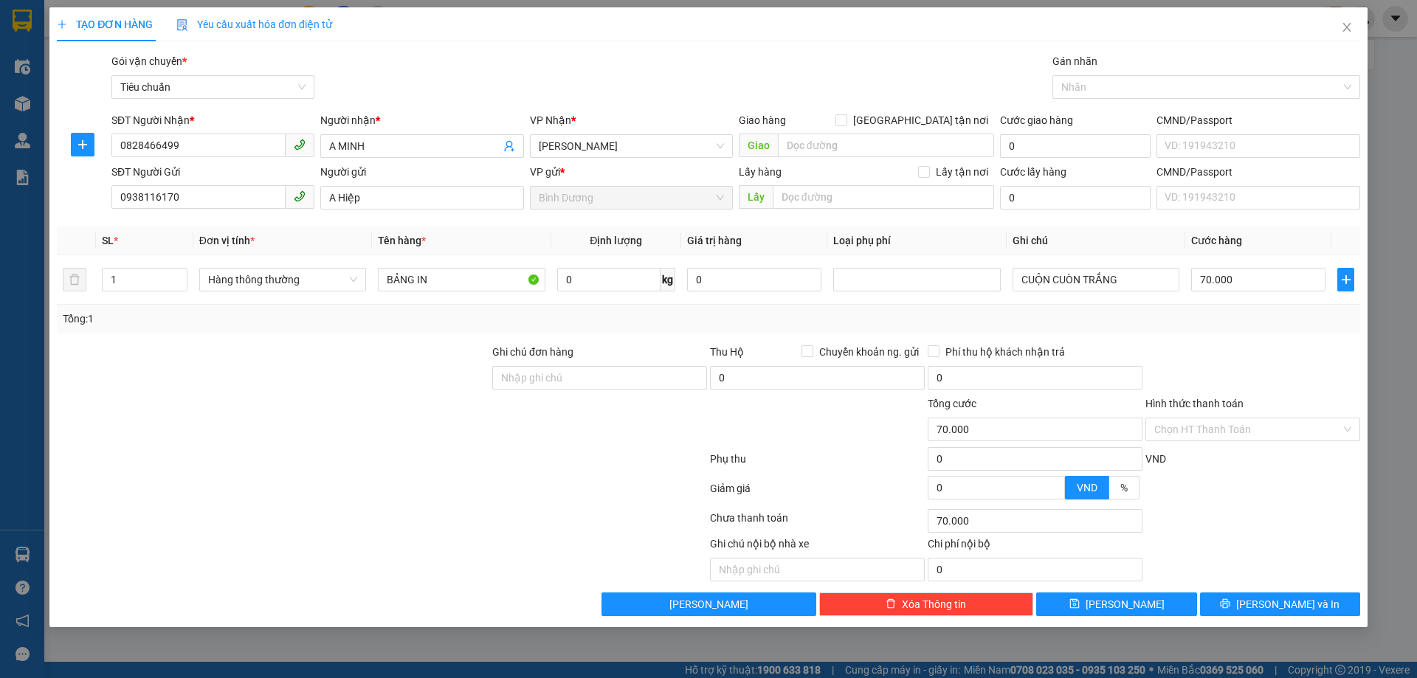
click at [1187, 322] on div "Tổng: 1" at bounding box center [709, 319] width 1292 height 16
click at [1216, 431] on input "Hình thức thanh toán" at bounding box center [1247, 429] width 187 height 22
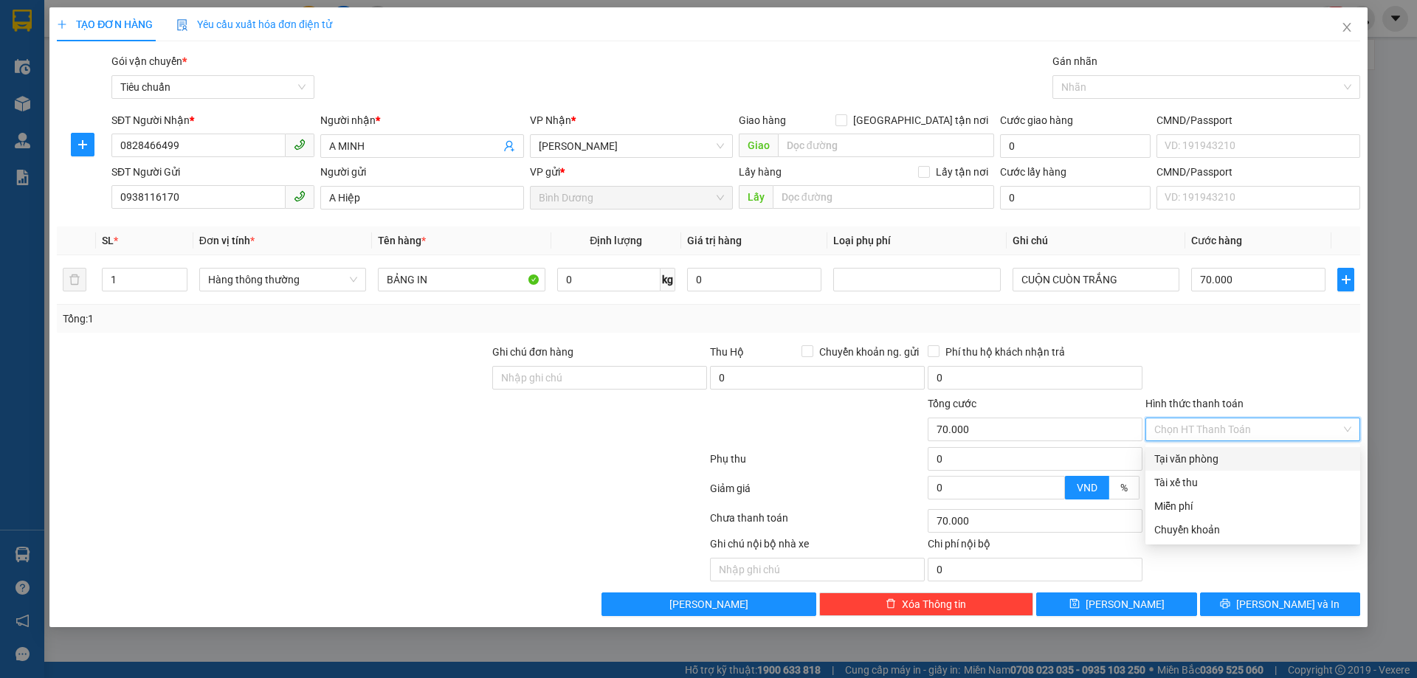
click at [1206, 463] on div "Tại văn phòng" at bounding box center [1252, 459] width 197 height 16
type input "0"
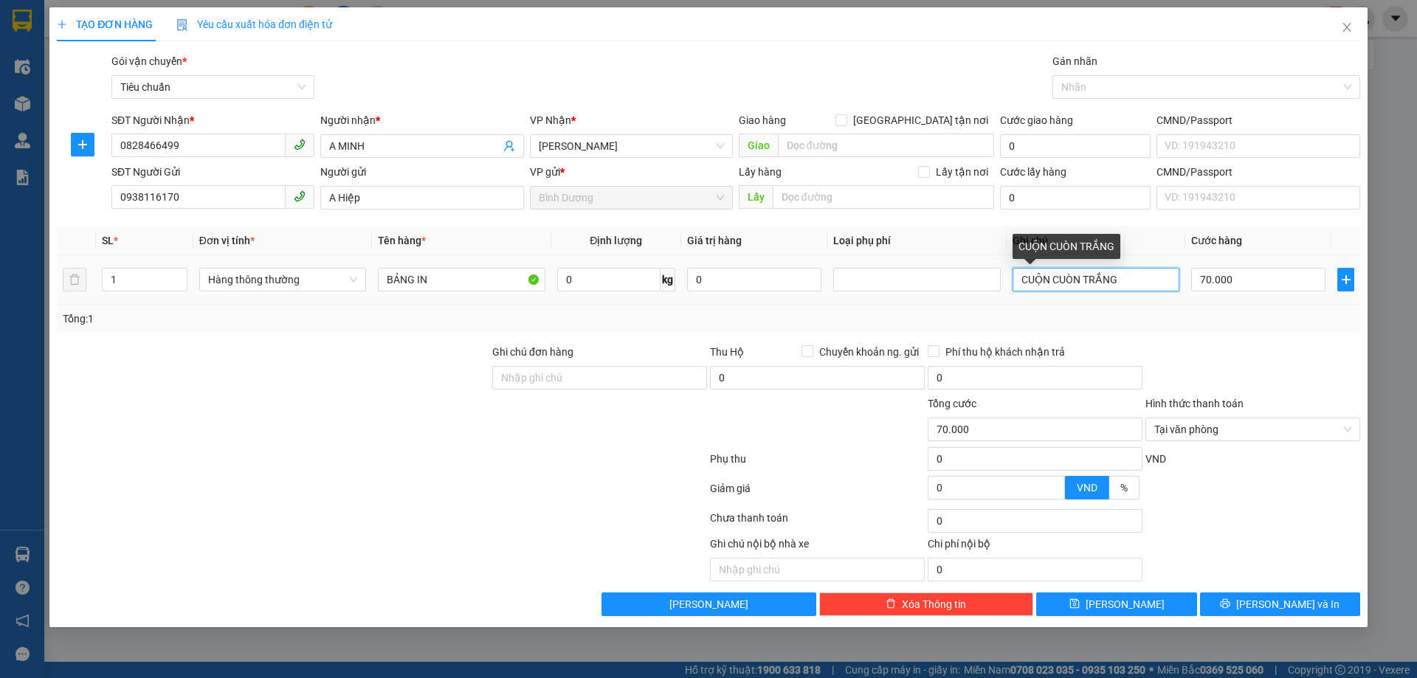
drag, startPoint x: 1079, startPoint y: 277, endPoint x: 1056, endPoint y: 287, distance: 24.8
click at [1056, 287] on input "CUỘN CUÒN TRẮNG" at bounding box center [1096, 280] width 167 height 24
type input "CUỘN TRÒN TRẮNG"
click at [1097, 311] on div "Tổng: 1" at bounding box center [709, 319] width 1292 height 16
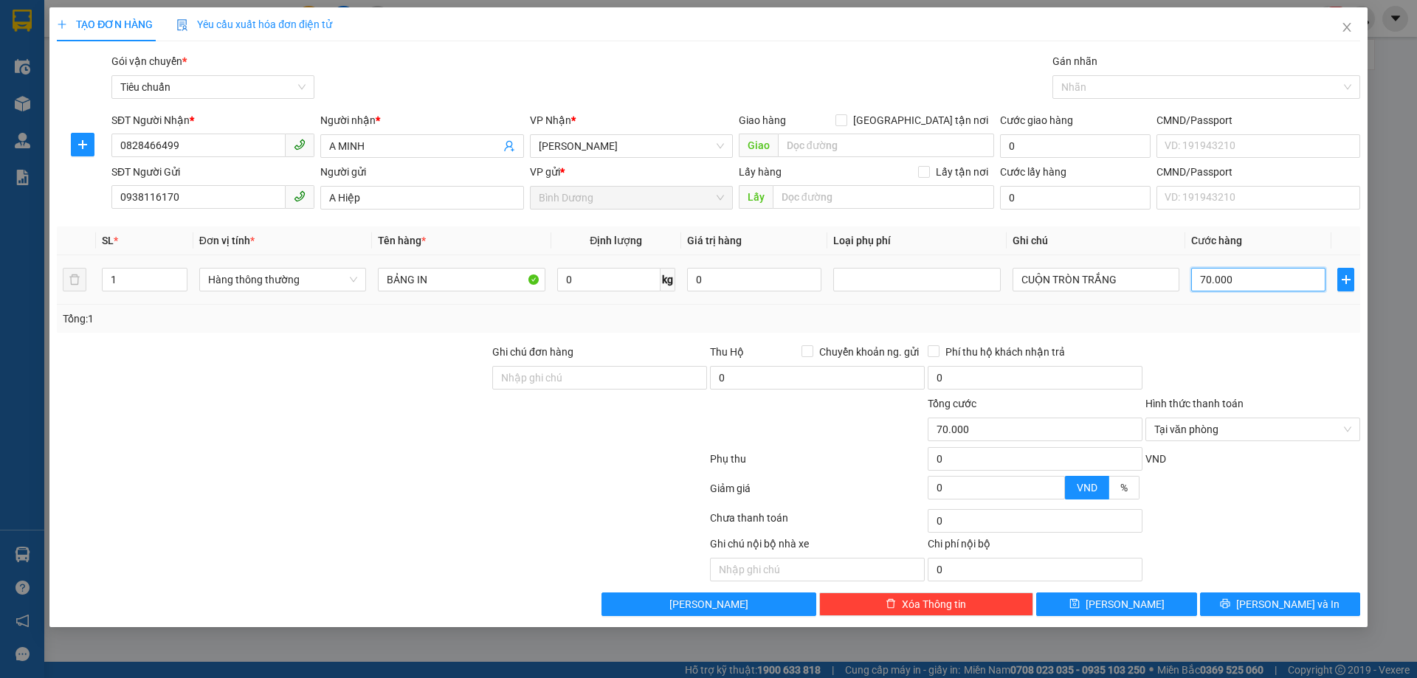
click at [1262, 284] on input "70.000" at bounding box center [1258, 280] width 134 height 24
click at [1263, 284] on input "70.000" at bounding box center [1258, 280] width 134 height 24
click at [1247, 323] on div "Tổng: 1" at bounding box center [709, 319] width 1292 height 16
click at [1230, 421] on span "Tại văn phòng" at bounding box center [1252, 429] width 197 height 22
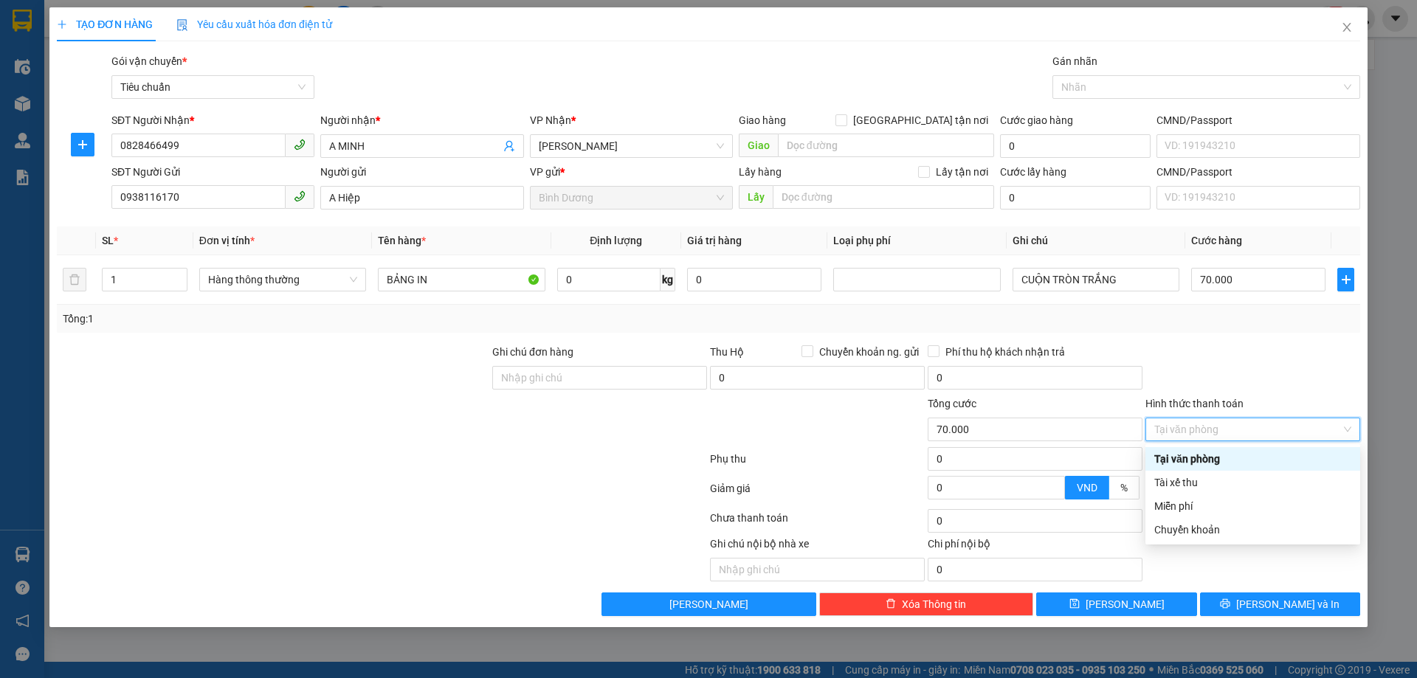
click at [1210, 464] on div "Tại văn phòng" at bounding box center [1252, 459] width 197 height 16
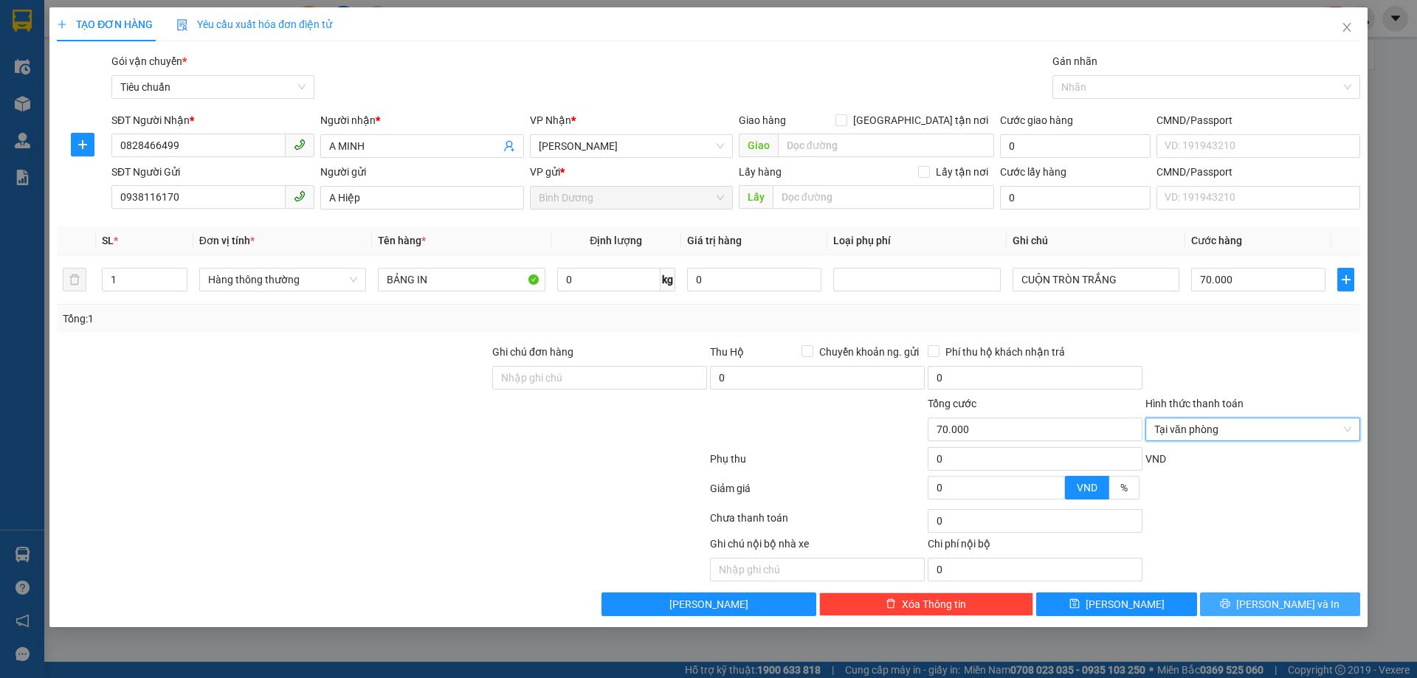
click at [1266, 610] on button "[PERSON_NAME] và In" at bounding box center [1280, 605] width 160 height 24
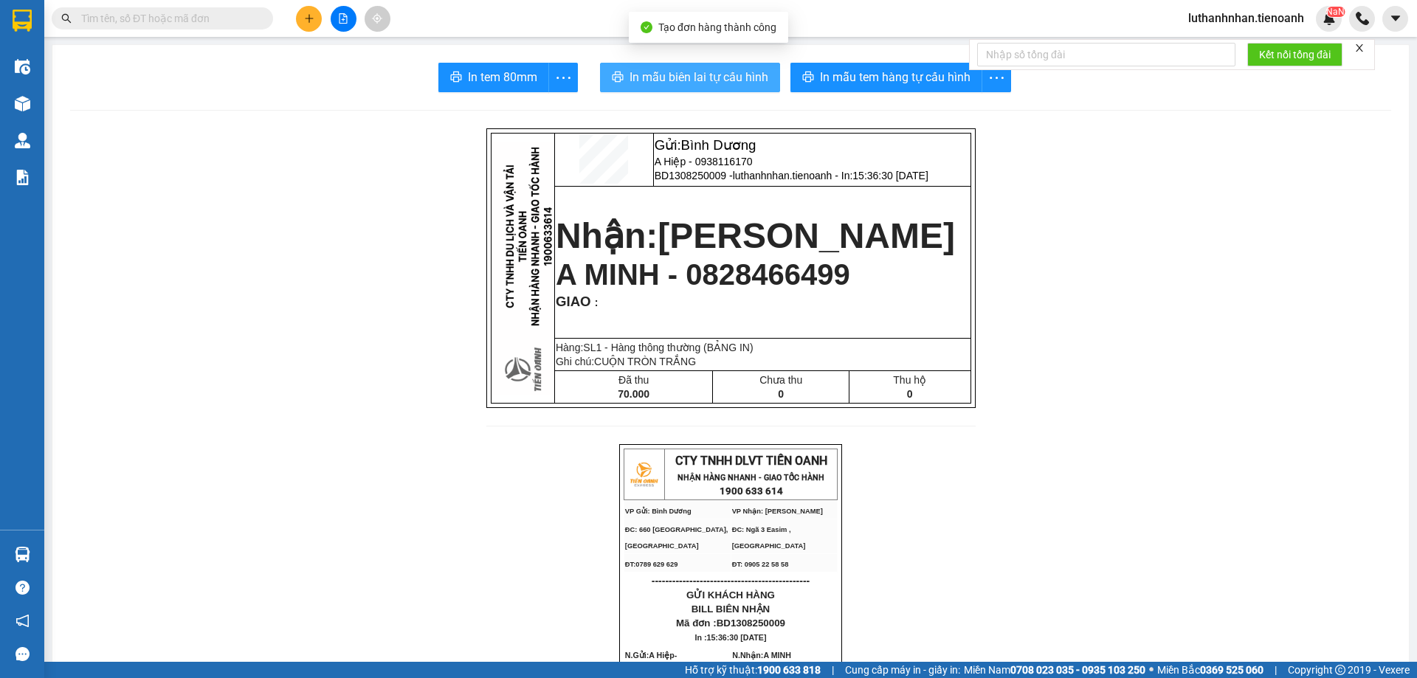
click at [735, 86] on span "In mẫu biên lai tự cấu hình" at bounding box center [699, 77] width 139 height 18
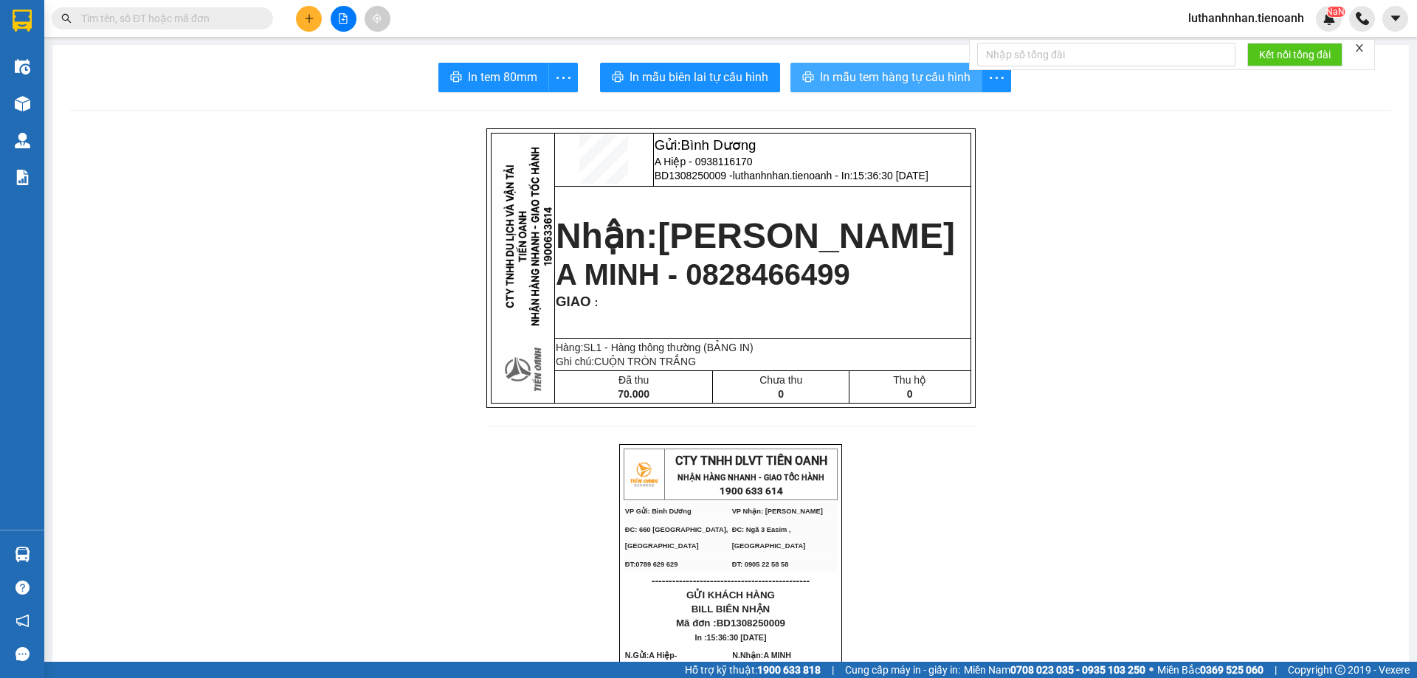
click at [873, 72] on span "In mẫu tem hàng tự cấu hình" at bounding box center [895, 77] width 151 height 18
